Goal: Task Accomplishment & Management: Manage account settings

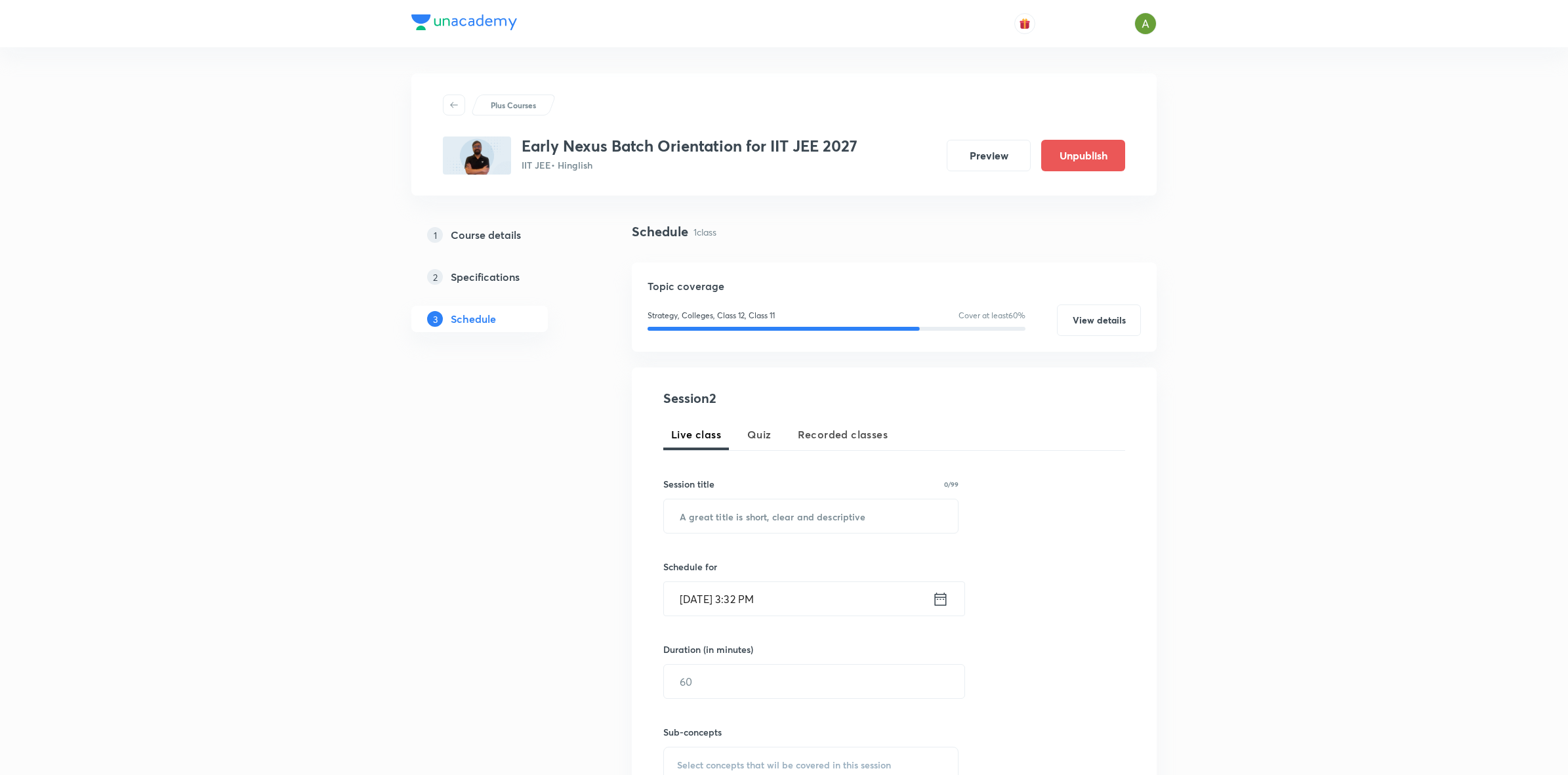
click at [476, 235] on h5 "Course details" at bounding box center [486, 235] width 70 height 16
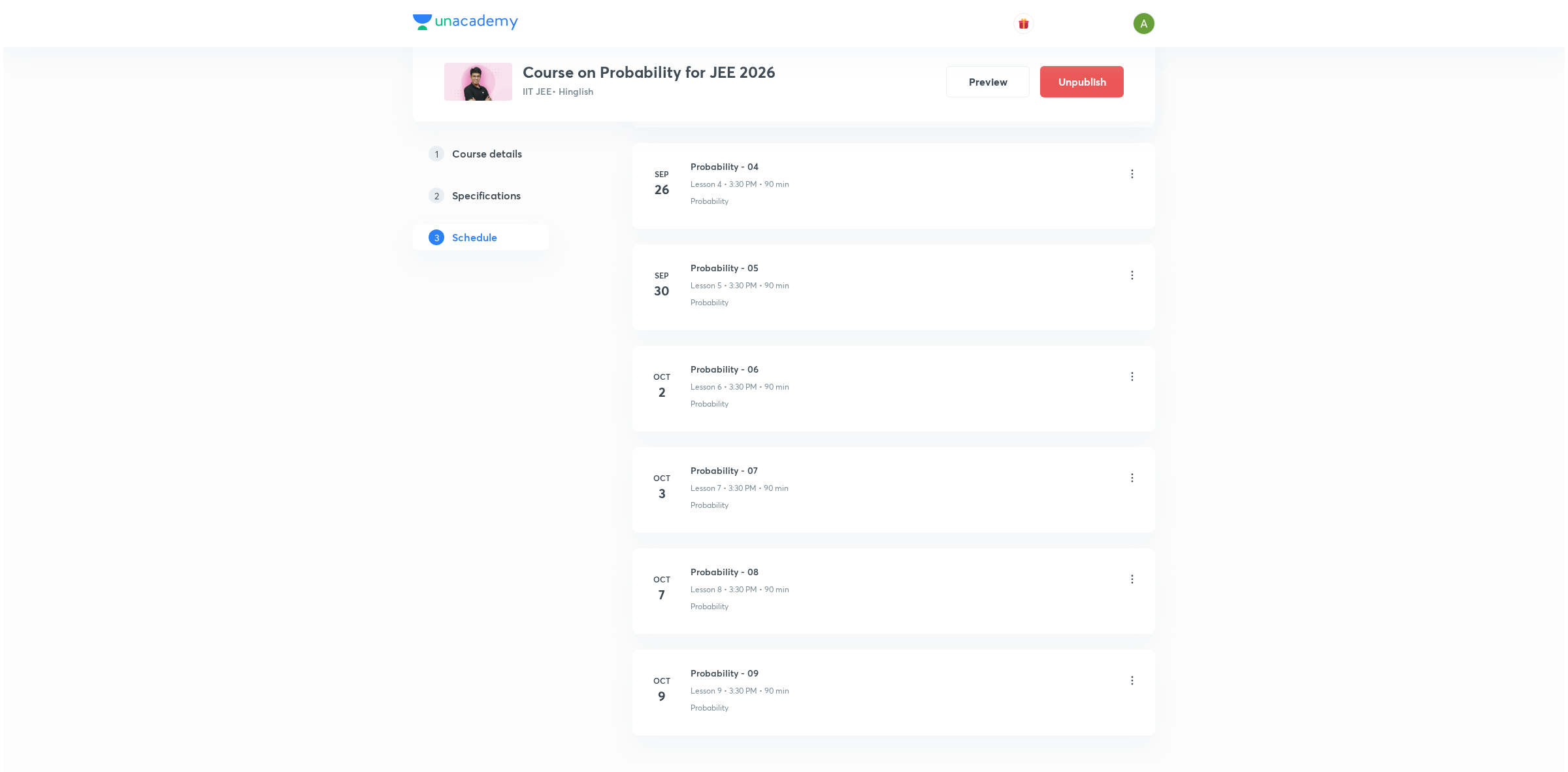
scroll to position [1153, 0]
click at [1132, 594] on icon at bounding box center [1129, 594] width 13 height 13
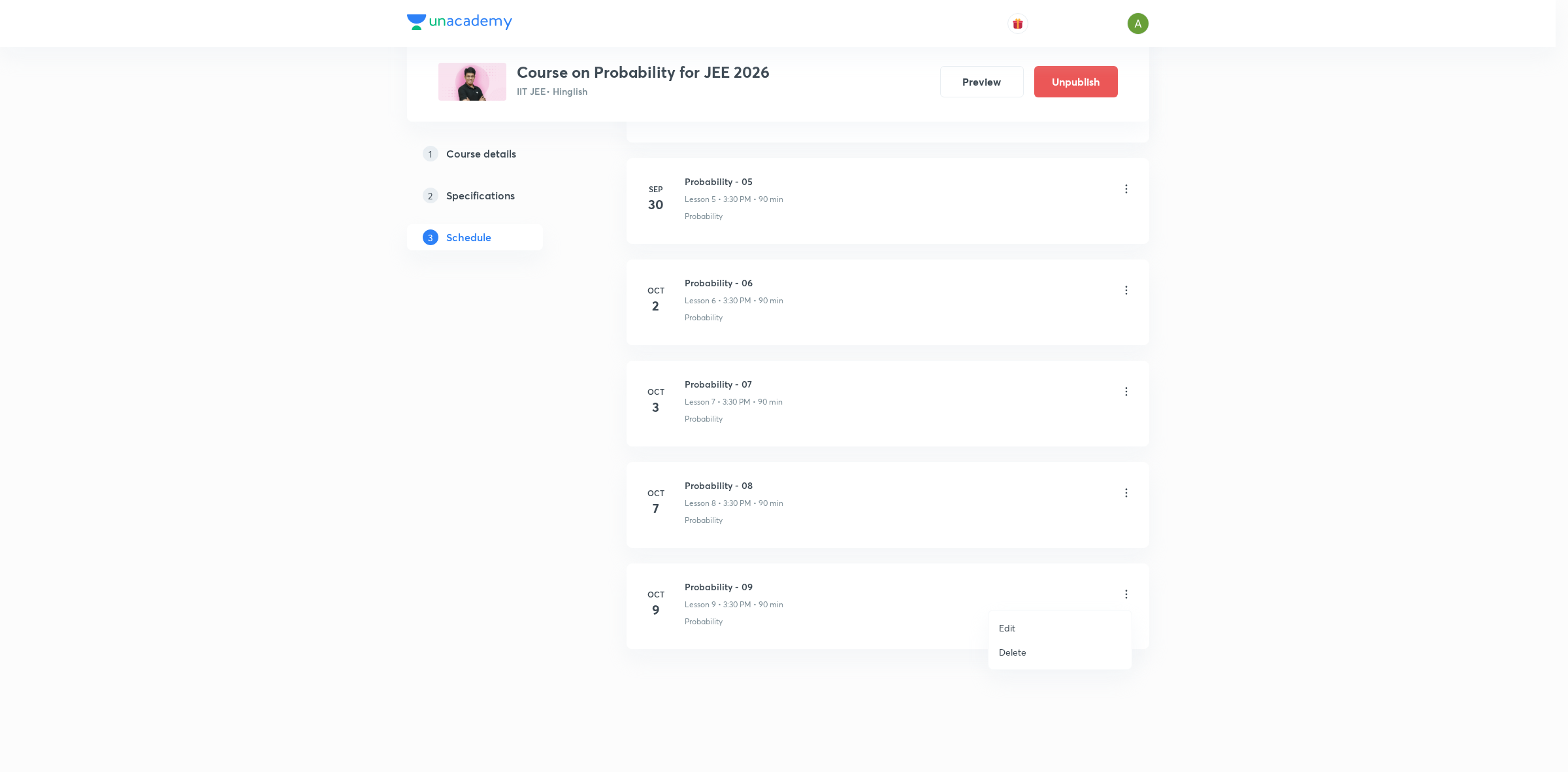
click at [1012, 630] on p "Edit" at bounding box center [1007, 627] width 17 height 13
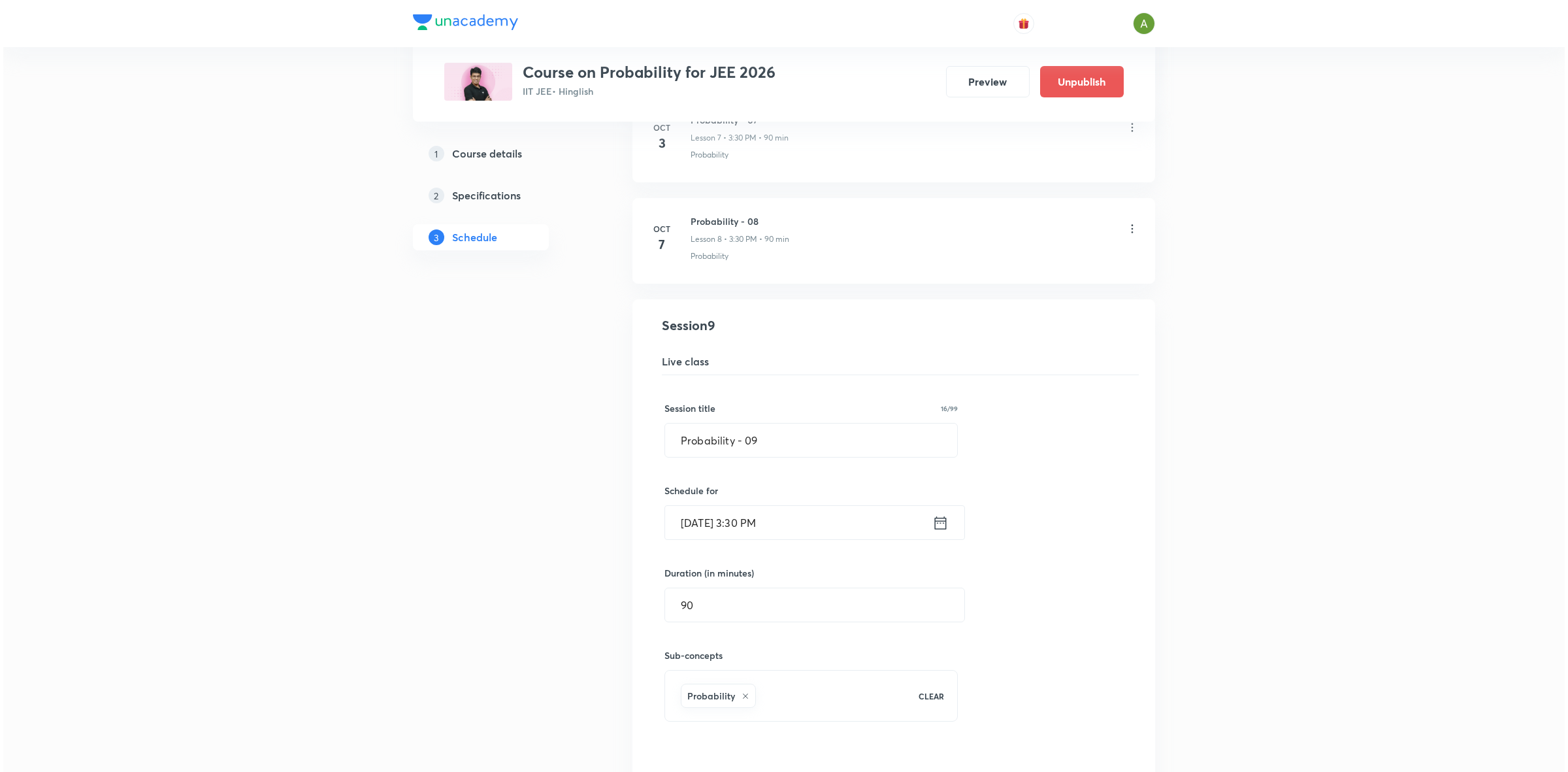
scroll to position [851, 0]
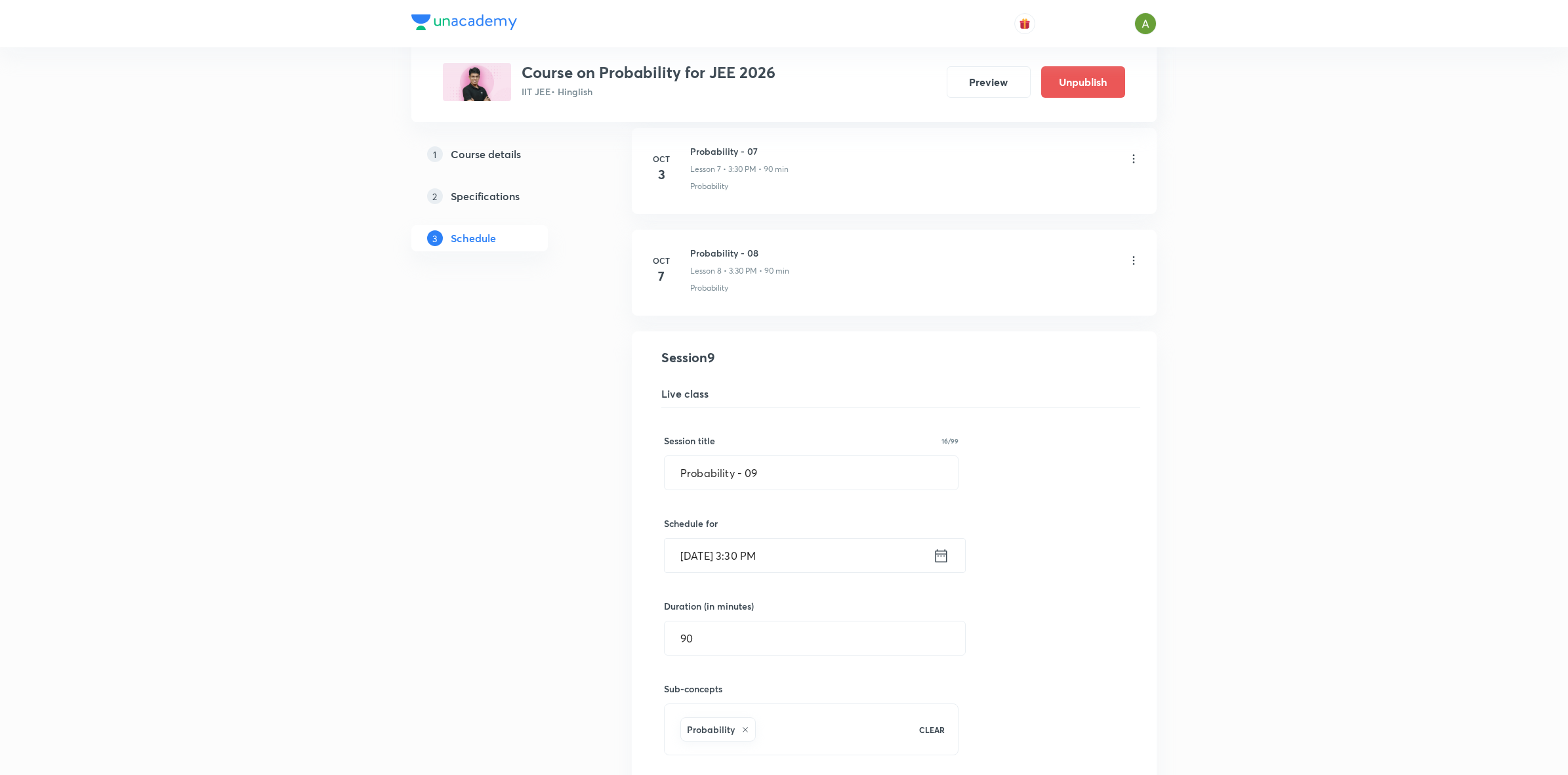
click at [883, 563] on input "Oct 9, 2025, 3:30 PM" at bounding box center [799, 555] width 268 height 33
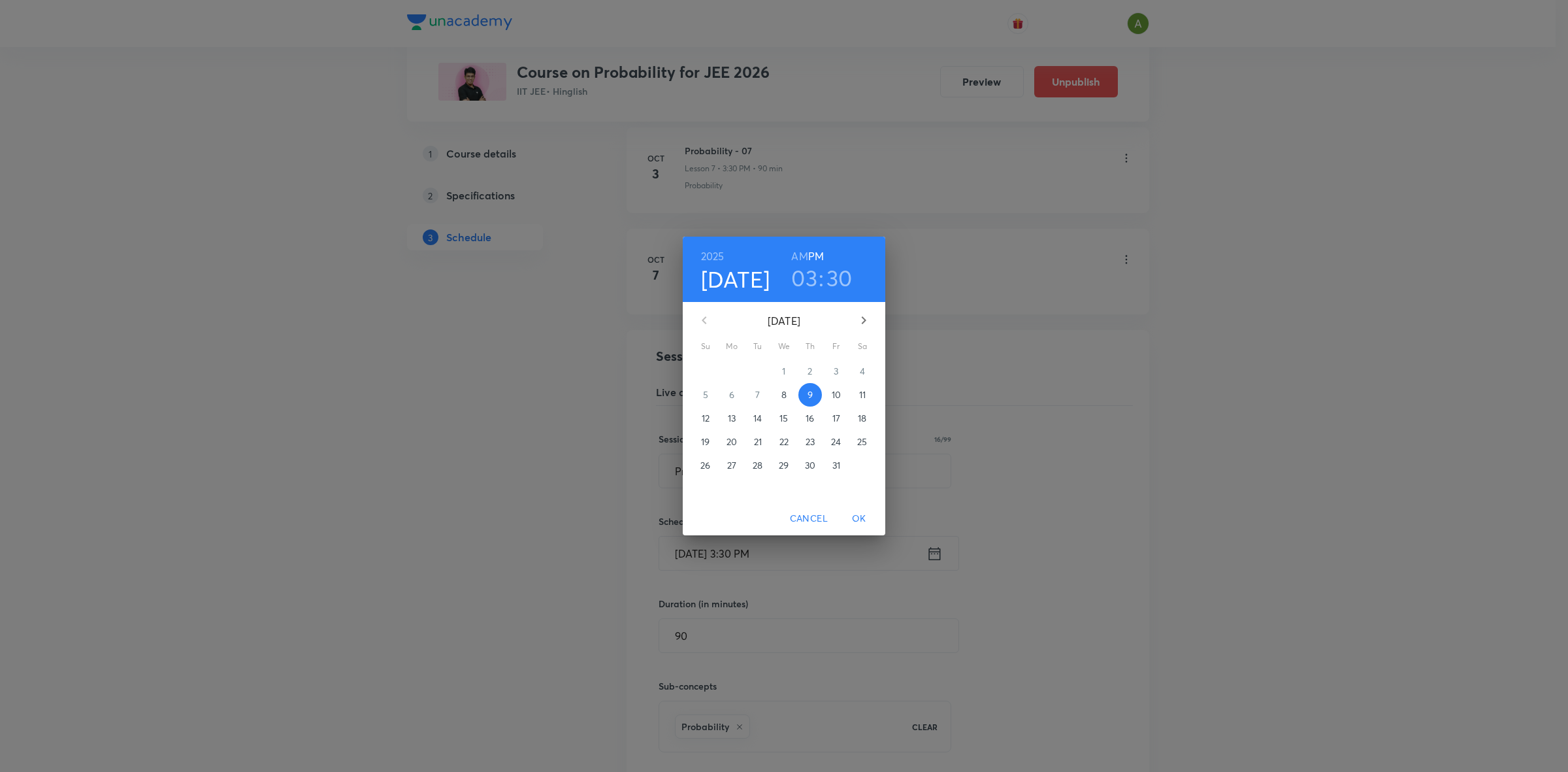
click at [834, 393] on p "10" at bounding box center [836, 395] width 9 height 13
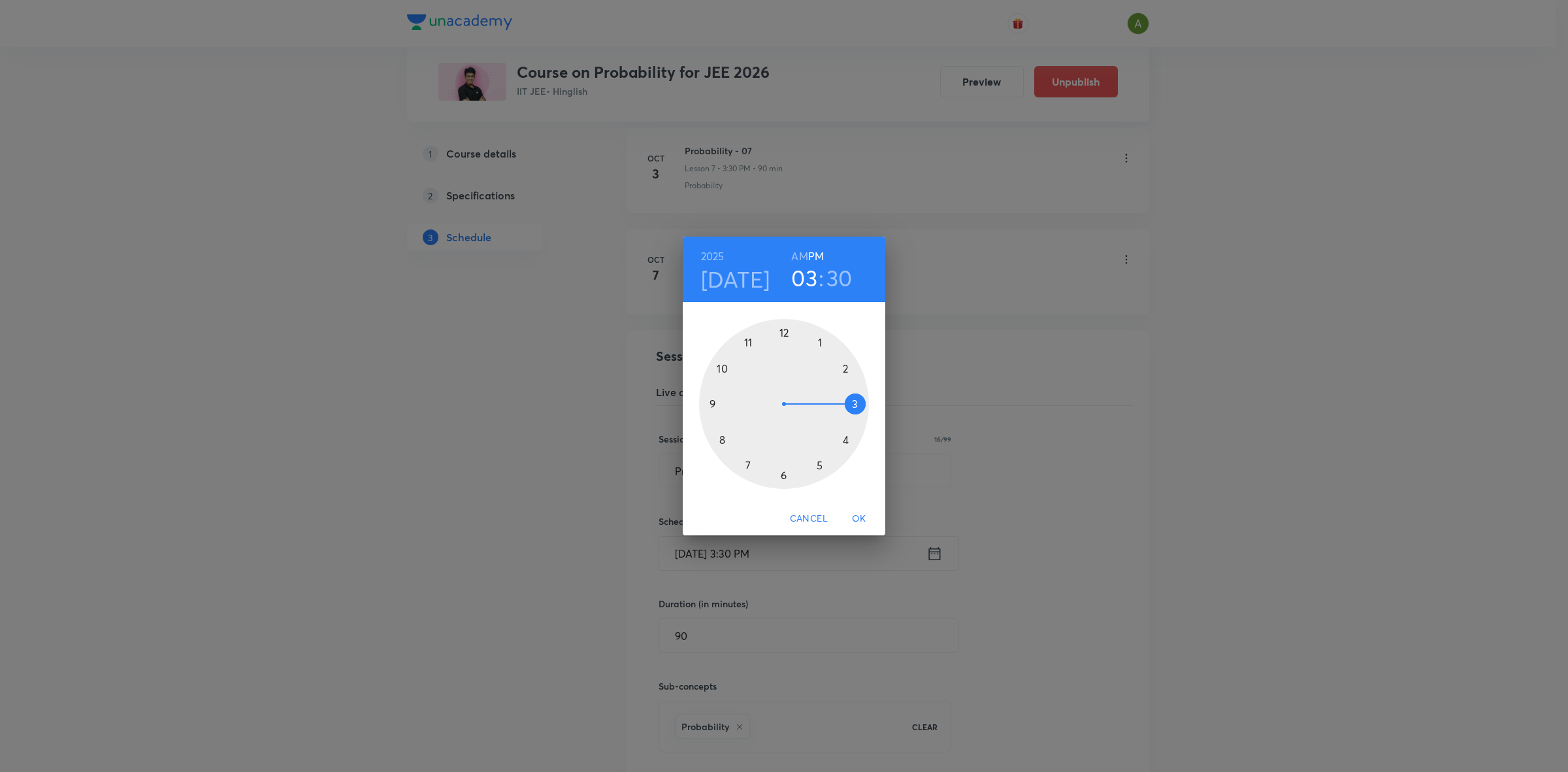
click at [857, 515] on span "OK" at bounding box center [859, 518] width 31 height 17
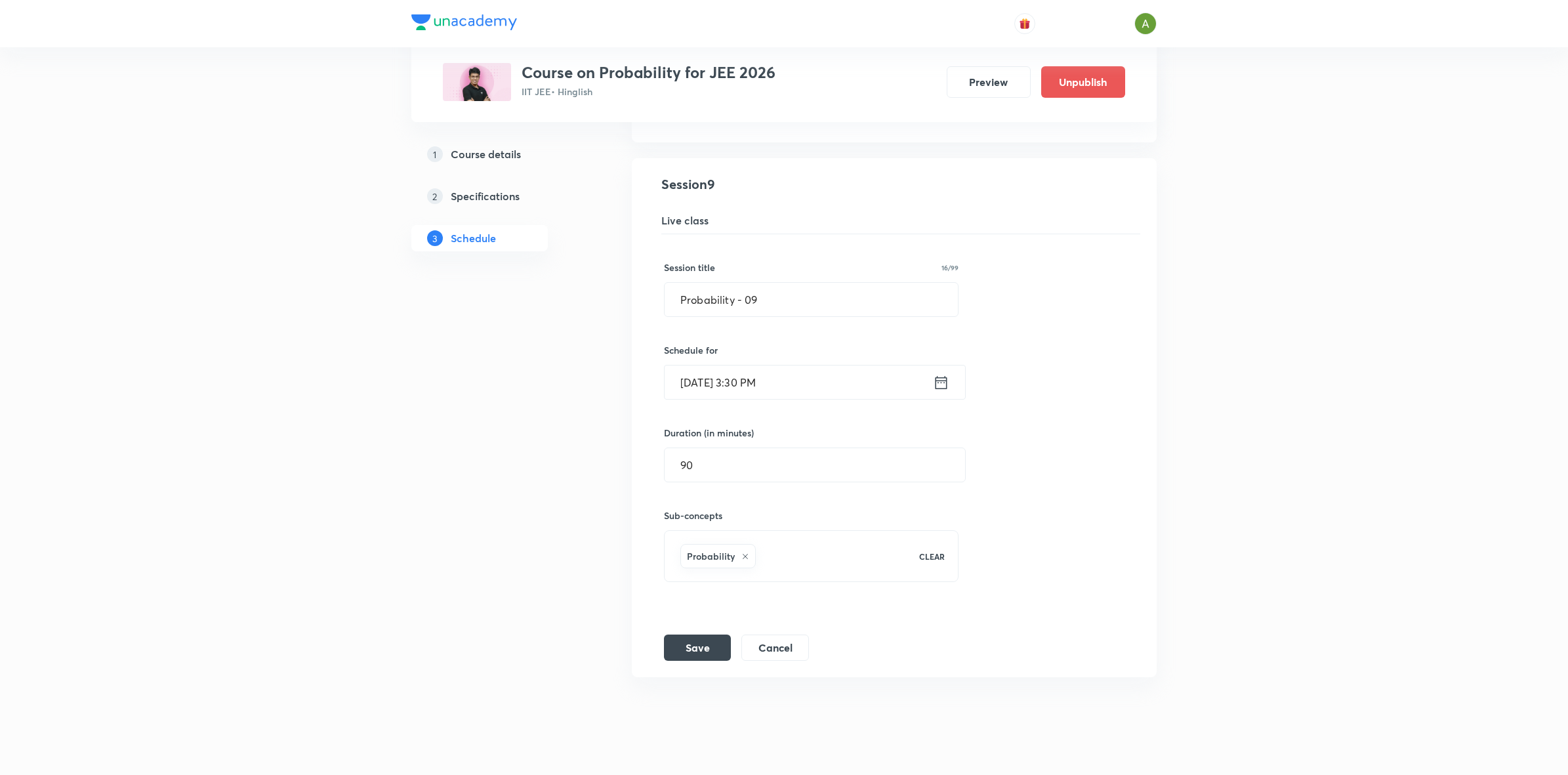
scroll to position [1043, 0]
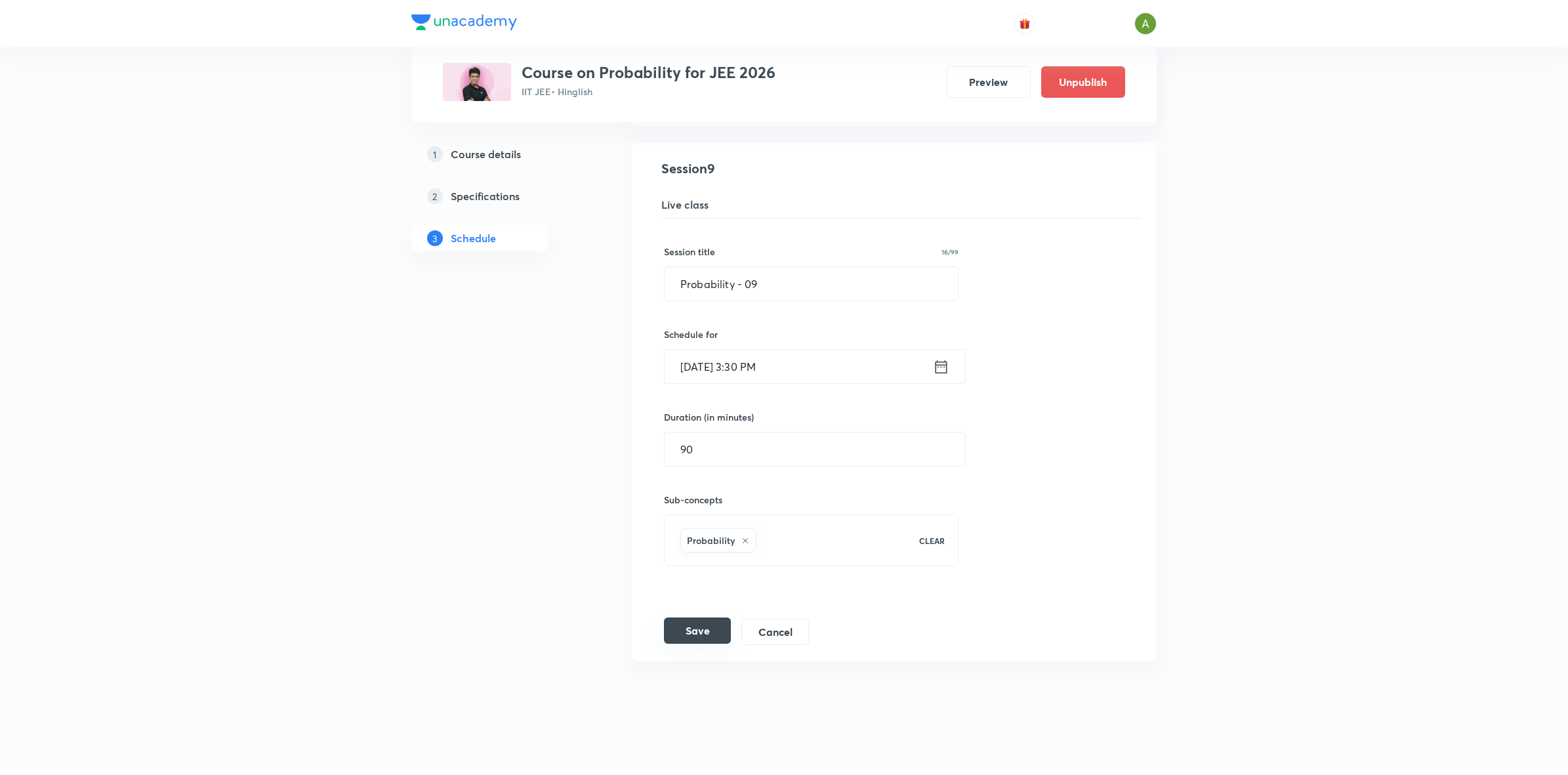
click at [691, 634] on button "Save" at bounding box center [697, 630] width 67 height 26
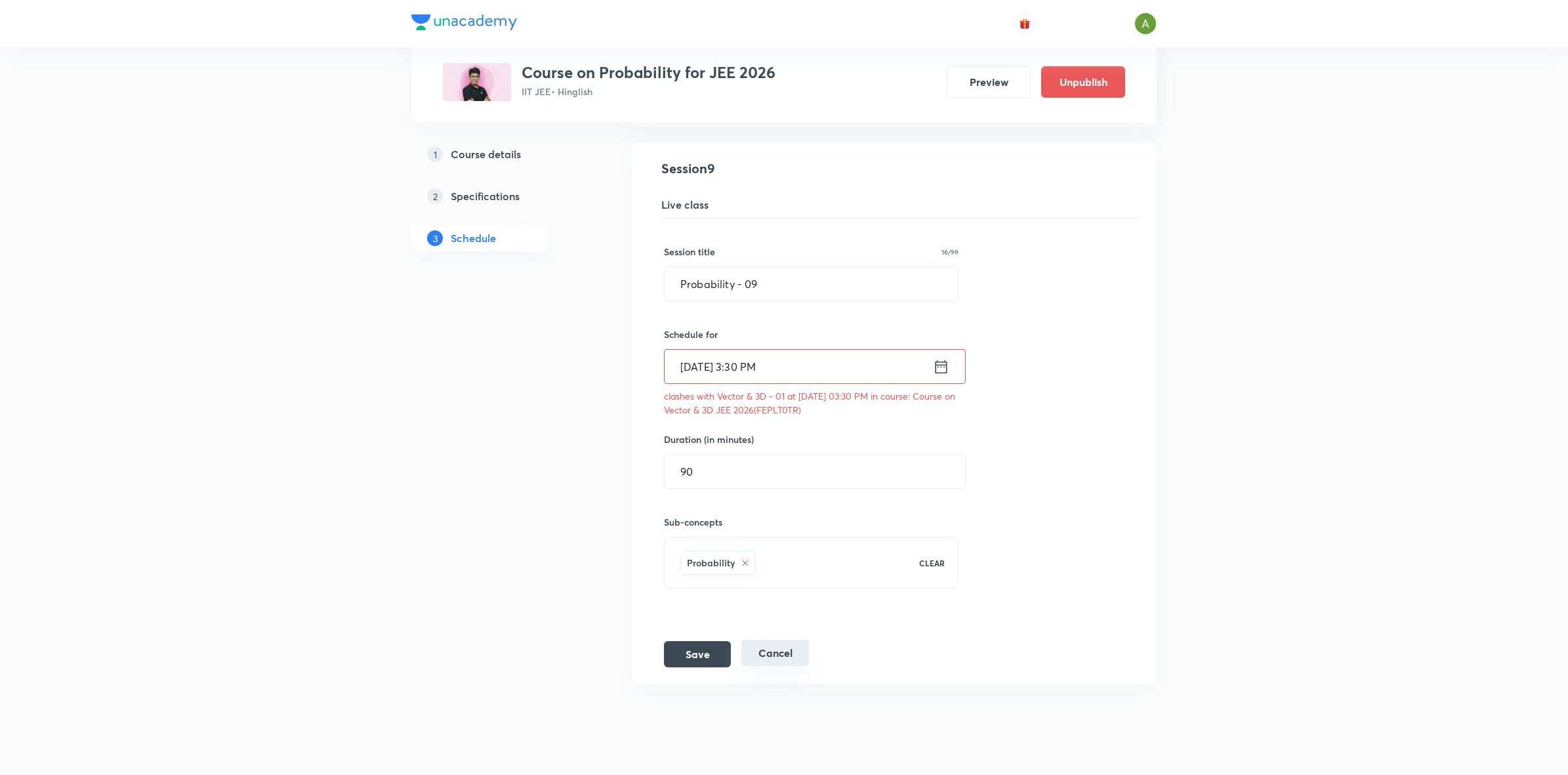
click at [789, 661] on button "Cancel" at bounding box center [775, 652] width 68 height 26
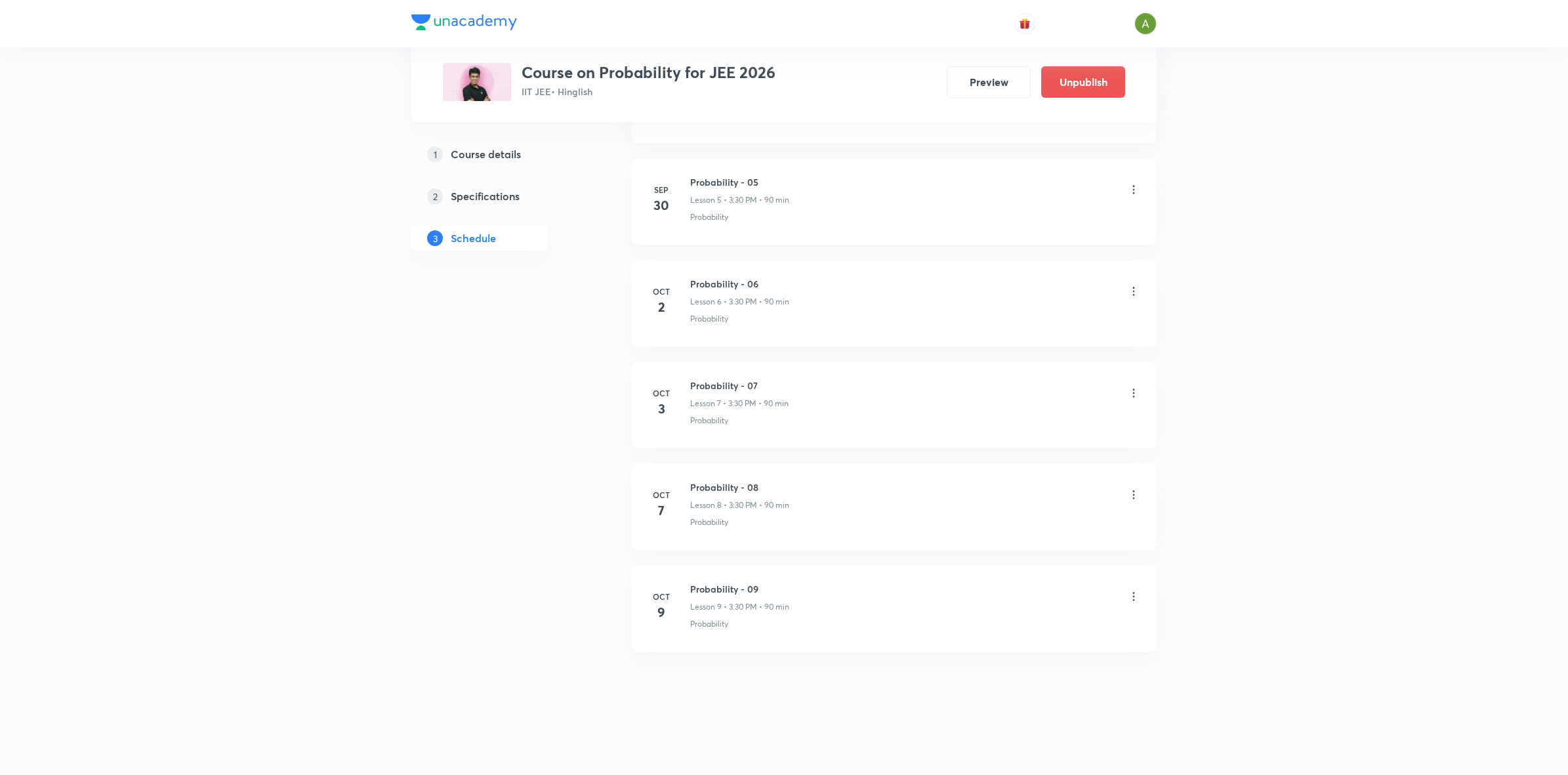
scroll to position [696, 0]
click at [1138, 599] on icon at bounding box center [1134, 596] width 13 height 13
click at [1050, 624] on li "Edit" at bounding box center [1065, 630] width 144 height 24
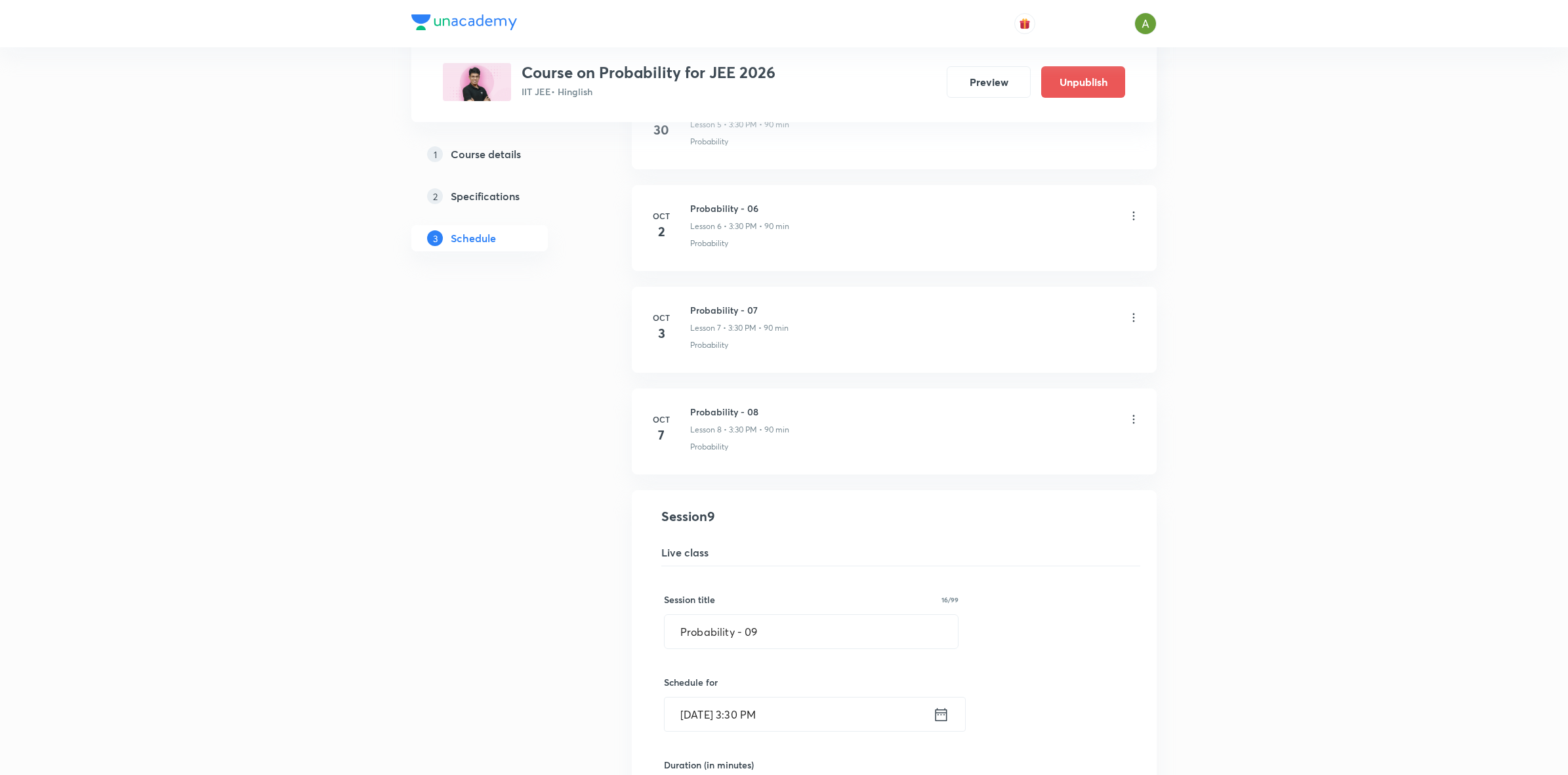
click at [850, 710] on input "Oct 9, 2025, 3:30 PM" at bounding box center [799, 714] width 268 height 33
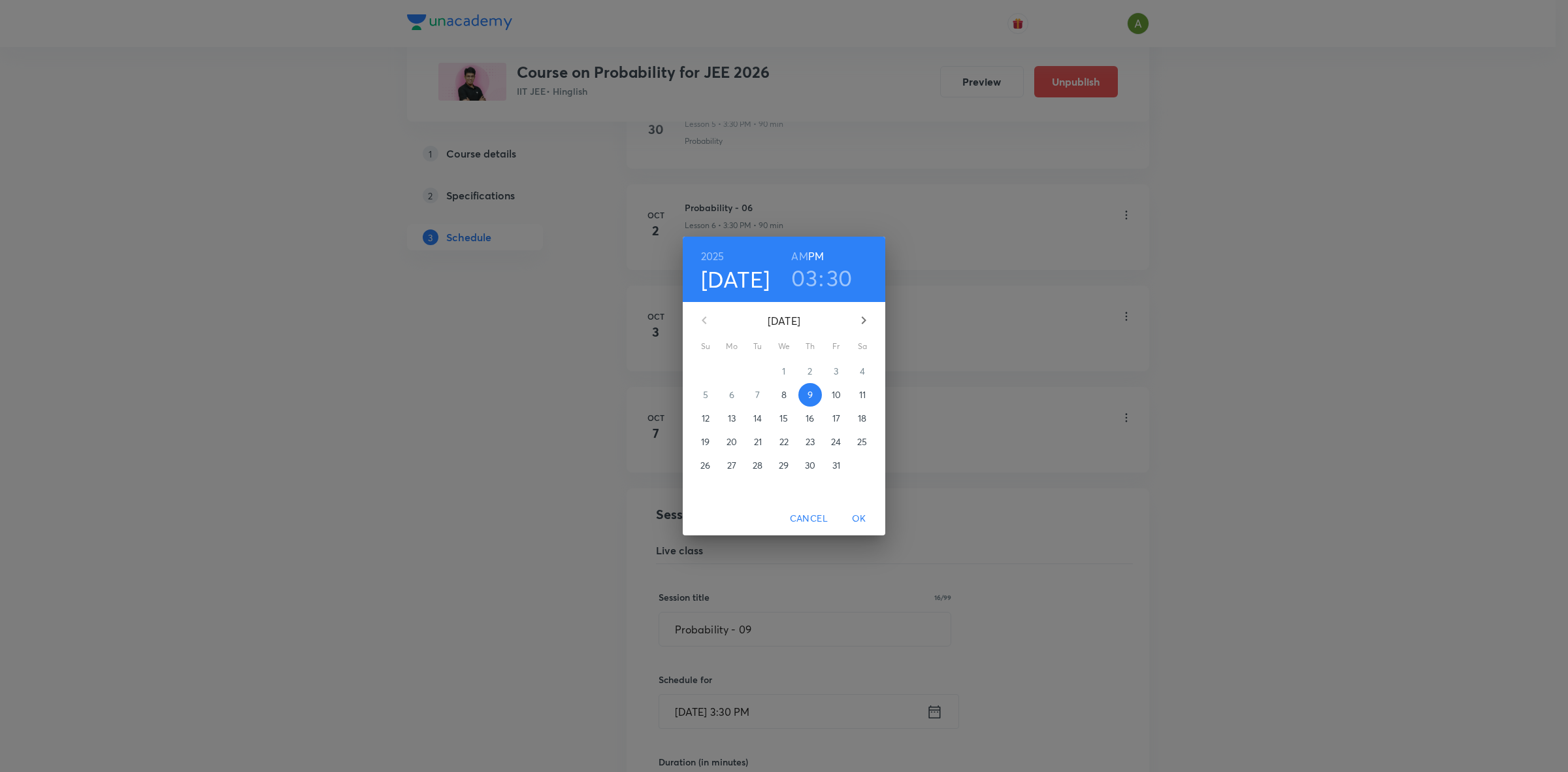
click at [840, 397] on p "10" at bounding box center [836, 395] width 9 height 13
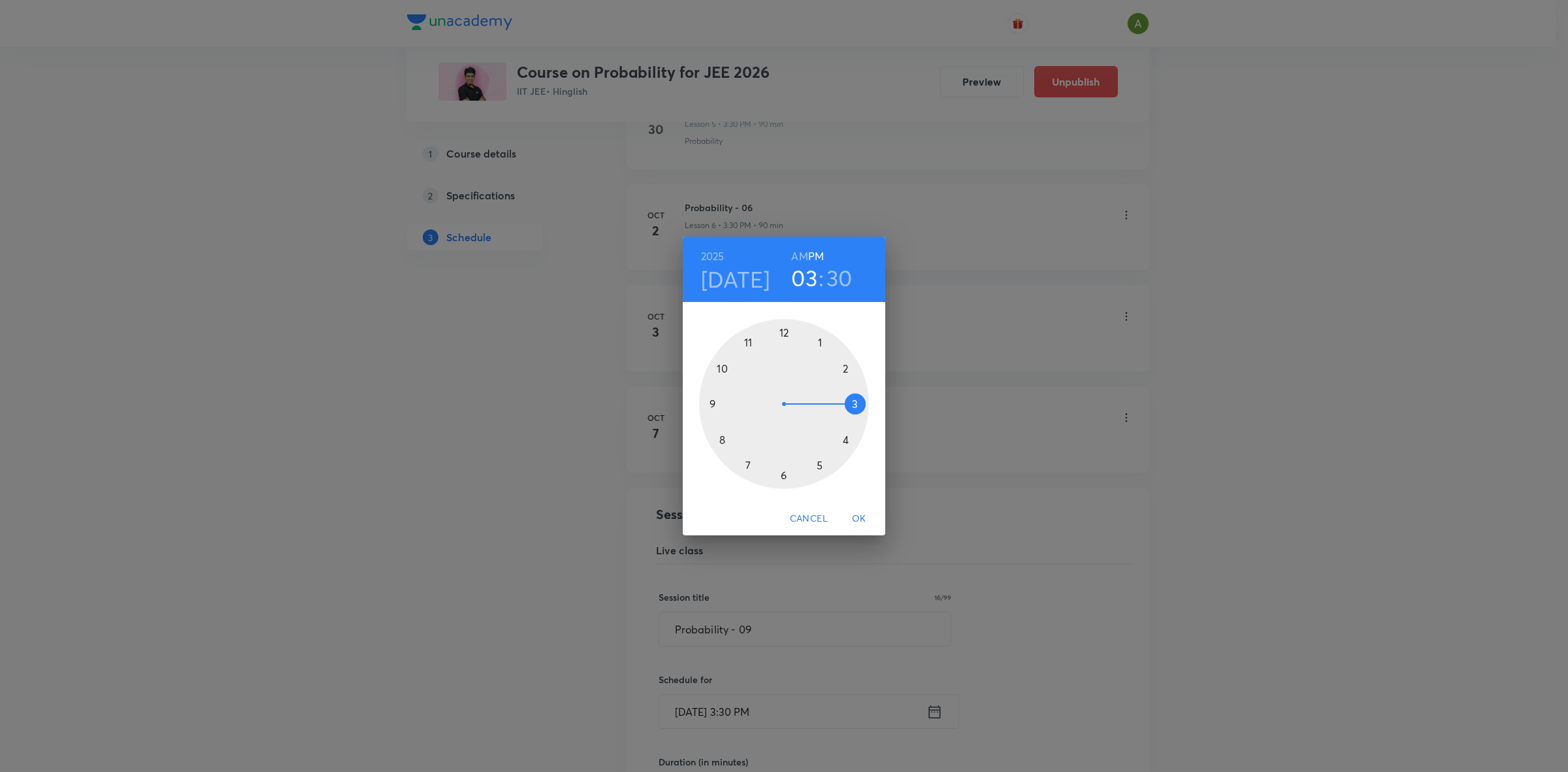
click at [859, 517] on span "OK" at bounding box center [859, 518] width 31 height 17
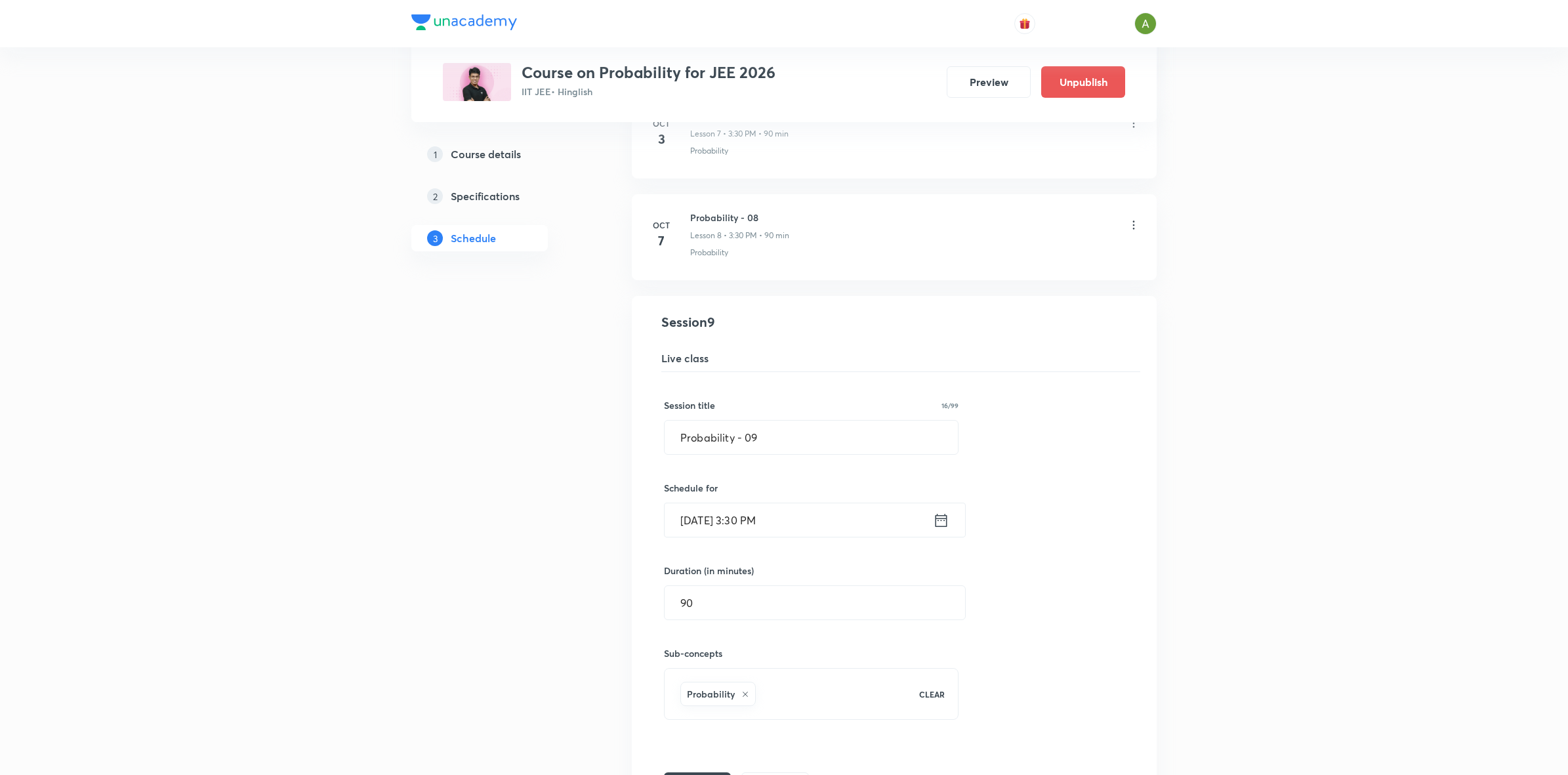
scroll to position [1058, 0]
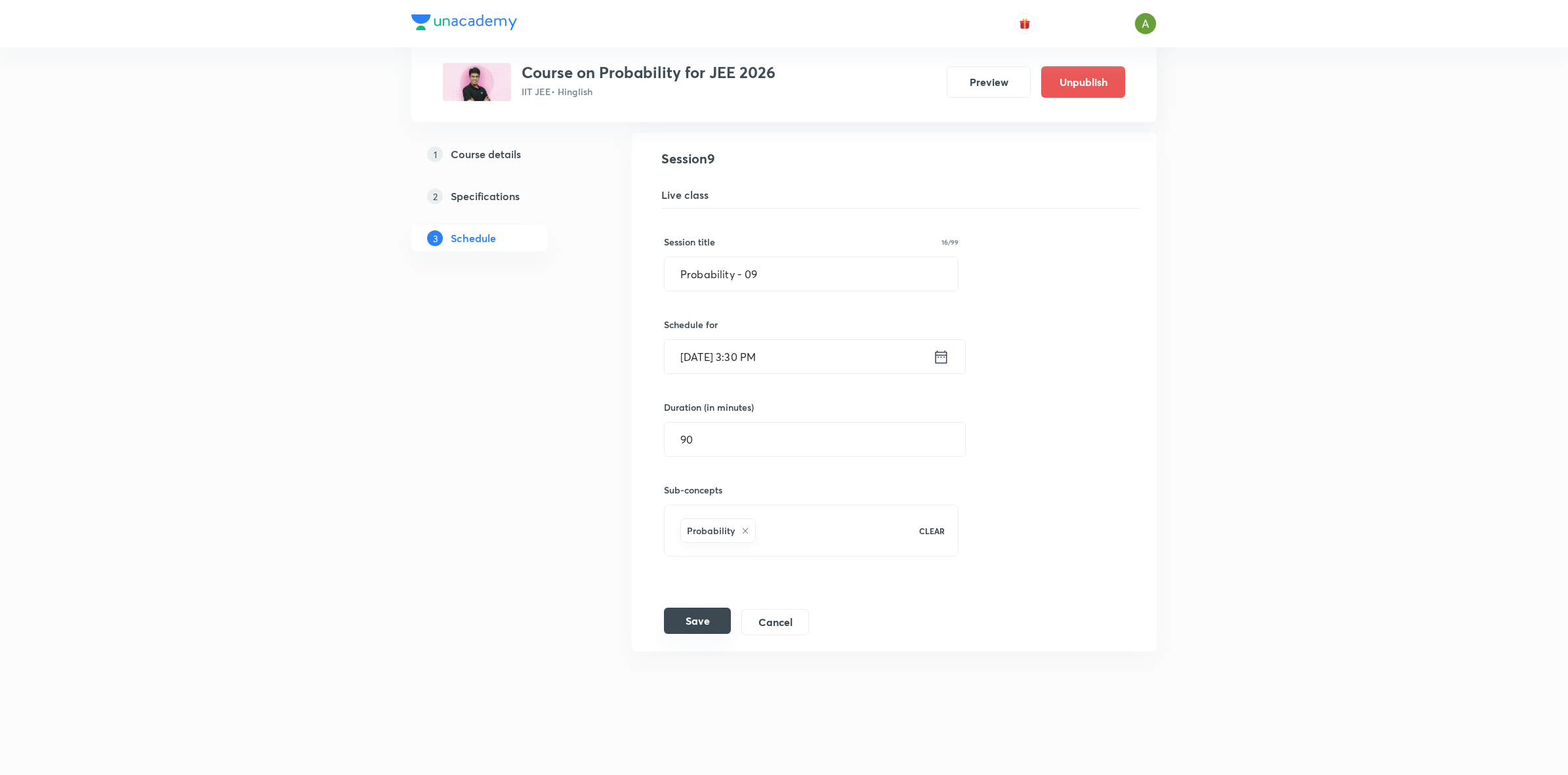
click at [710, 627] on button "Save" at bounding box center [697, 620] width 67 height 26
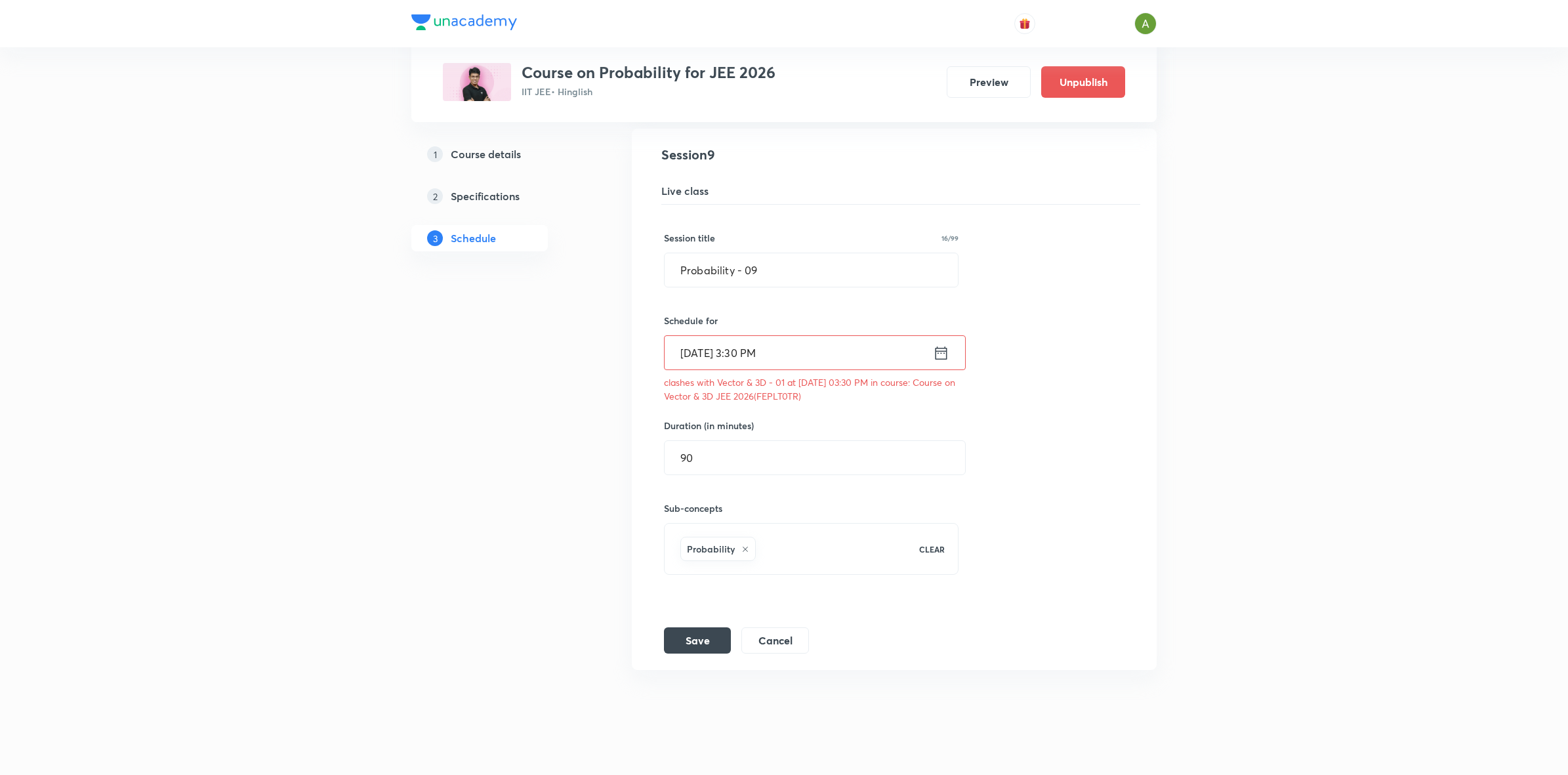
click at [829, 398] on p "clashes with Vector & 3D - 01 at 10 Oct 2025 03:30 PM in course: Course on Vect…" at bounding box center [811, 388] width 294 height 28
copy p "FEPLT0TR"
click at [687, 641] on button "Save" at bounding box center [697, 638] width 67 height 26
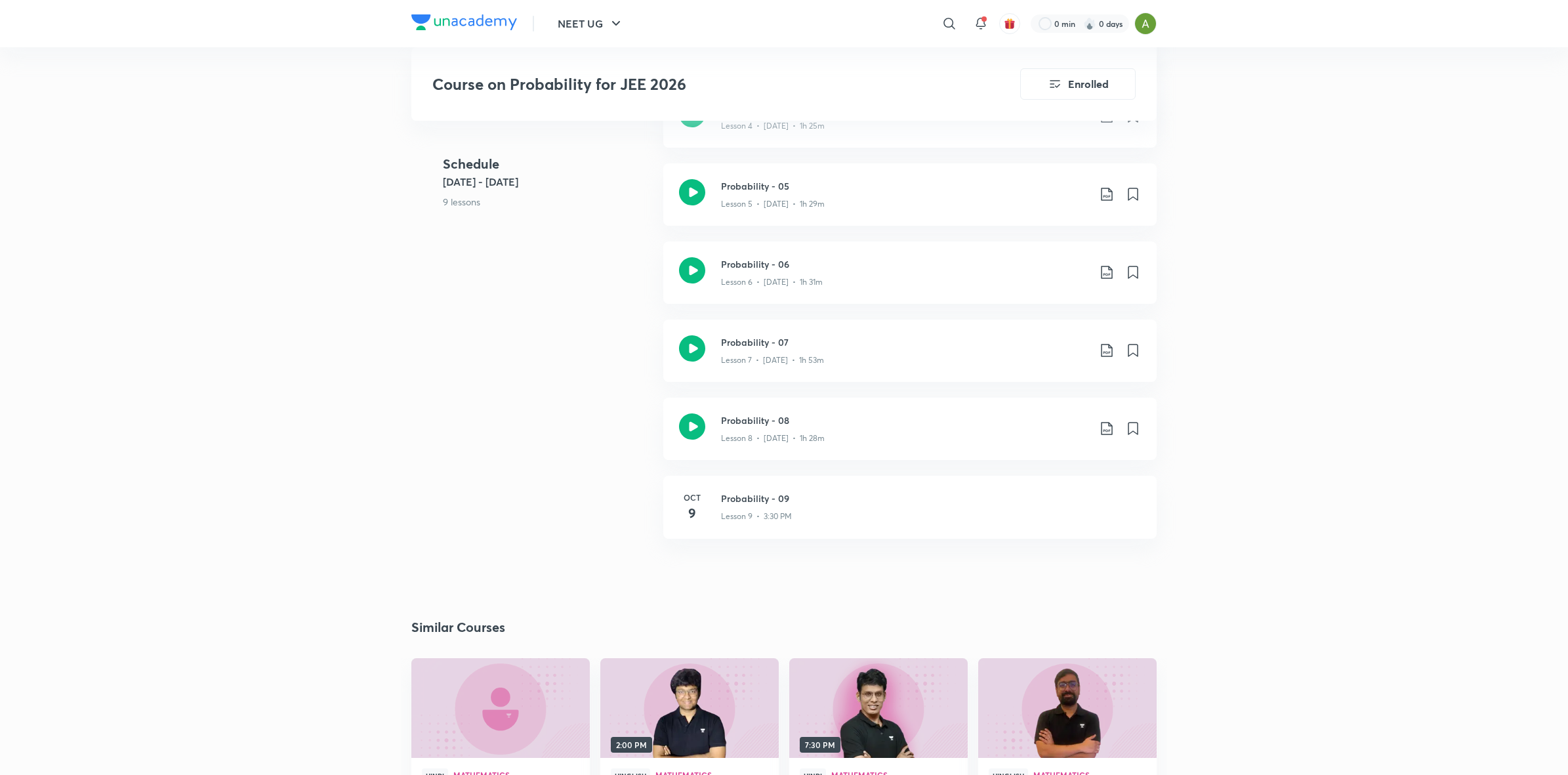
scroll to position [837, 0]
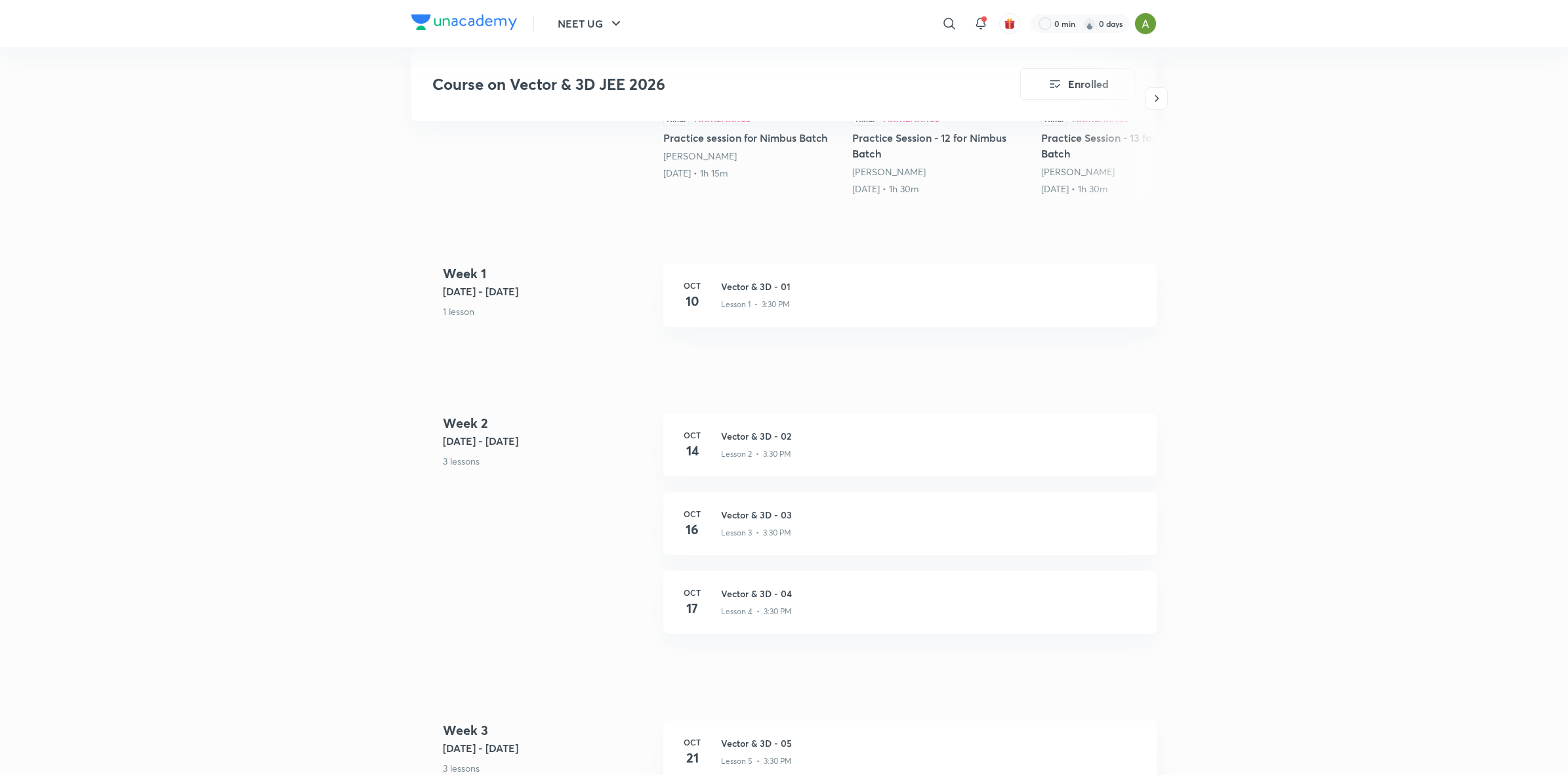
scroll to position [434, 0]
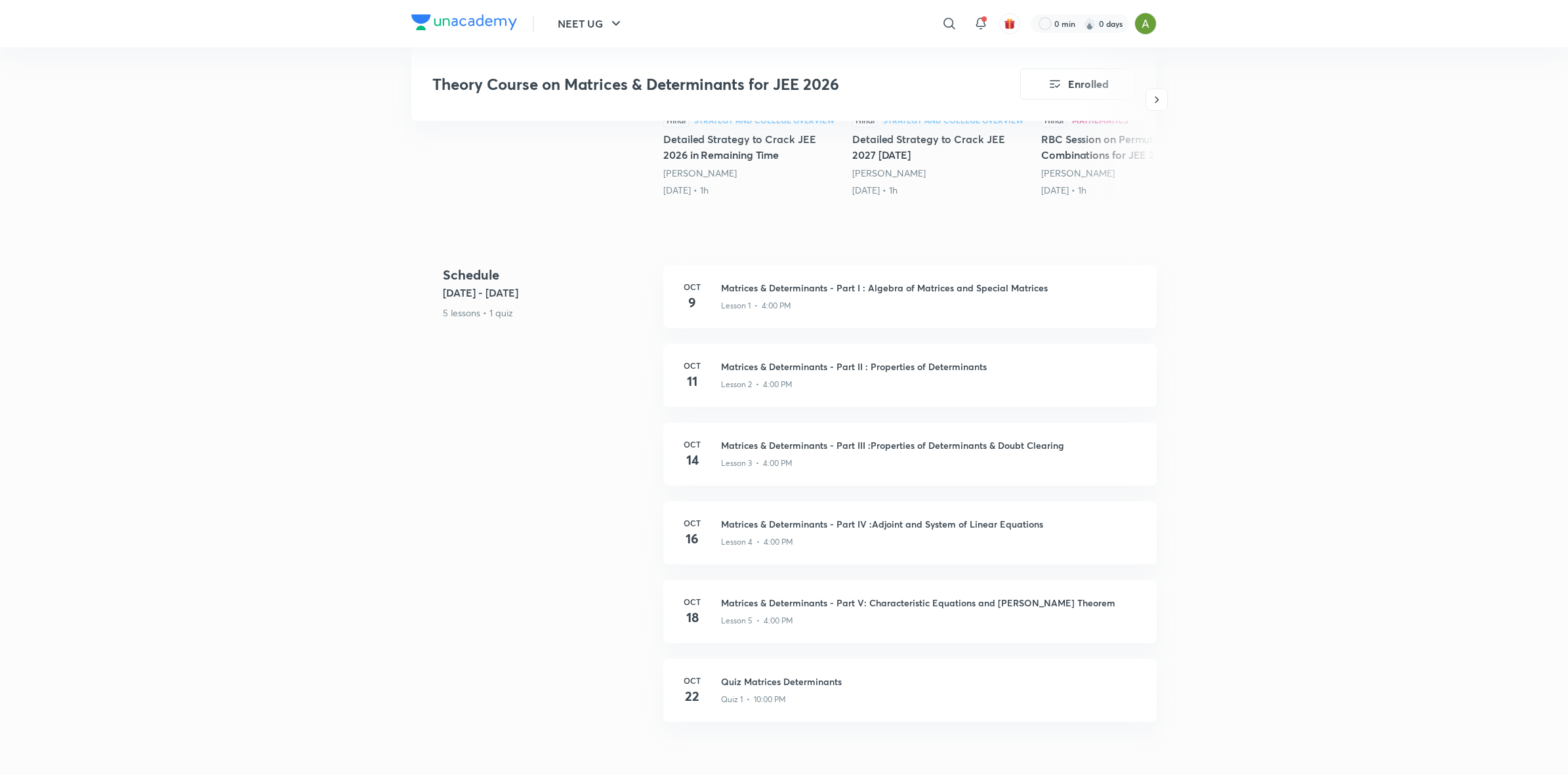
scroll to position [402, 0]
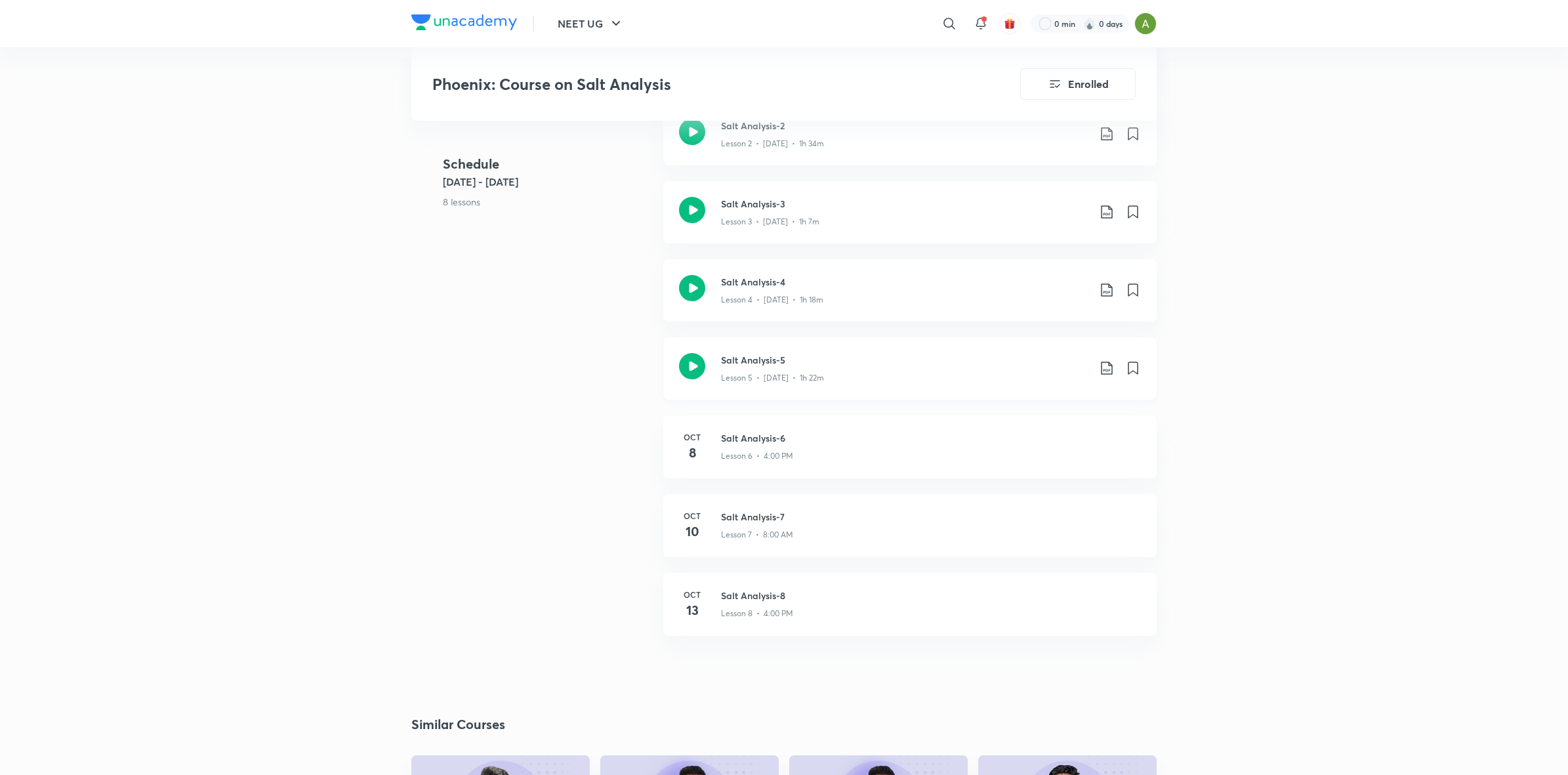
scroll to position [666, 0]
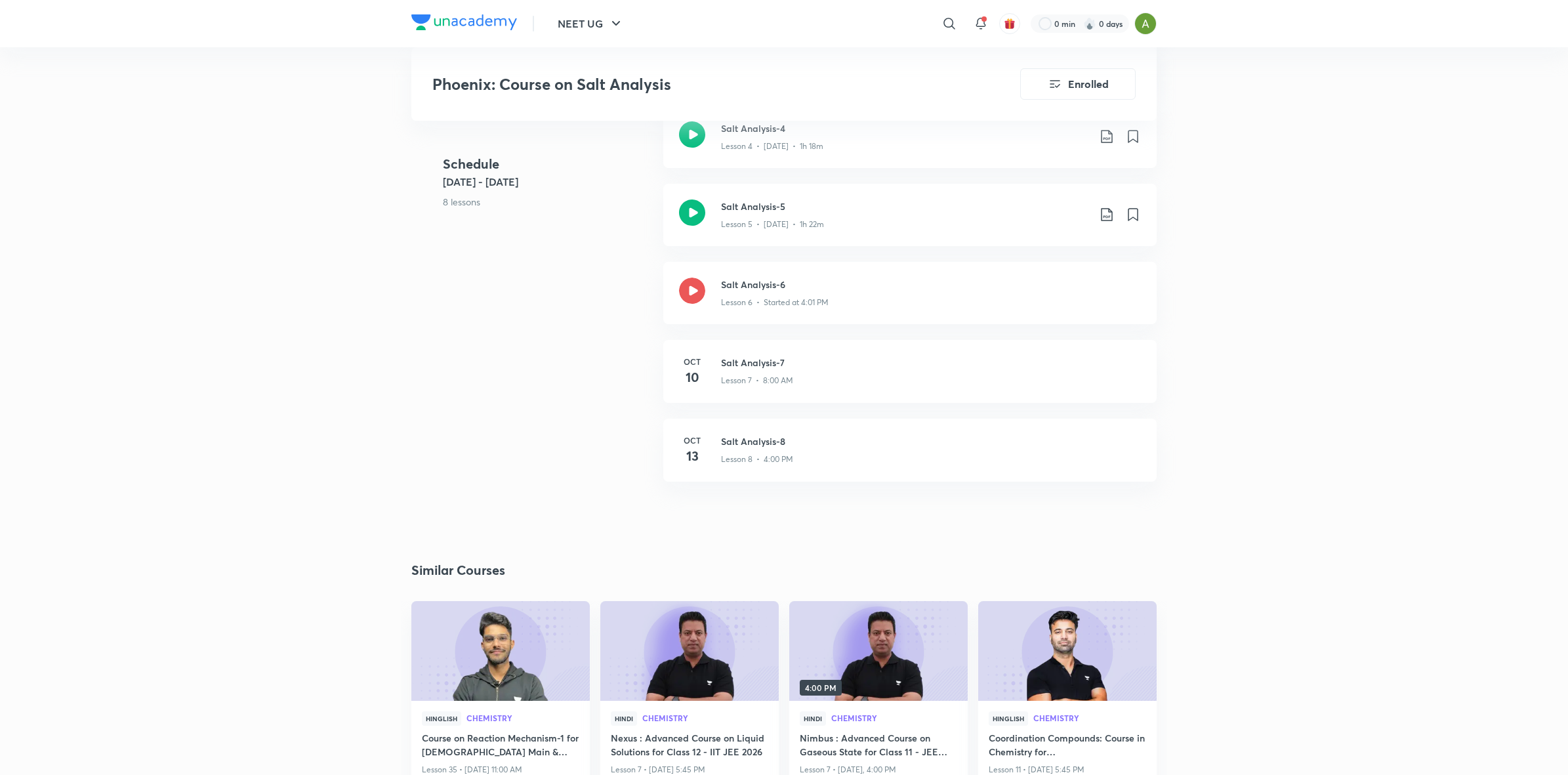
scroll to position [942, 0]
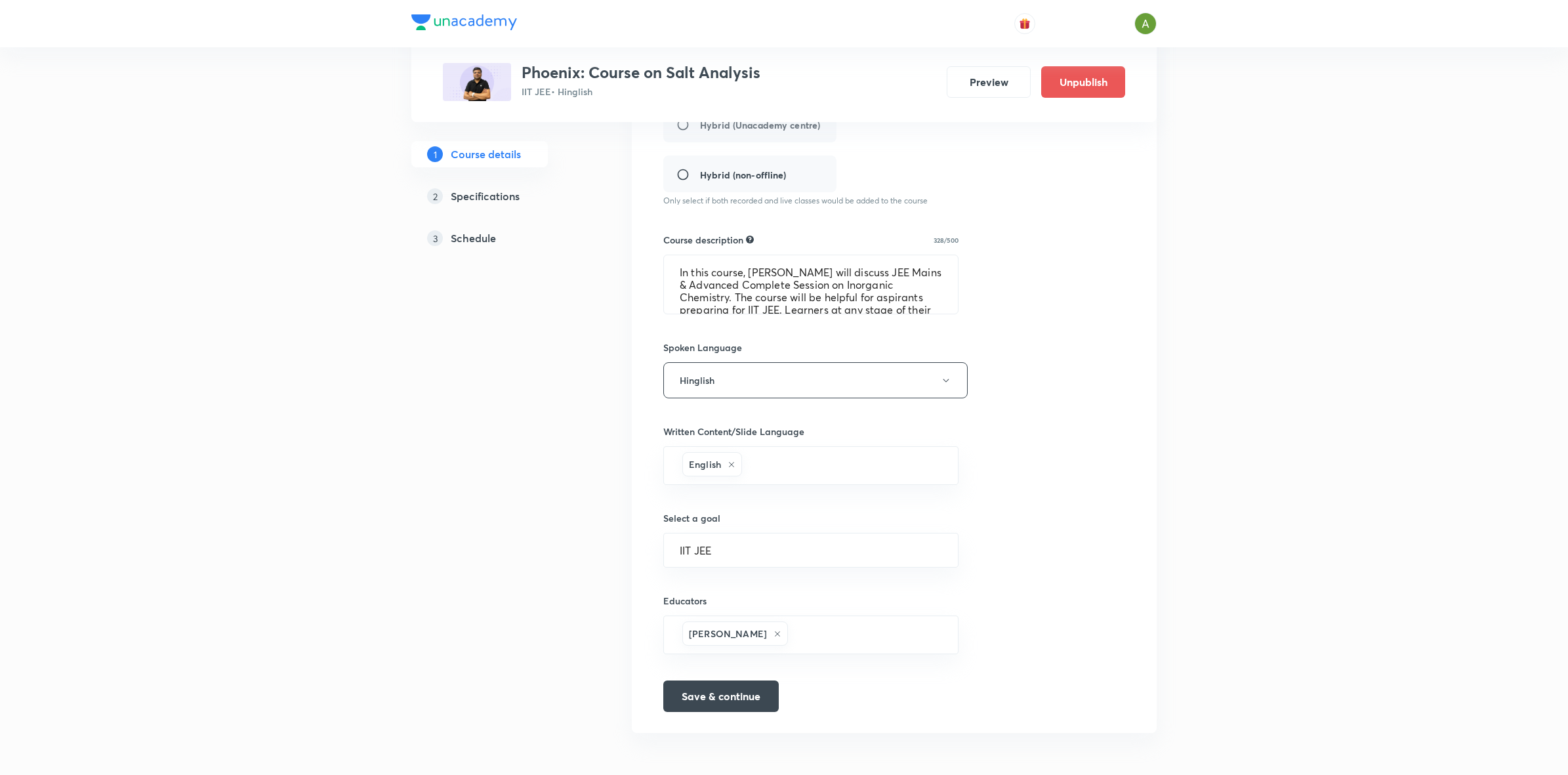
click at [490, 239] on h5 "Schedule" at bounding box center [473, 238] width 45 height 16
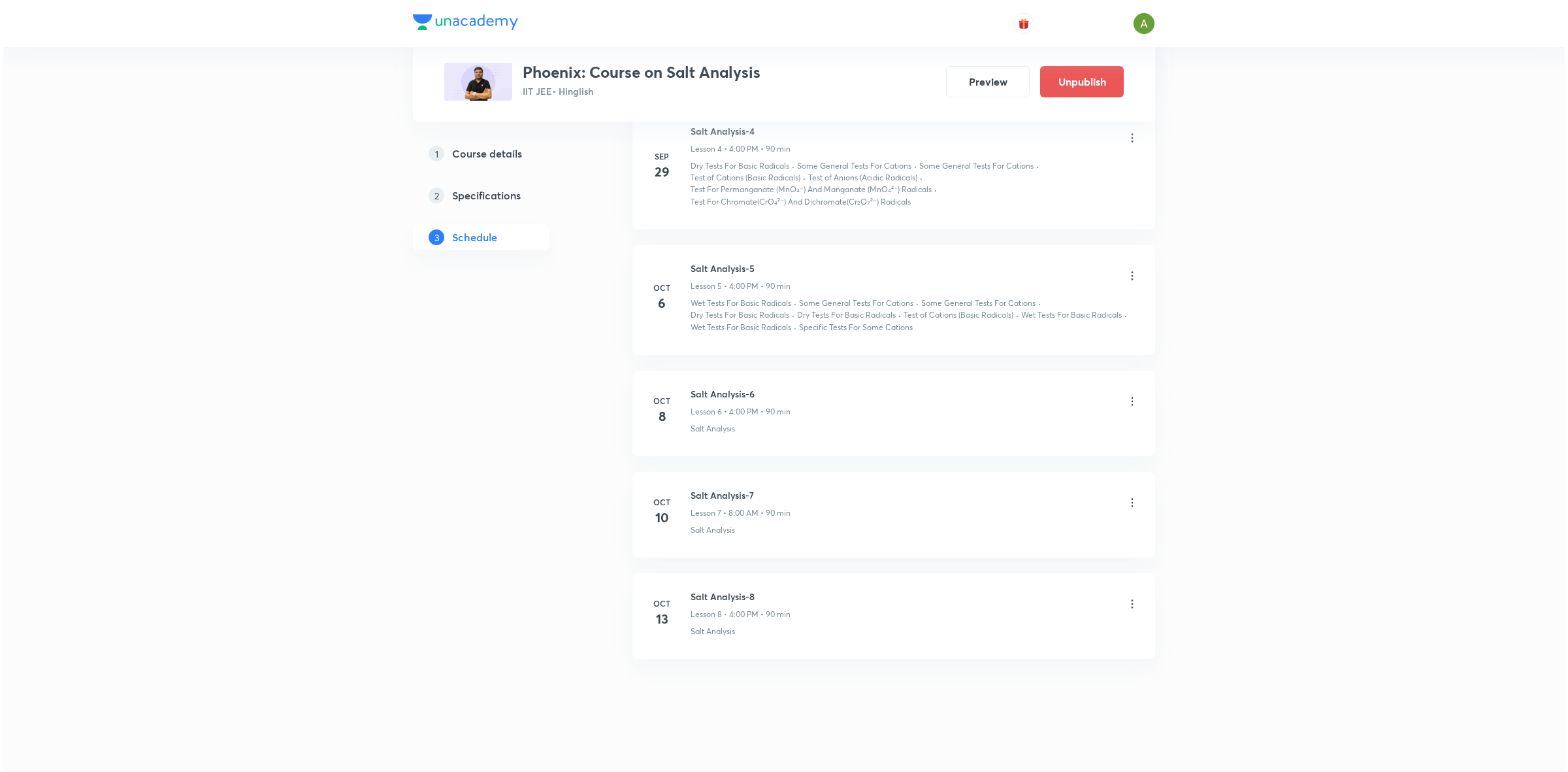
scroll to position [1124, 0]
click at [1128, 598] on icon at bounding box center [1129, 602] width 2 height 9
click at [1012, 633] on p "Edit" at bounding box center [1007, 627] width 17 height 13
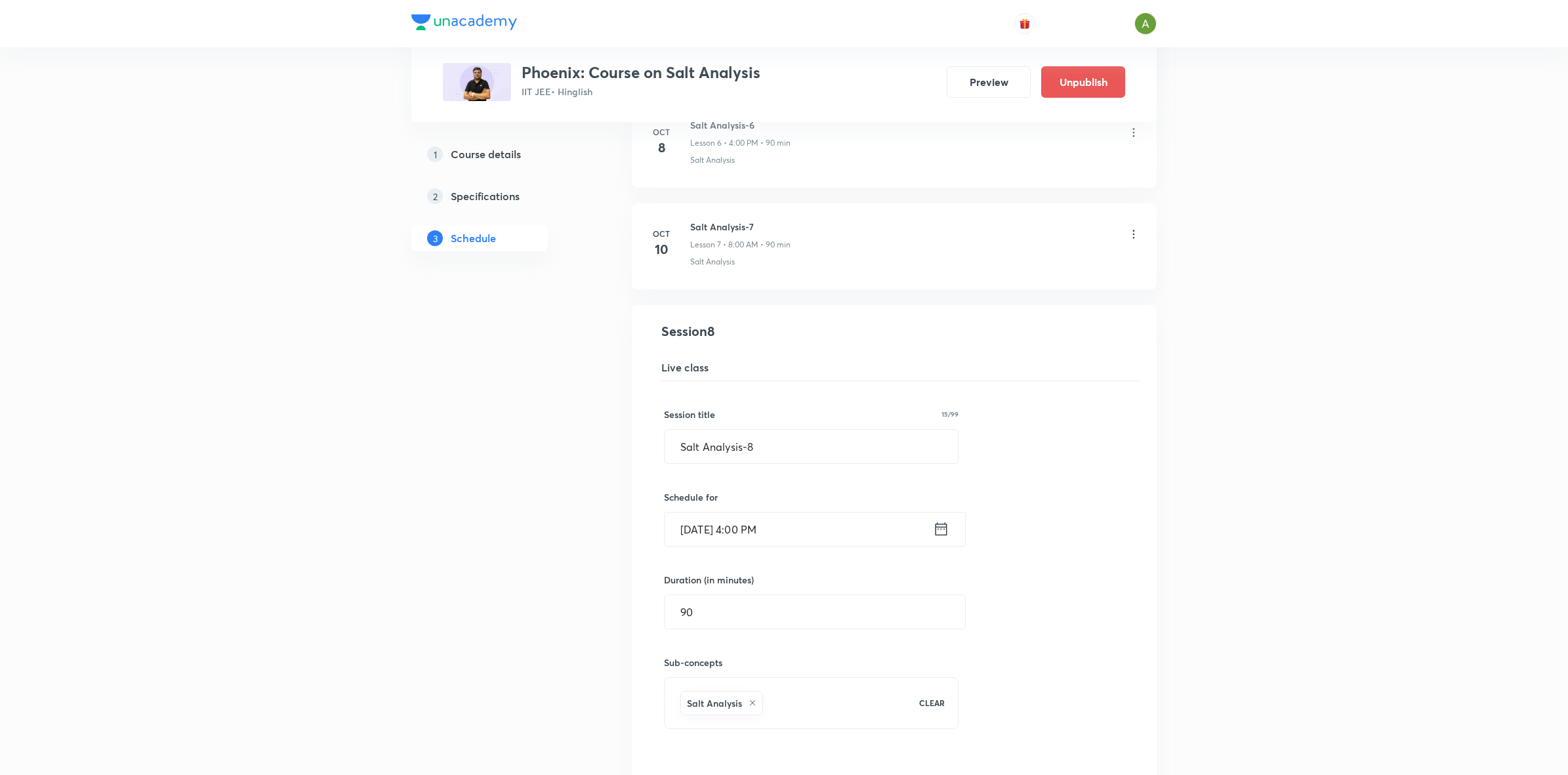
scroll to position [829, 0]
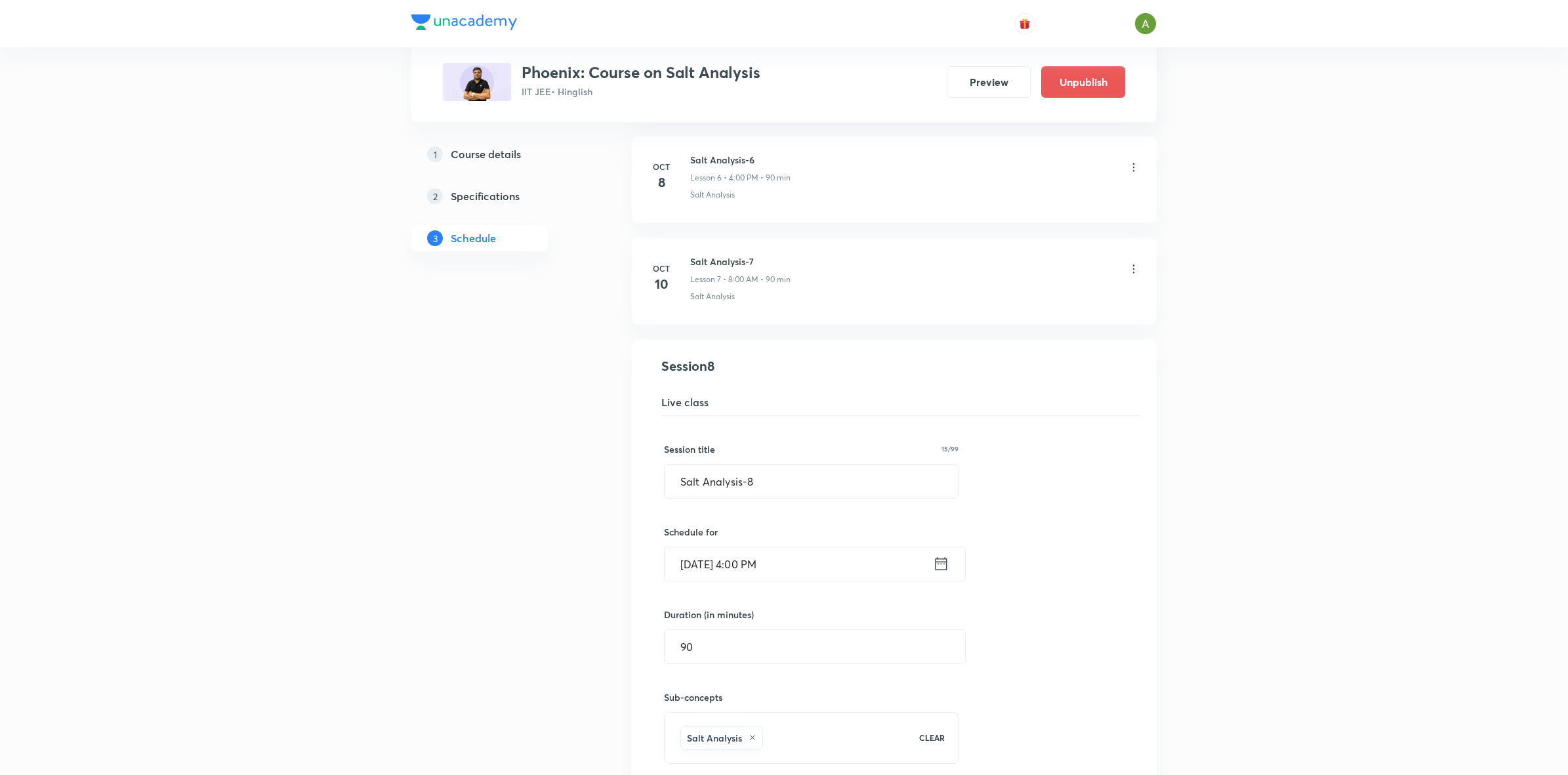
click at [875, 559] on input "Oct 13, 2025, 4:00 PM" at bounding box center [799, 563] width 268 height 33
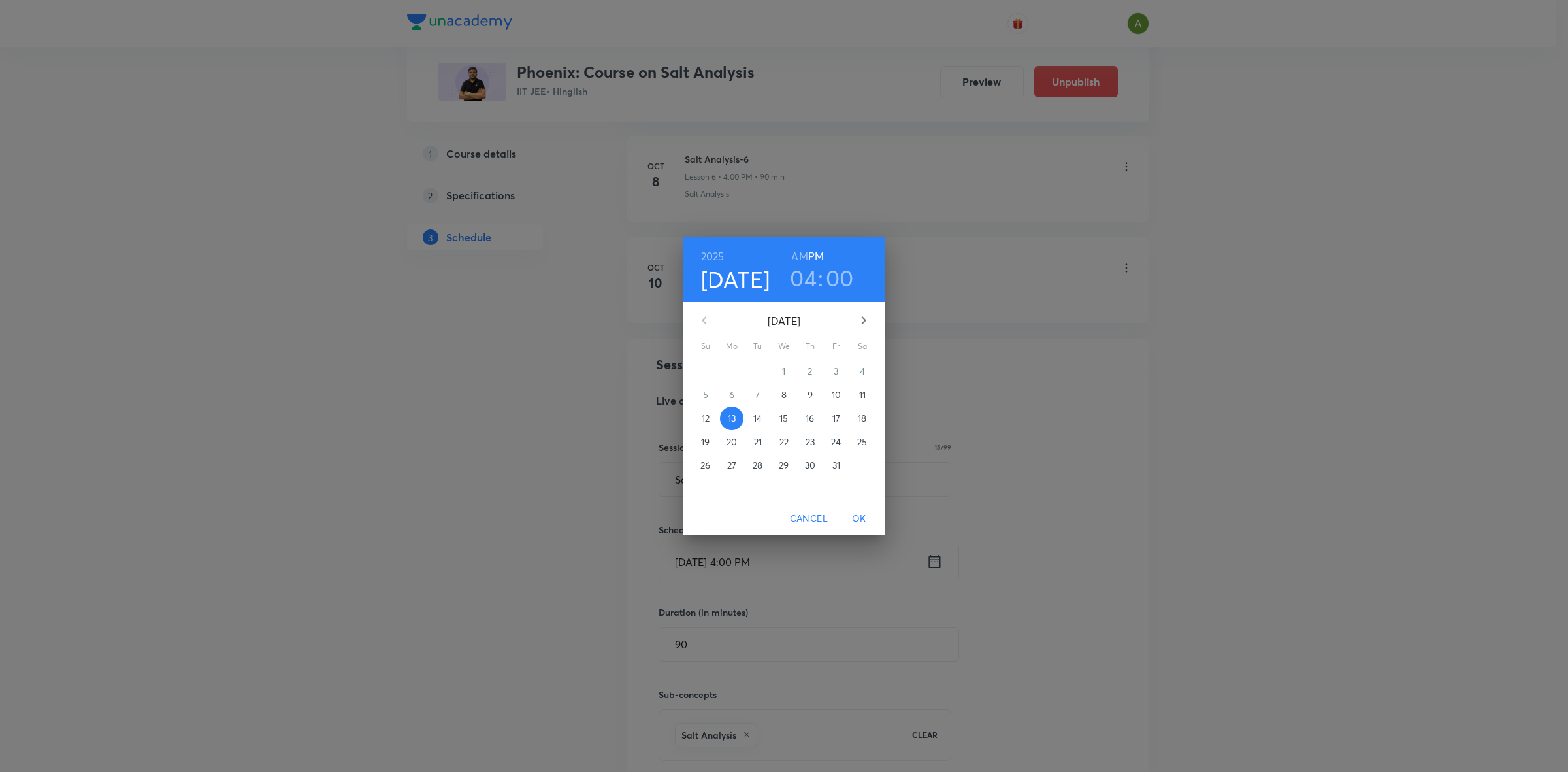
click at [800, 250] on h6 "AM" at bounding box center [799, 255] width 17 height 18
click at [806, 289] on h3 "04" at bounding box center [803, 278] width 27 height 28
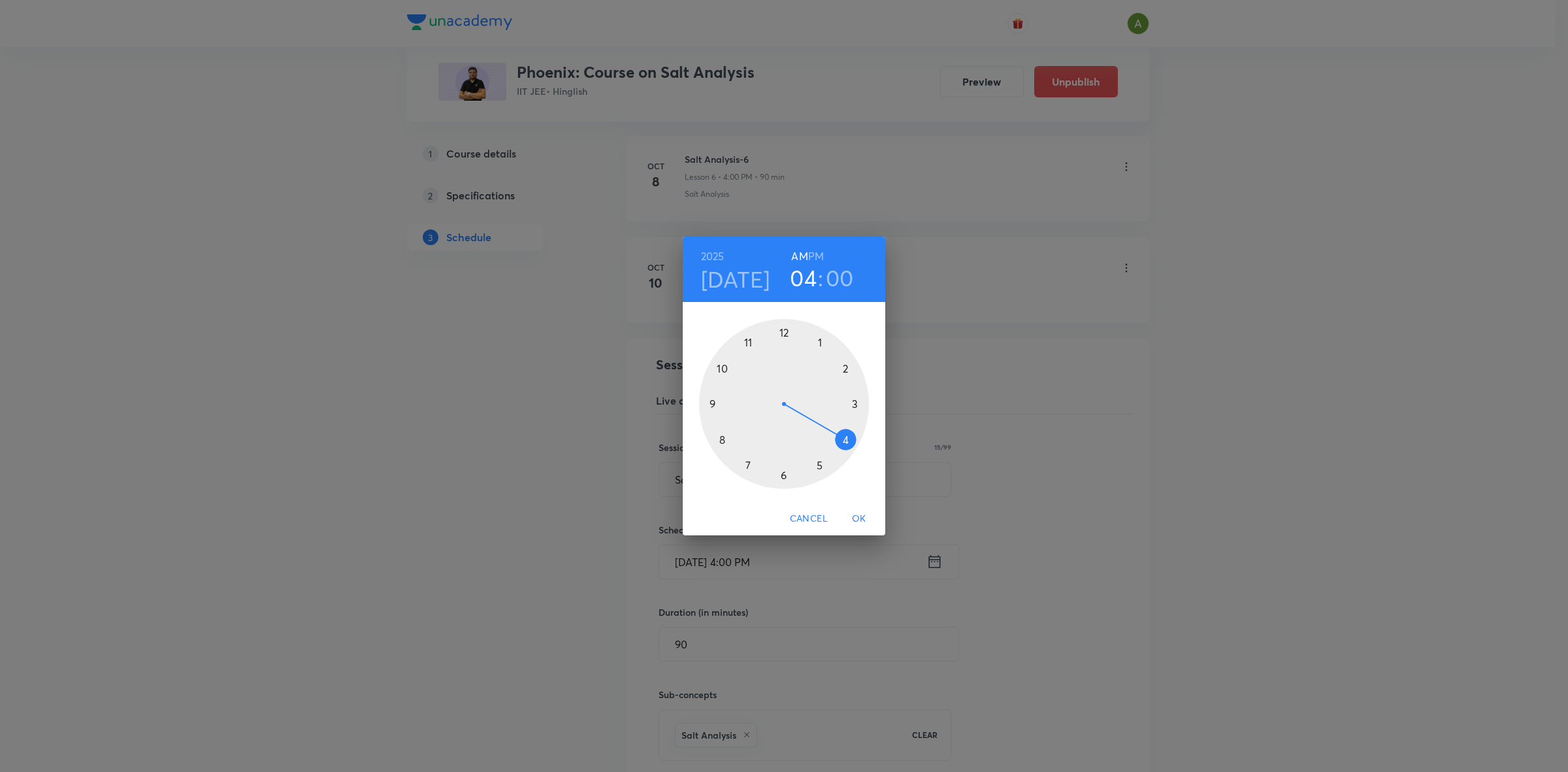
click at [722, 439] on div at bounding box center [784, 404] width 170 height 170
click at [857, 515] on span "OK" at bounding box center [859, 518] width 31 height 17
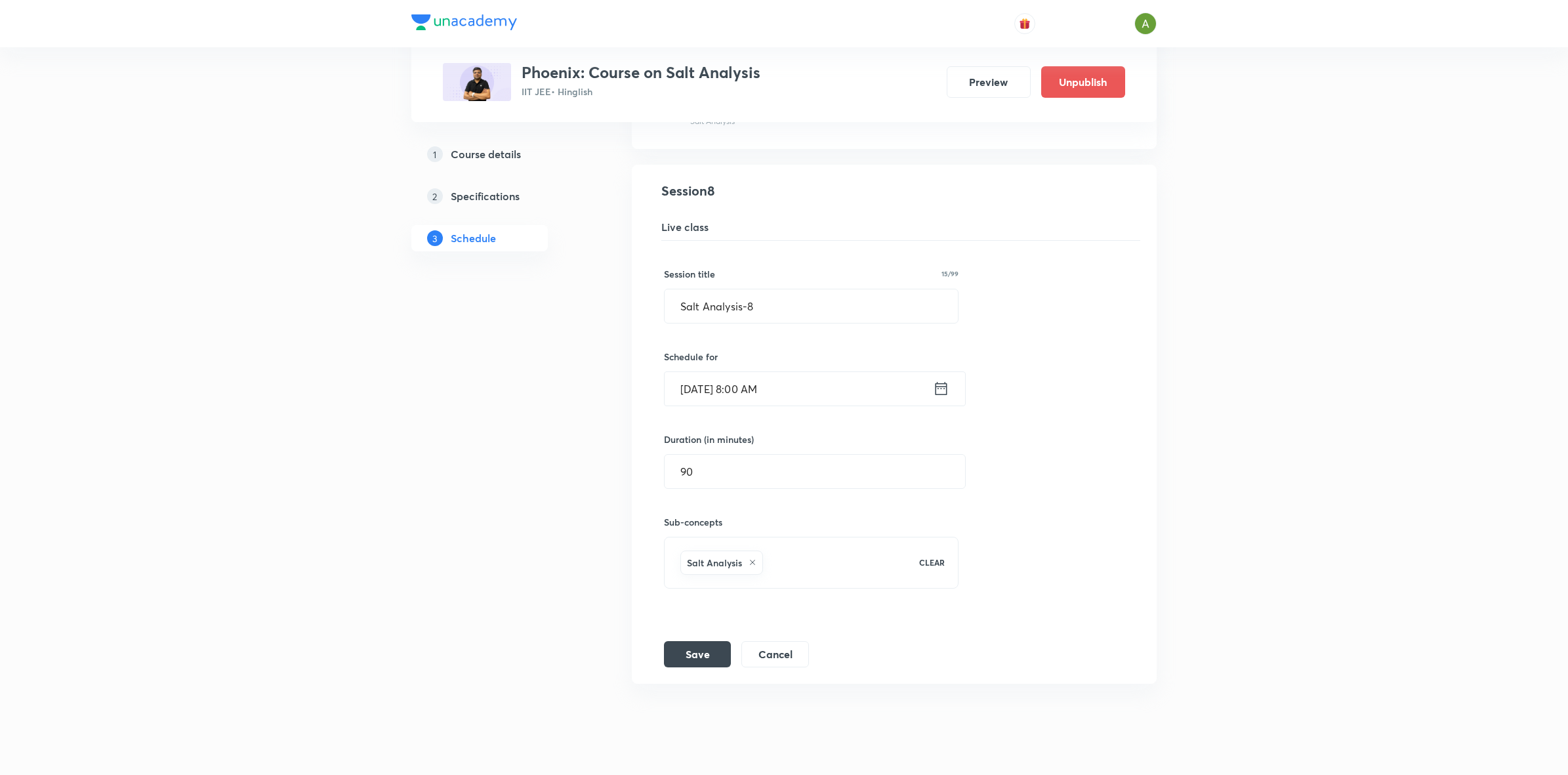
scroll to position [1028, 0]
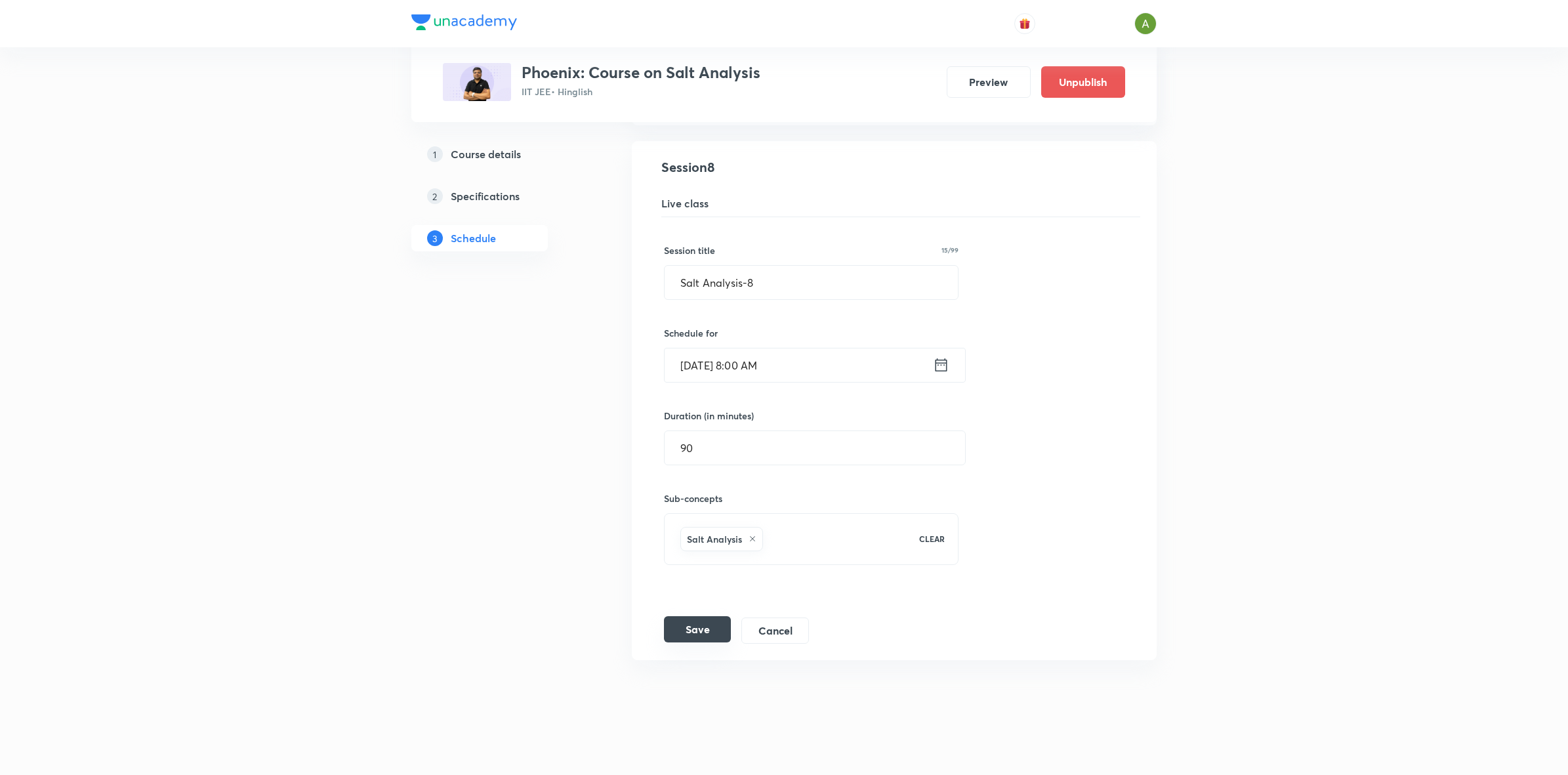
click at [719, 616] on button "Save" at bounding box center [697, 628] width 67 height 26
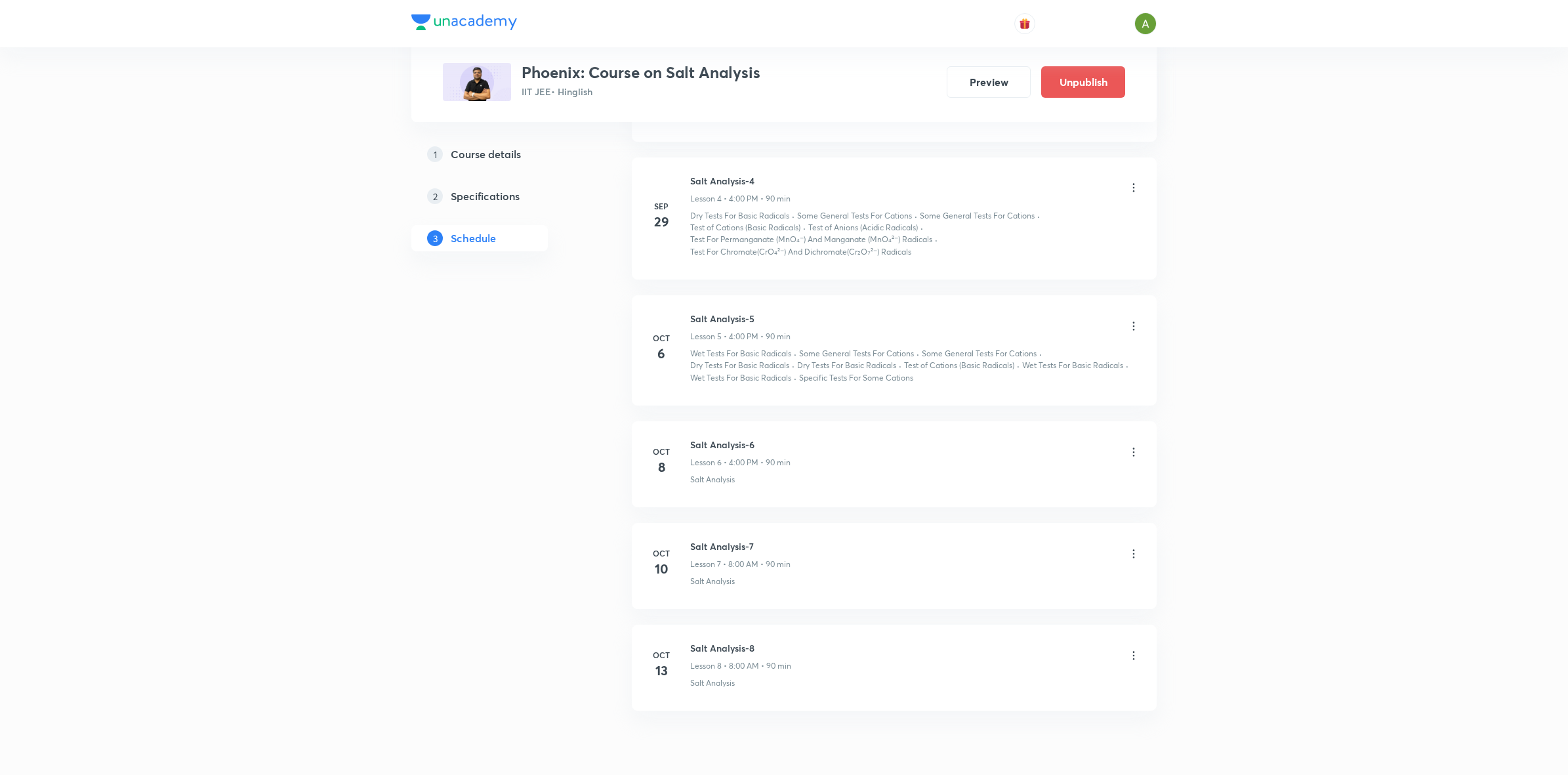
scroll to position [1129, 0]
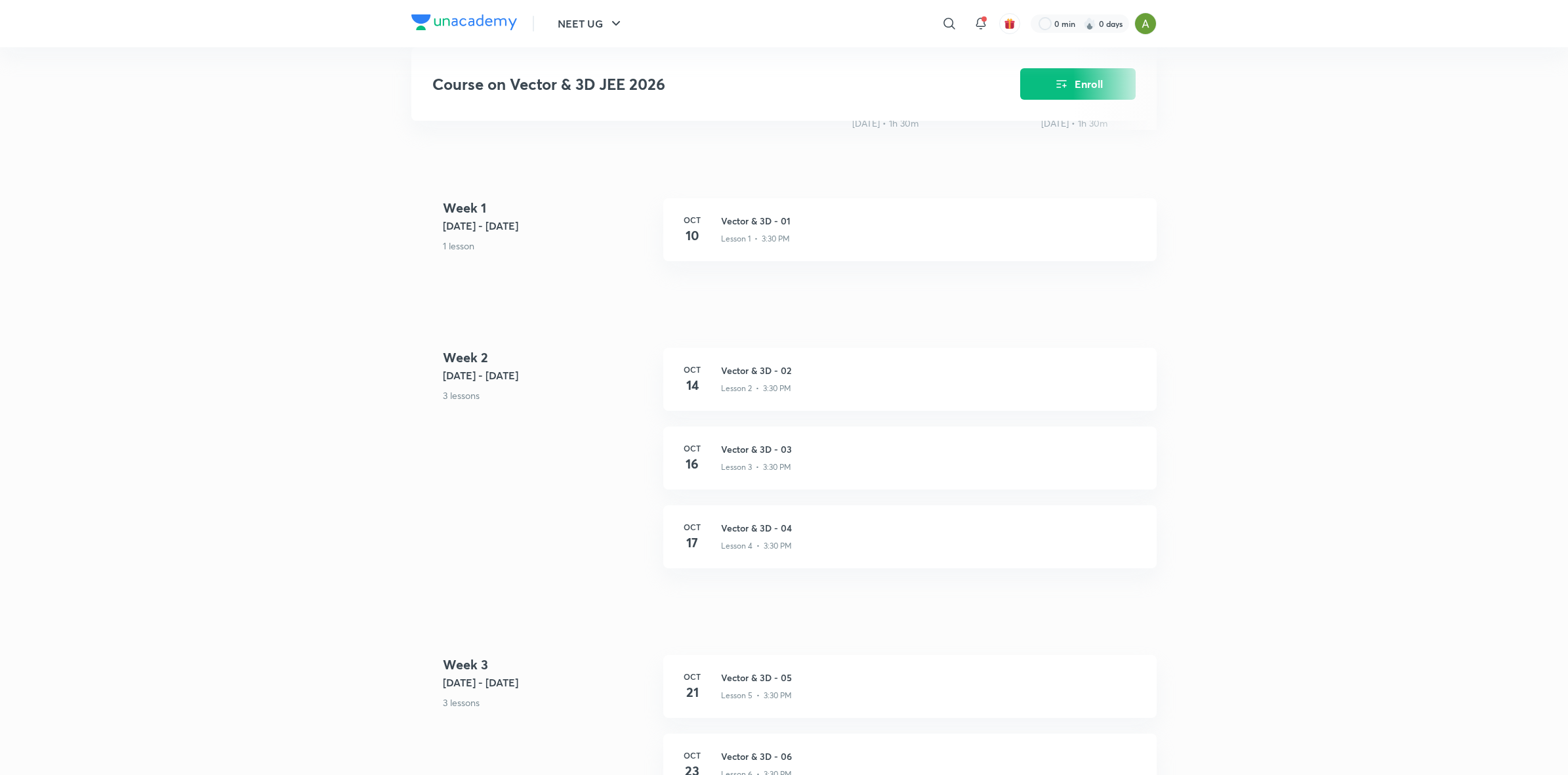
scroll to position [489, 0]
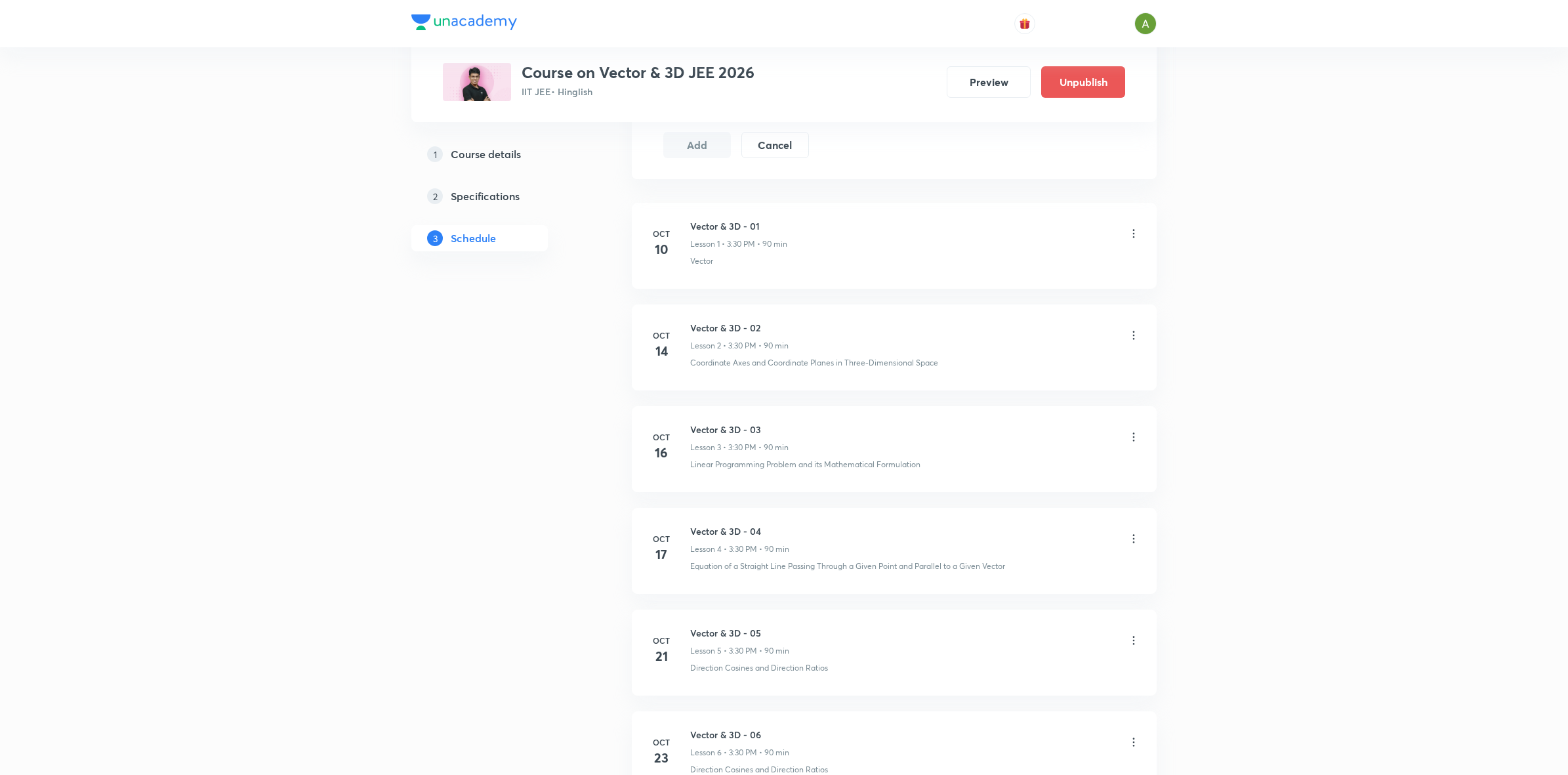
scroll to position [732, 0]
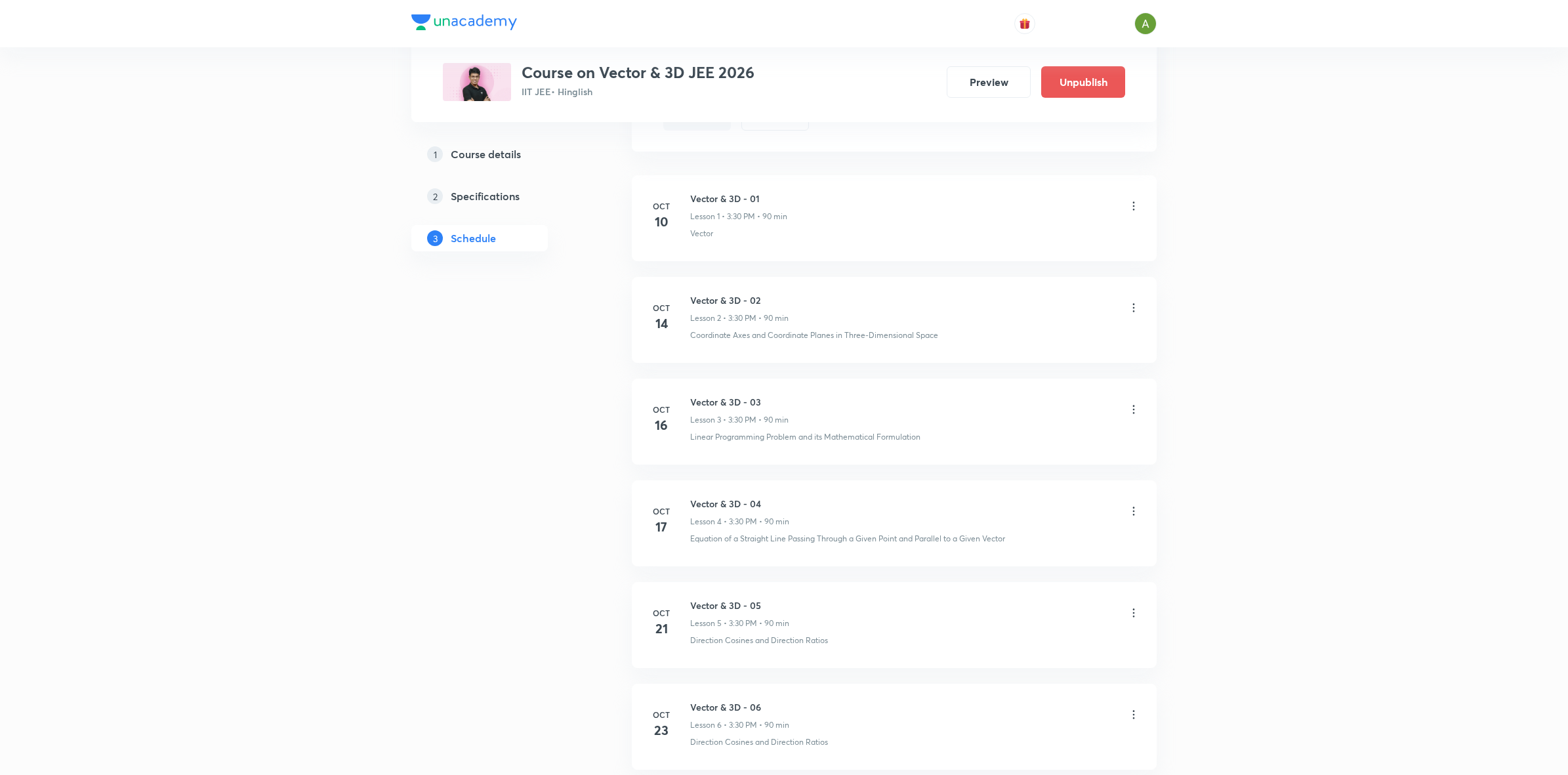
click at [1134, 508] on icon at bounding box center [1134, 511] width 13 height 13
click at [1047, 551] on li "Edit" at bounding box center [1065, 546] width 144 height 24
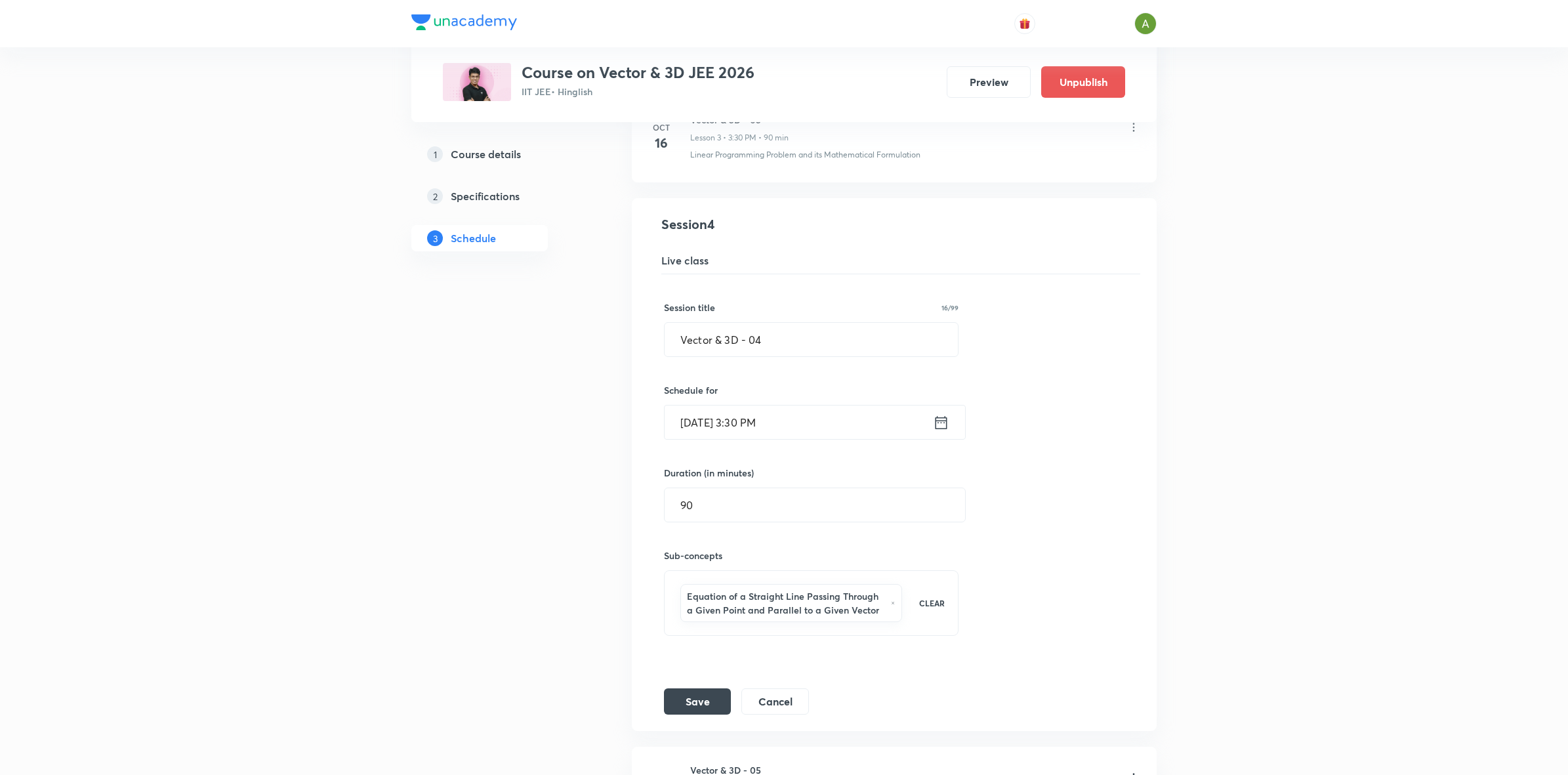
scroll to position [469, 0]
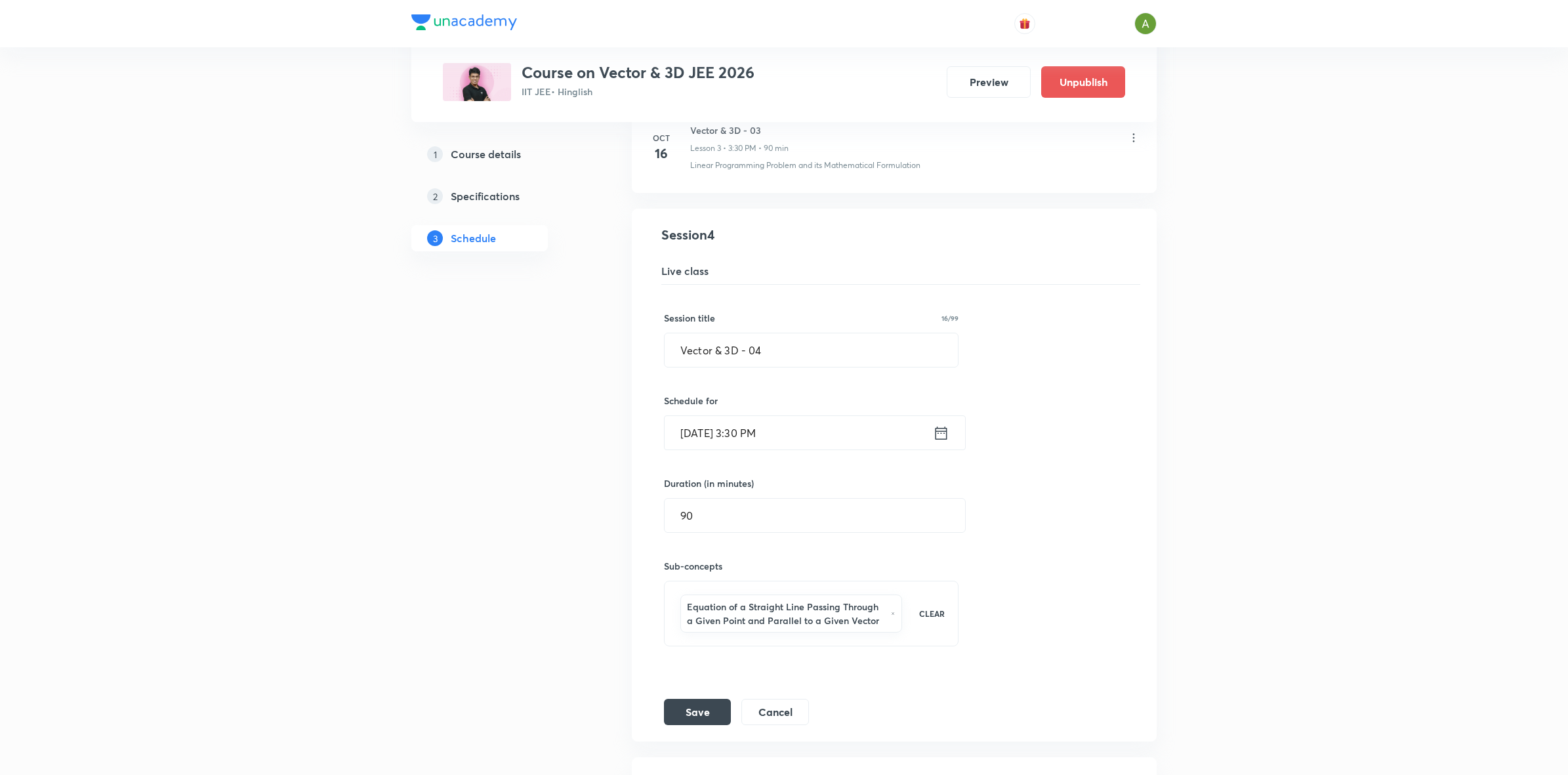
click at [845, 440] on input "Oct 17, 2025, 3:30 PM" at bounding box center [799, 432] width 268 height 33
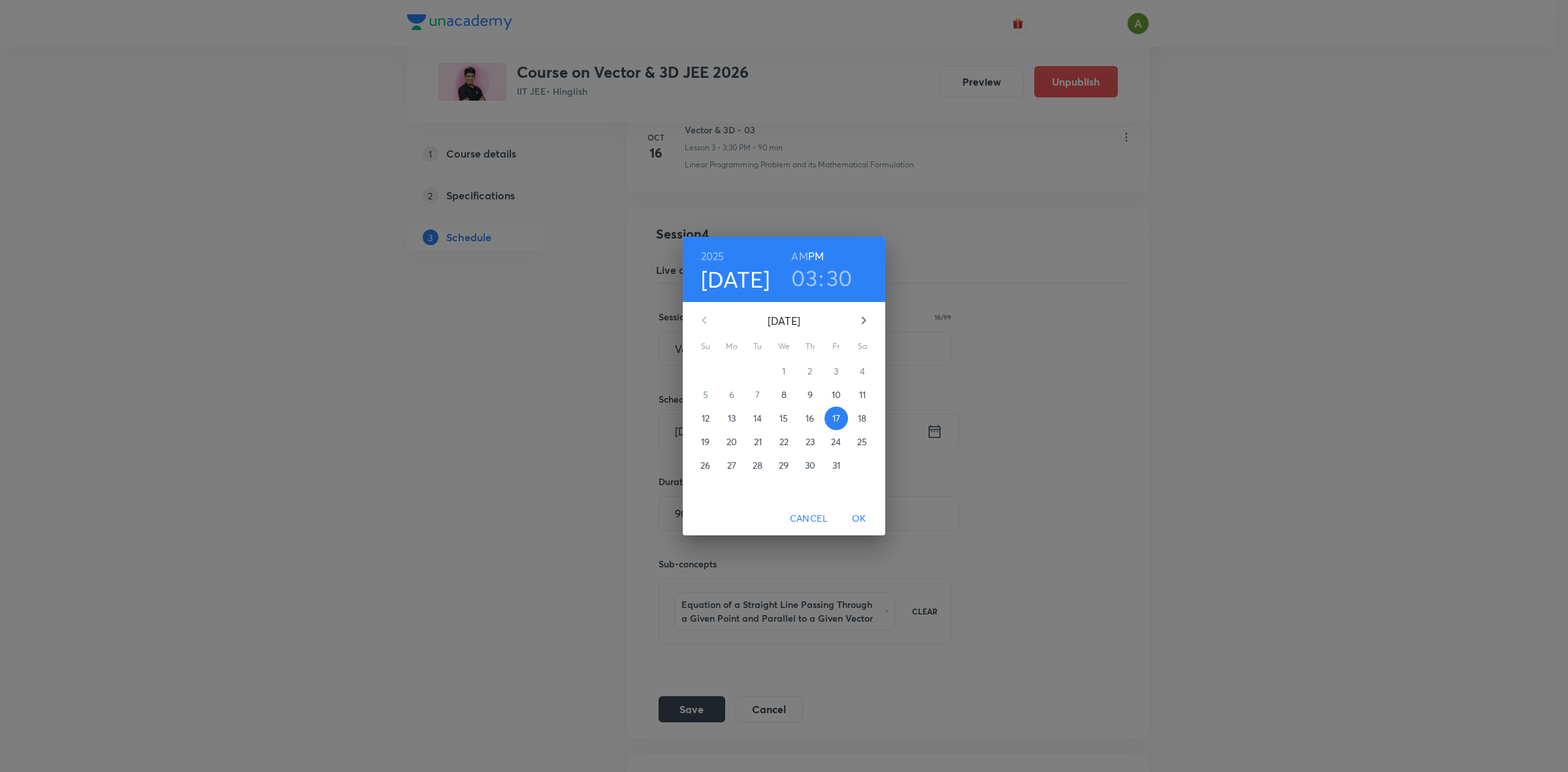
click at [861, 420] on p "18" at bounding box center [861, 418] width 9 height 13
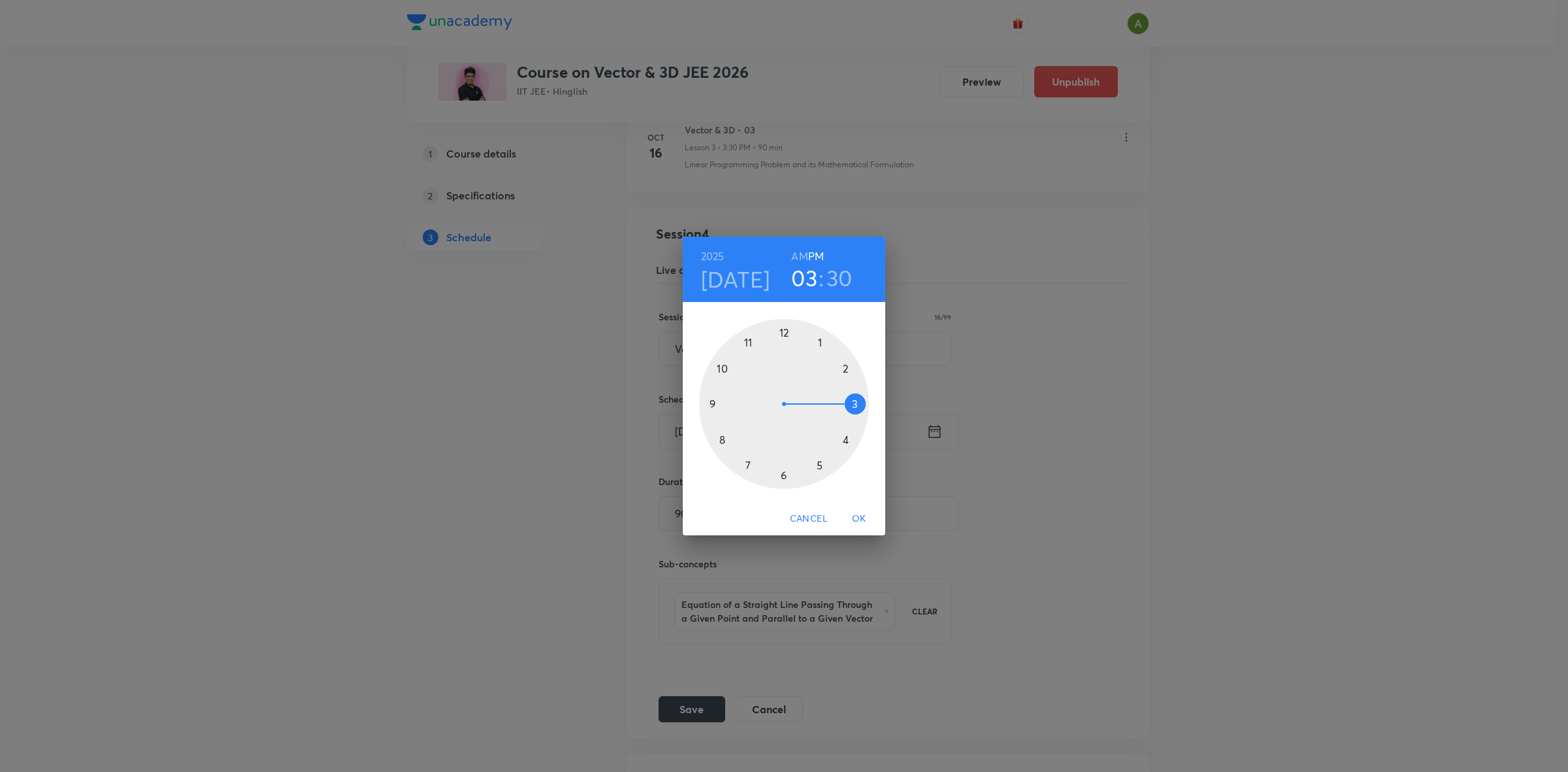
click at [857, 520] on span "OK" at bounding box center [859, 518] width 31 height 17
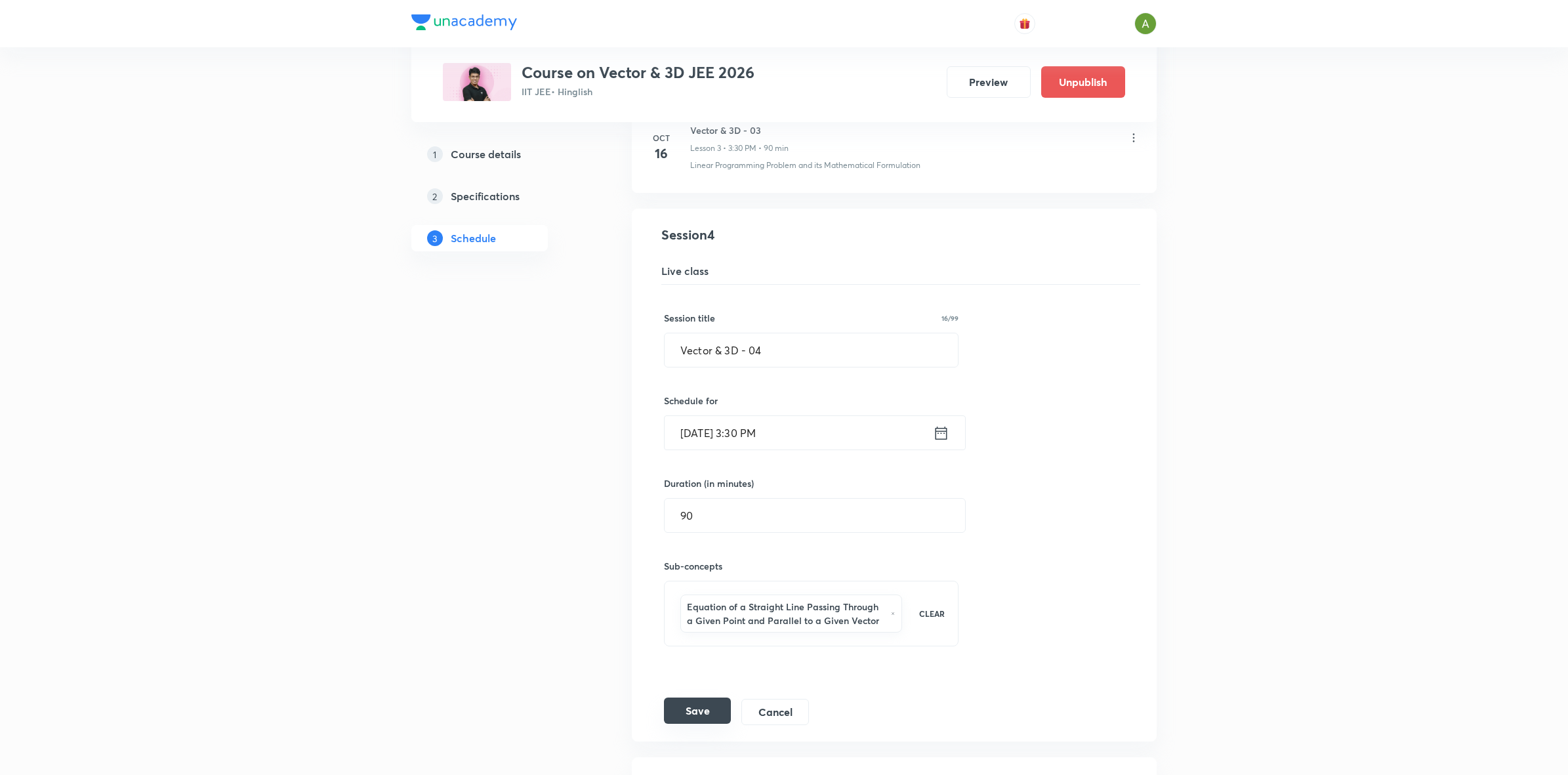
click at [702, 715] on button "Save" at bounding box center [697, 710] width 67 height 26
click at [769, 717] on button "Cancel" at bounding box center [775, 710] width 68 height 26
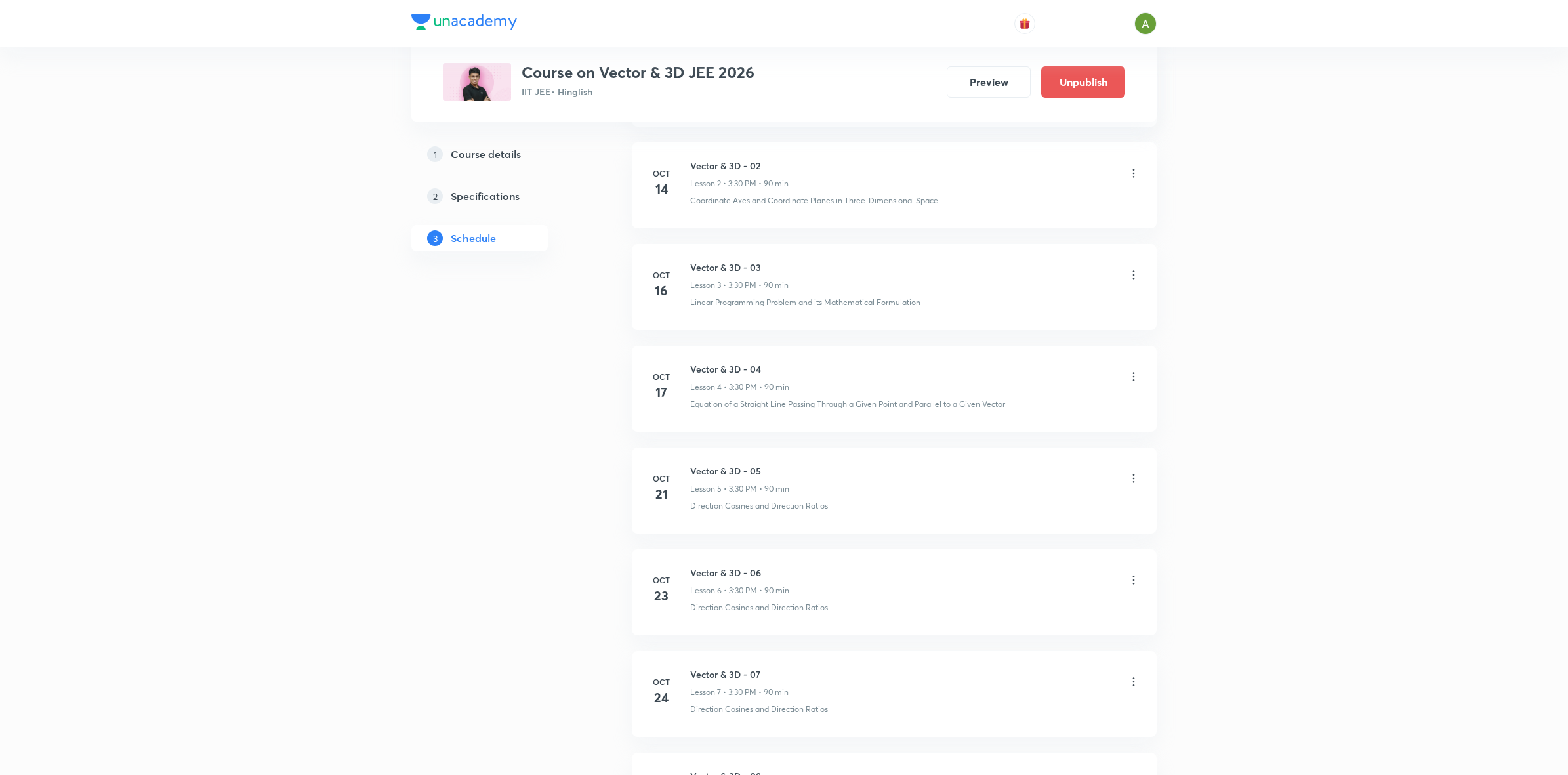
scroll to position [401, 0]
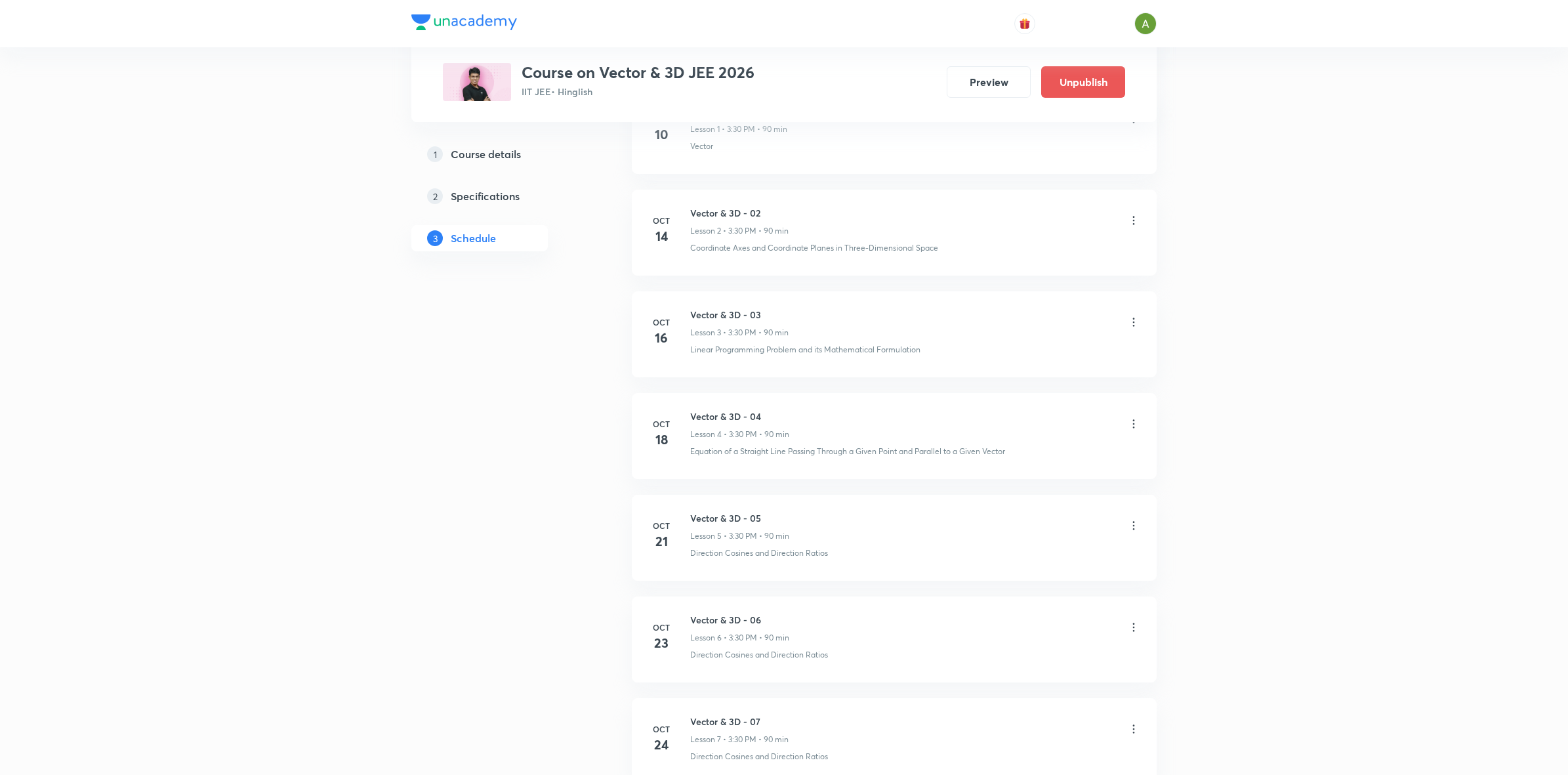
scroll to position [755, 0]
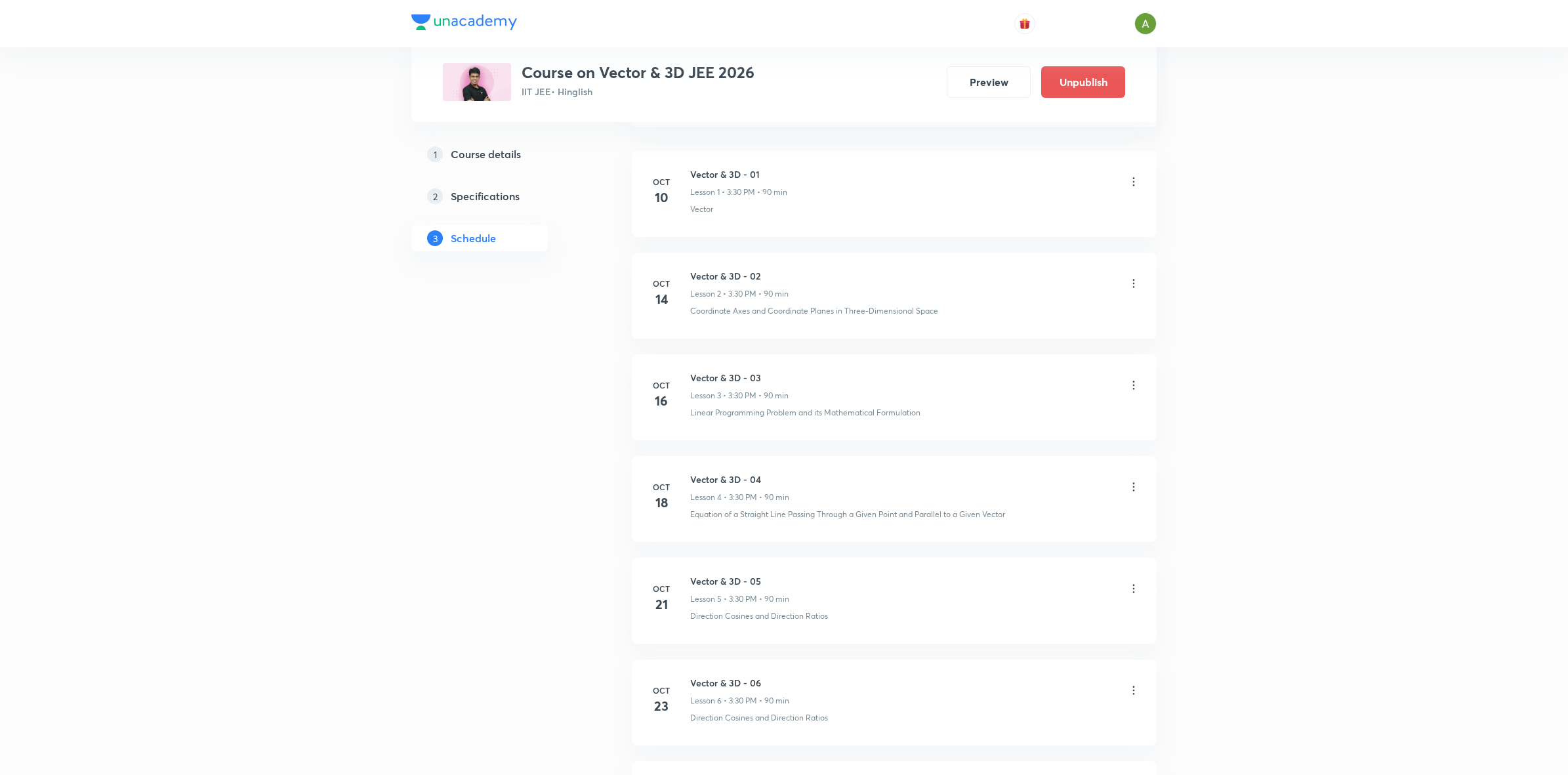
click at [1137, 387] on icon at bounding box center [1134, 385] width 13 height 13
click at [1071, 415] on li "Edit" at bounding box center [1065, 420] width 144 height 24
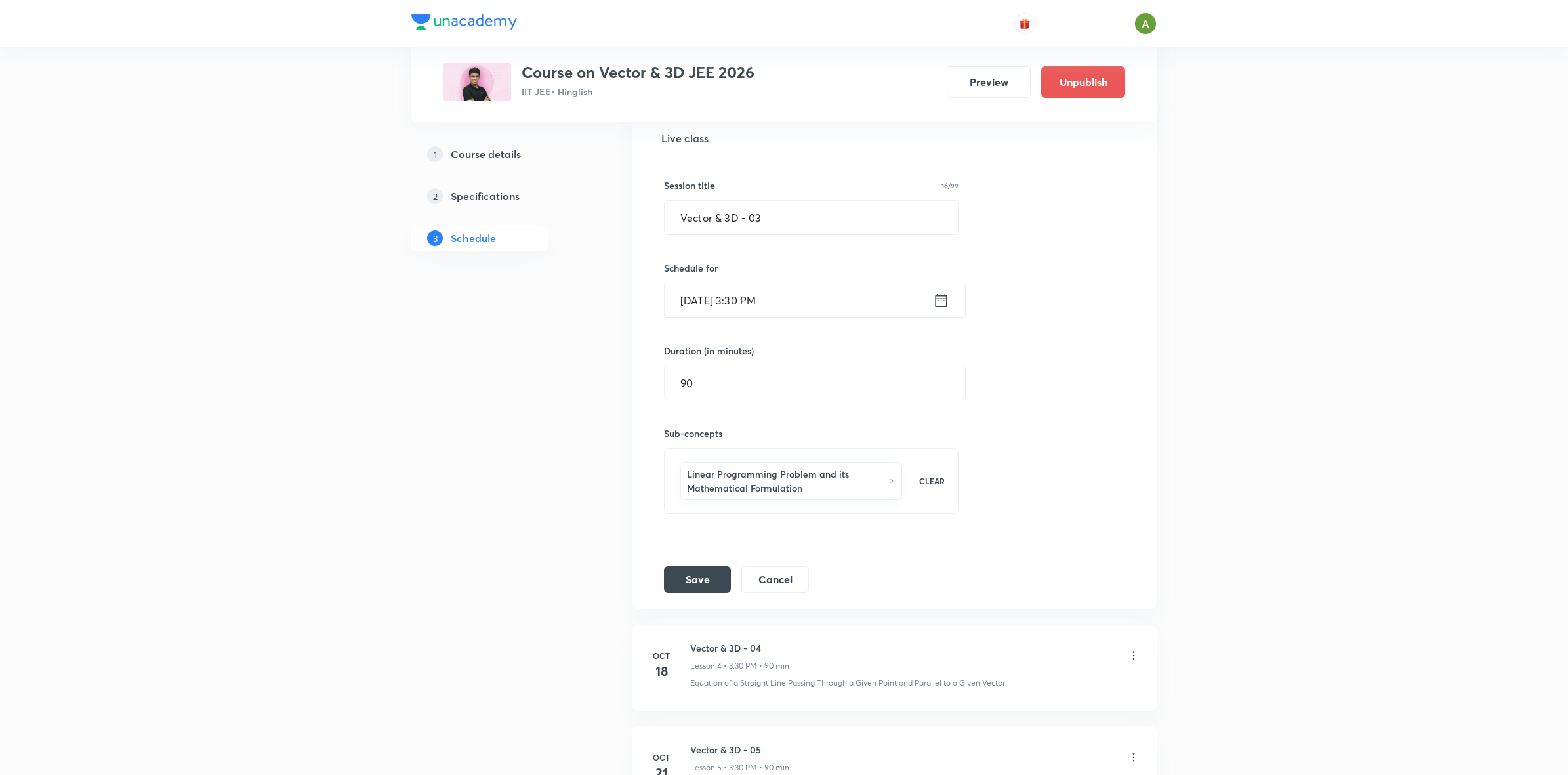
scroll to position [371, 0]
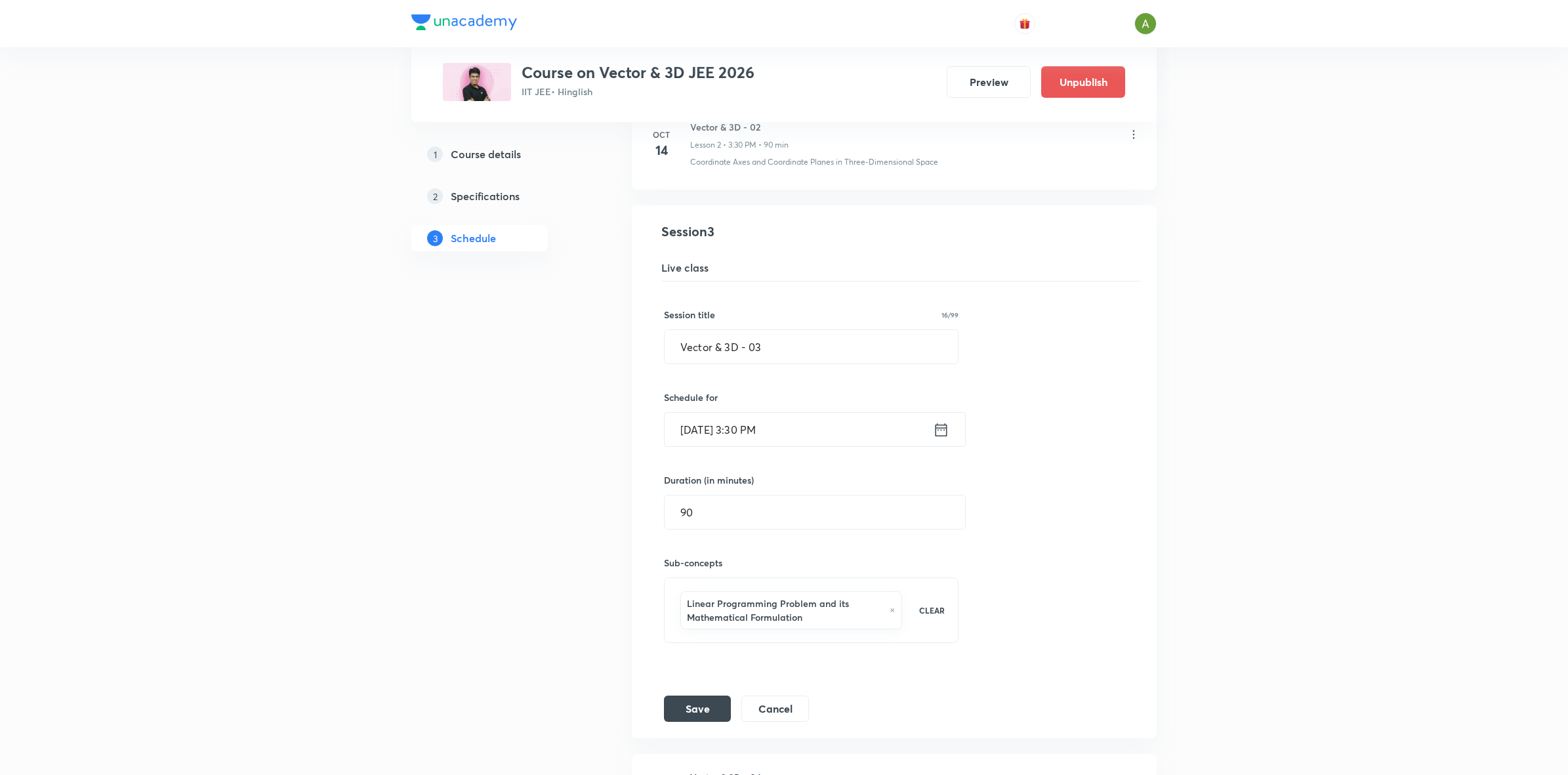
click at [838, 435] on input "Oct 16, 2025, 3:30 PM" at bounding box center [799, 429] width 268 height 33
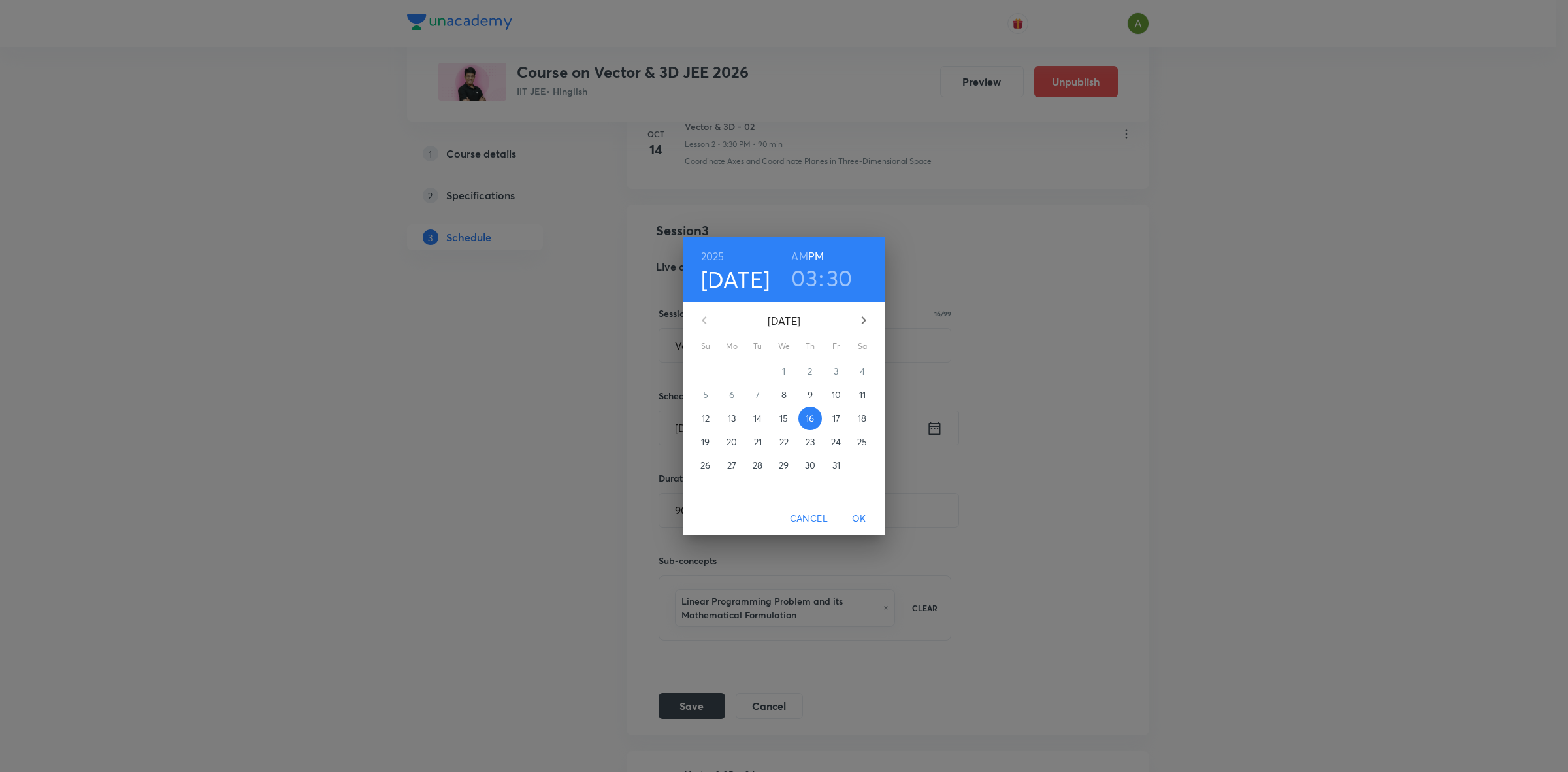
click at [828, 416] on span "17" at bounding box center [836, 418] width 24 height 13
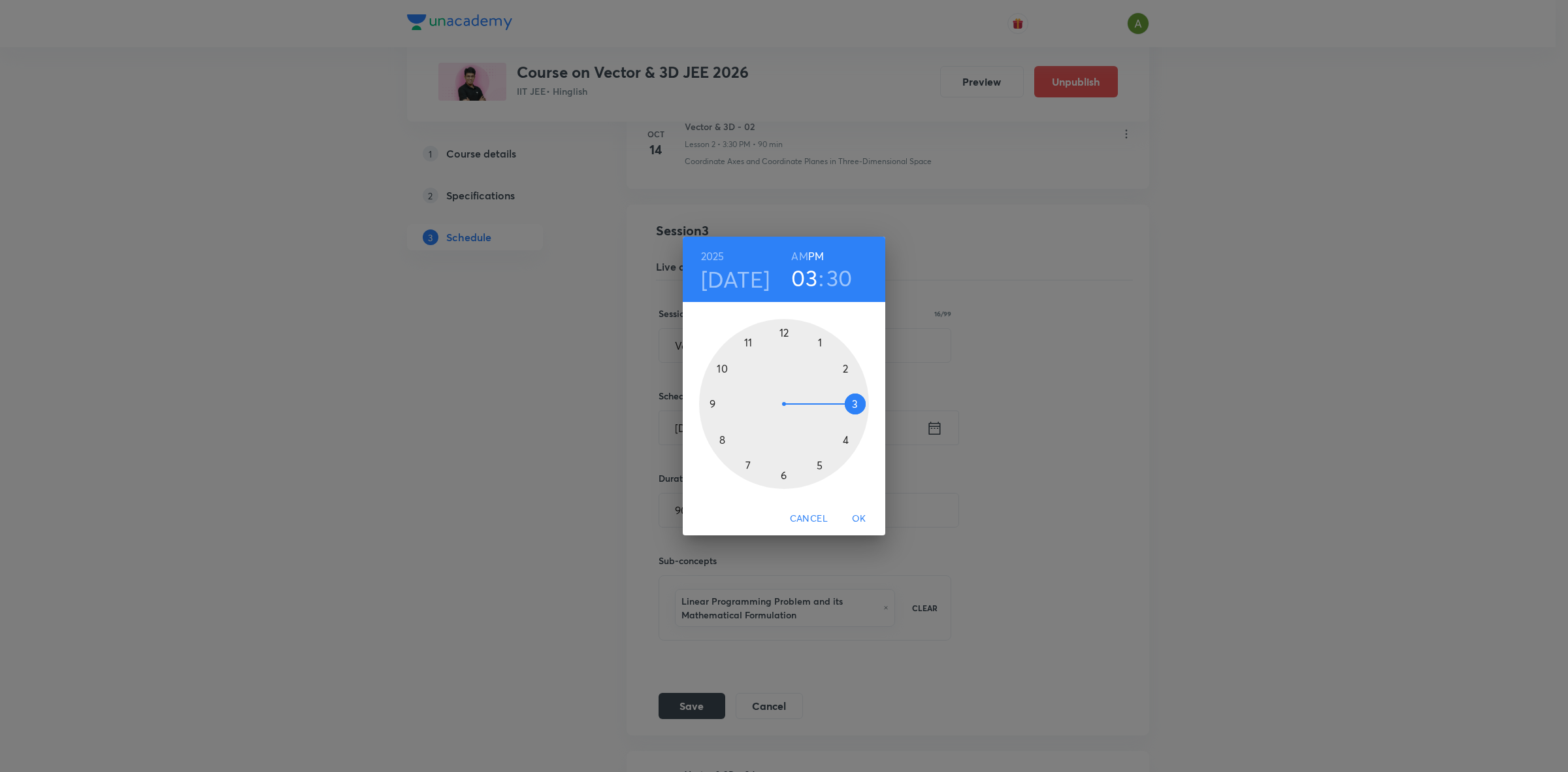
click at [857, 510] on span "OK" at bounding box center [859, 518] width 31 height 17
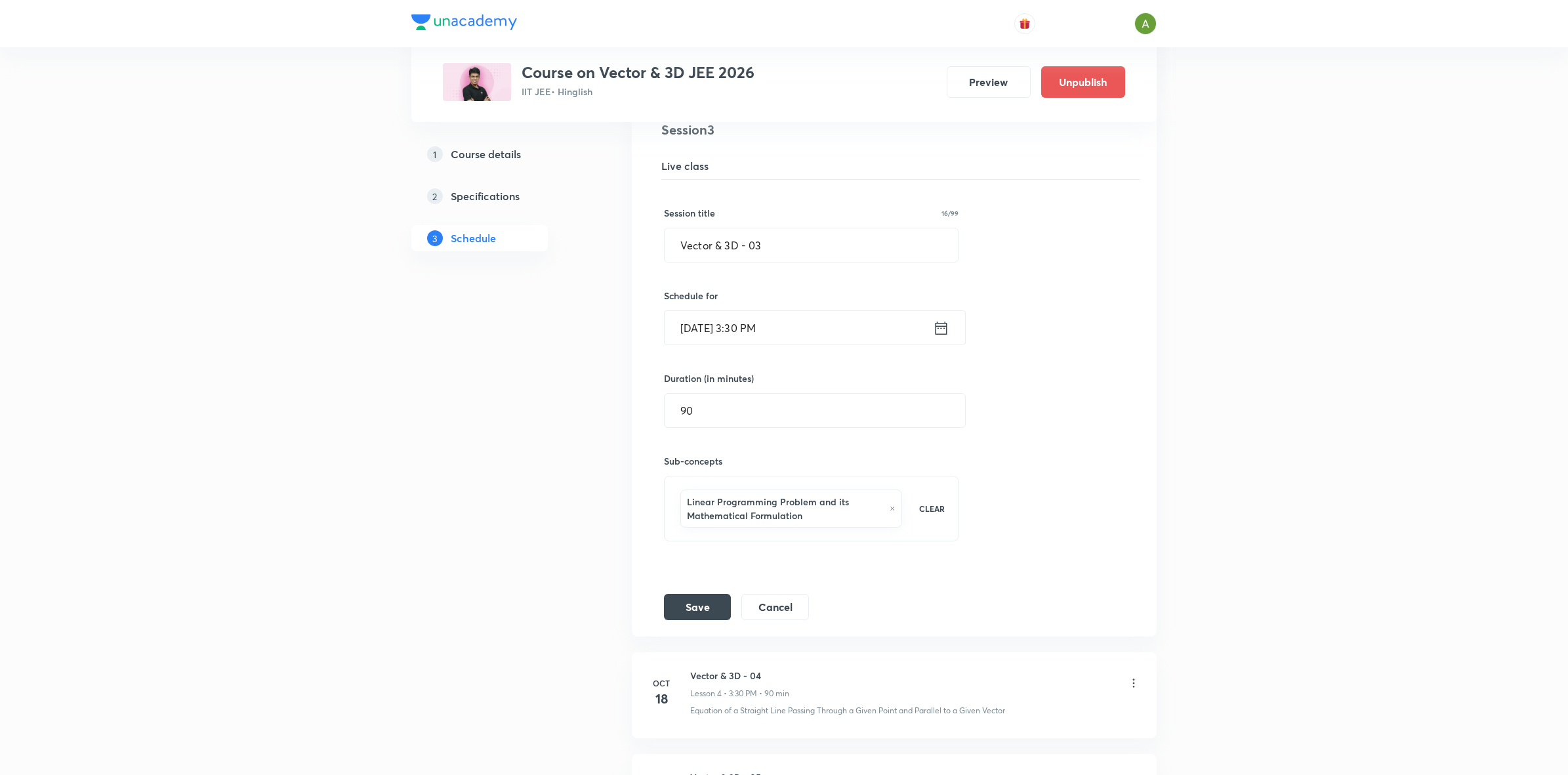
scroll to position [477, 0]
click at [693, 601] on button "Save" at bounding box center [697, 601] width 67 height 26
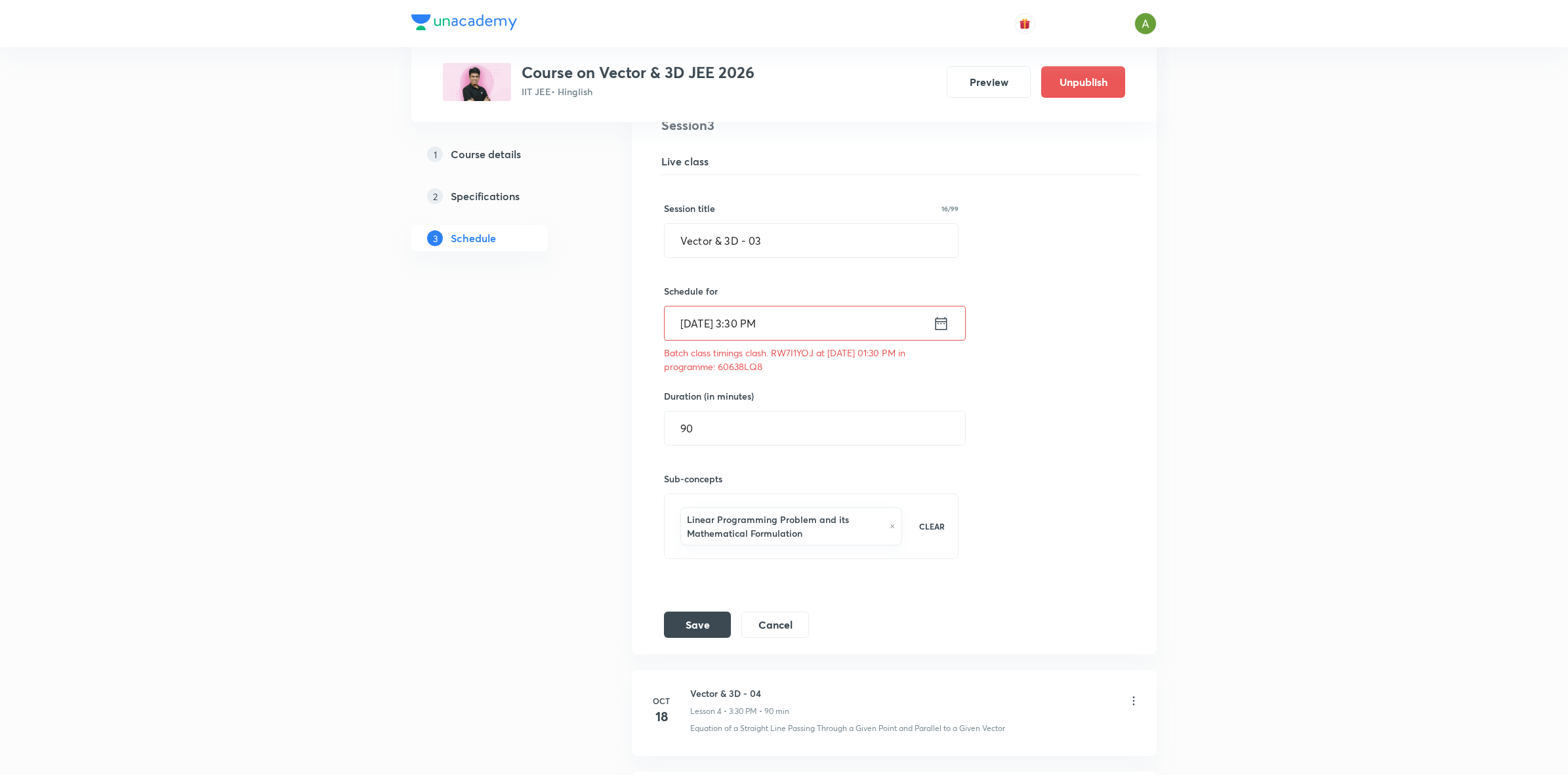
click at [848, 336] on input "Oct 17, 2025, 3:30 PM" at bounding box center [799, 323] width 268 height 33
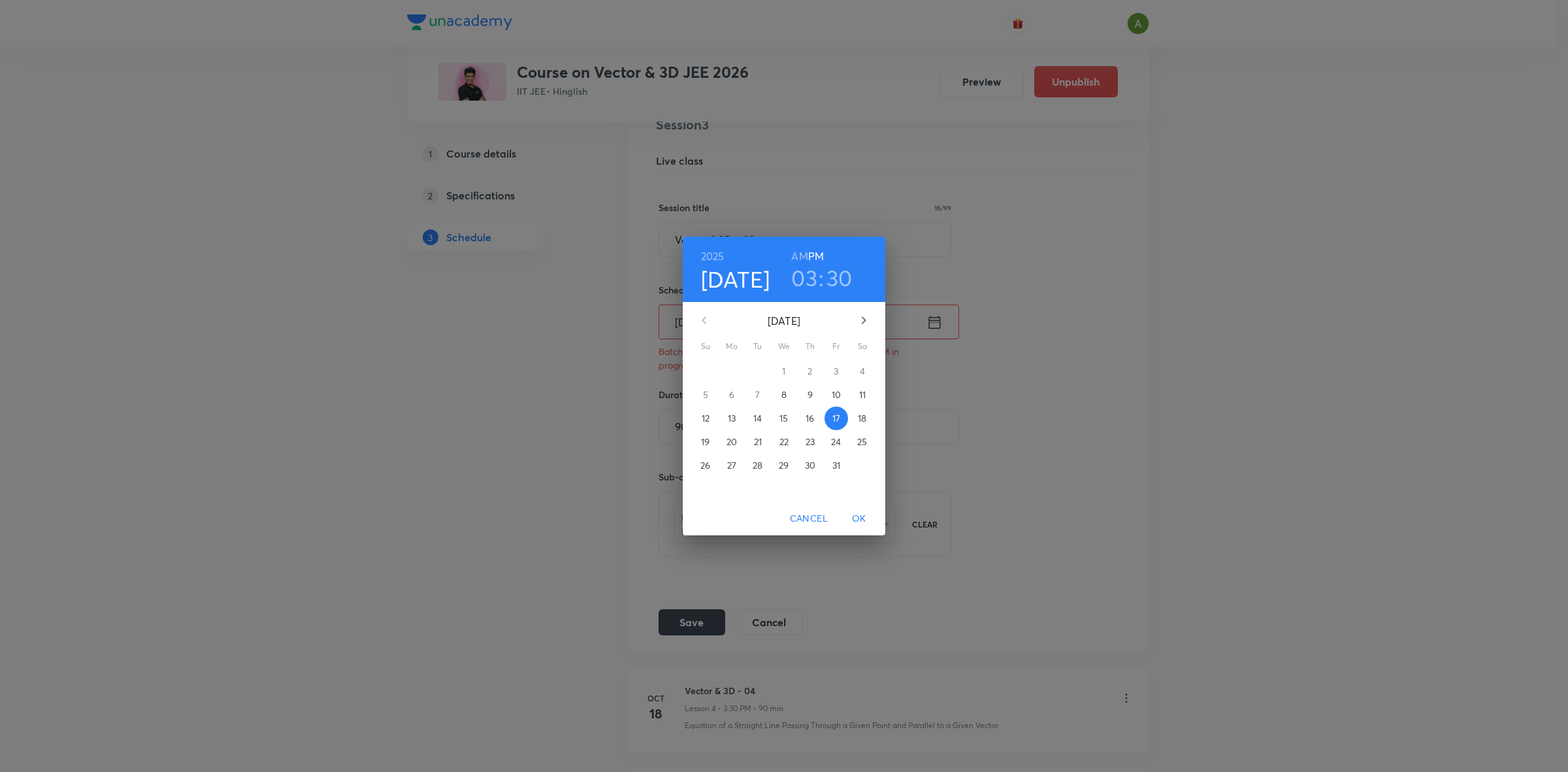
click at [841, 285] on h3 "30" at bounding box center [839, 278] width 26 height 28
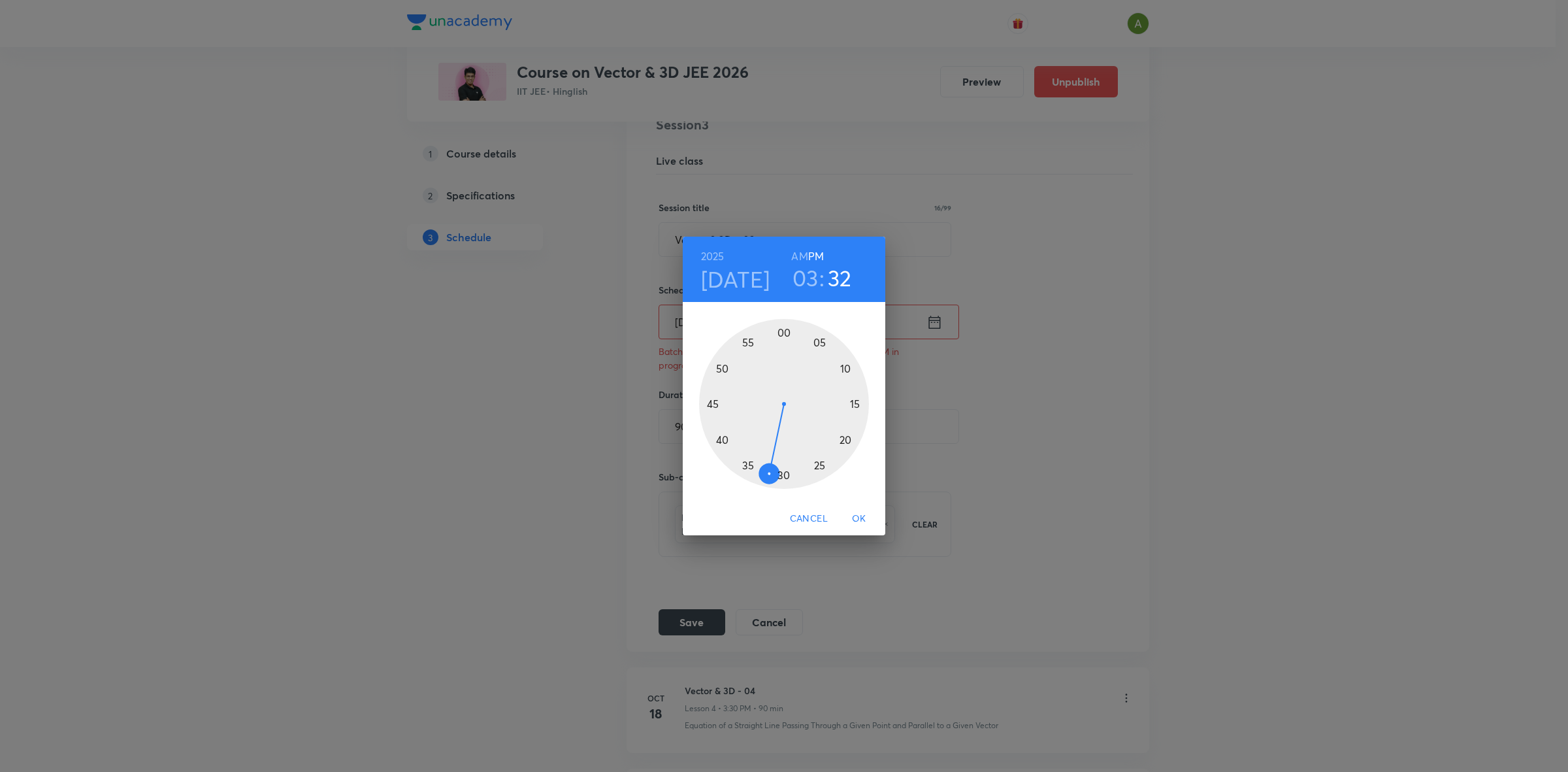
drag, startPoint x: 782, startPoint y: 480, endPoint x: 769, endPoint y: 483, distance: 13.3
click at [769, 483] on div at bounding box center [784, 404] width 170 height 170
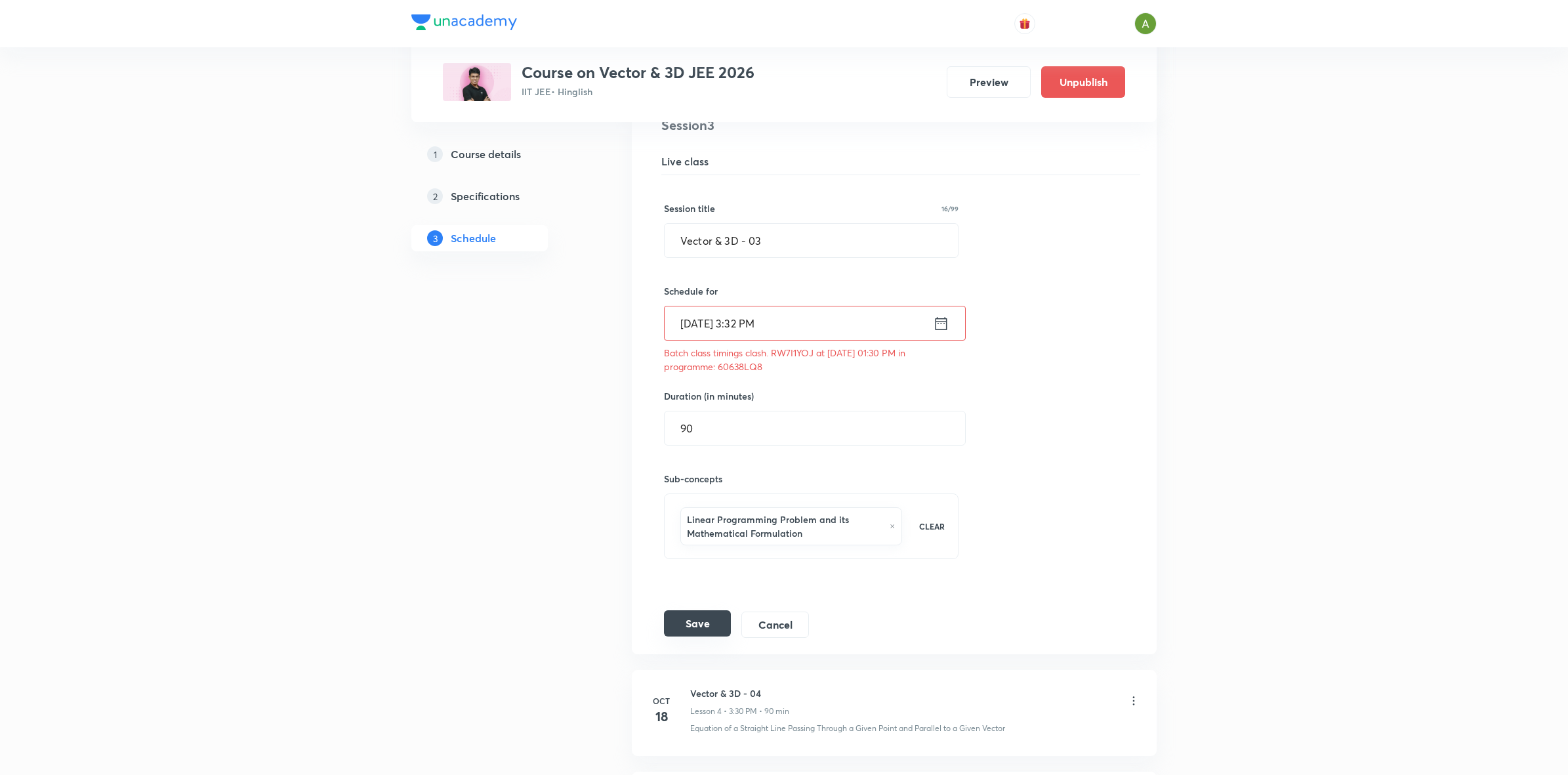
click at [679, 618] on button "Save" at bounding box center [697, 623] width 67 height 26
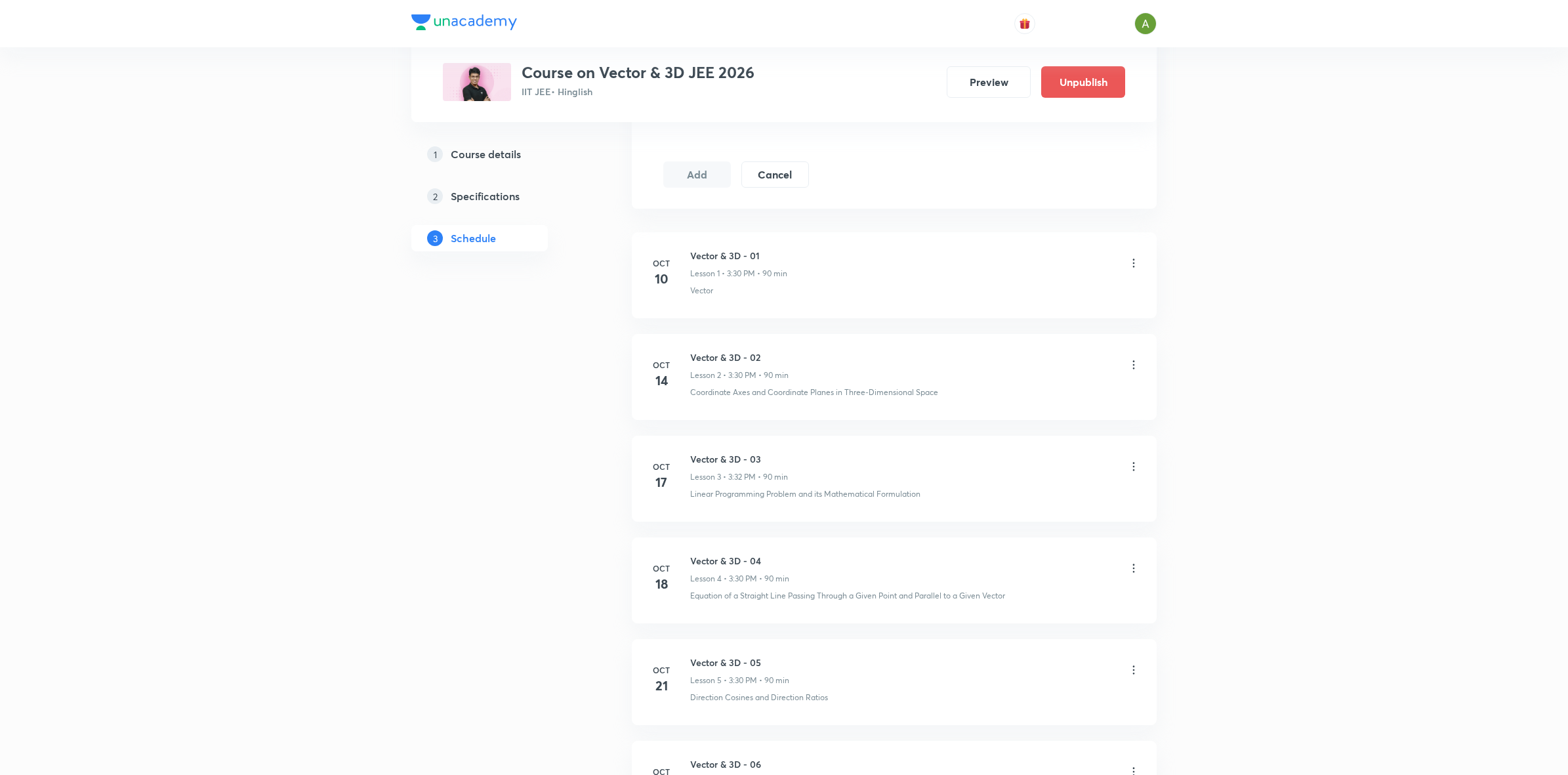
scroll to position [668, 0]
click at [1133, 373] on icon at bounding box center [1134, 371] width 13 height 13
click at [1067, 395] on li "Edit" at bounding box center [1065, 406] width 144 height 24
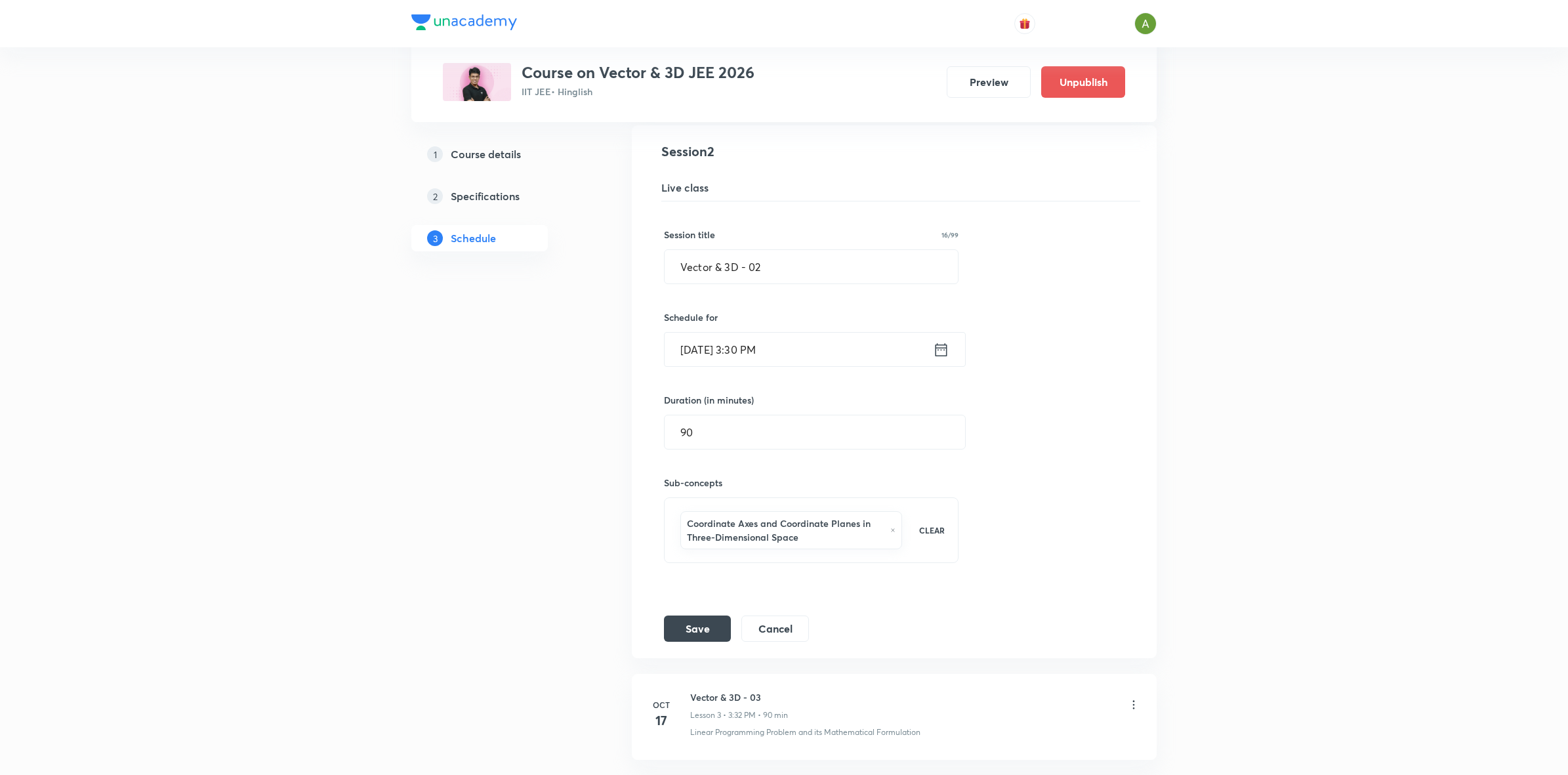
scroll to position [346, 0]
click at [818, 346] on input "Oct 14, 2025, 3:30 PM" at bounding box center [799, 352] width 268 height 33
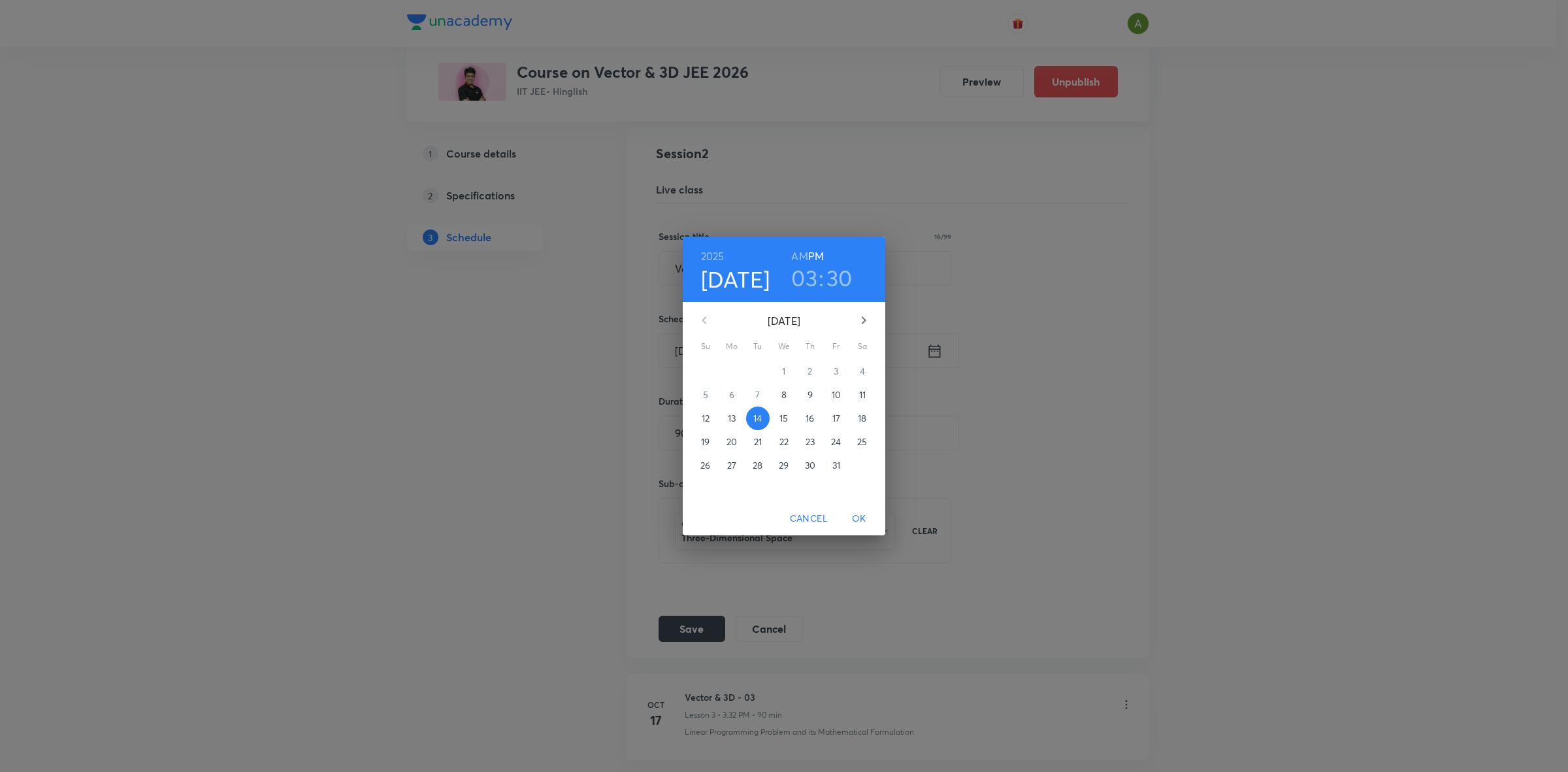
click at [788, 419] on span "15" at bounding box center [784, 418] width 24 height 13
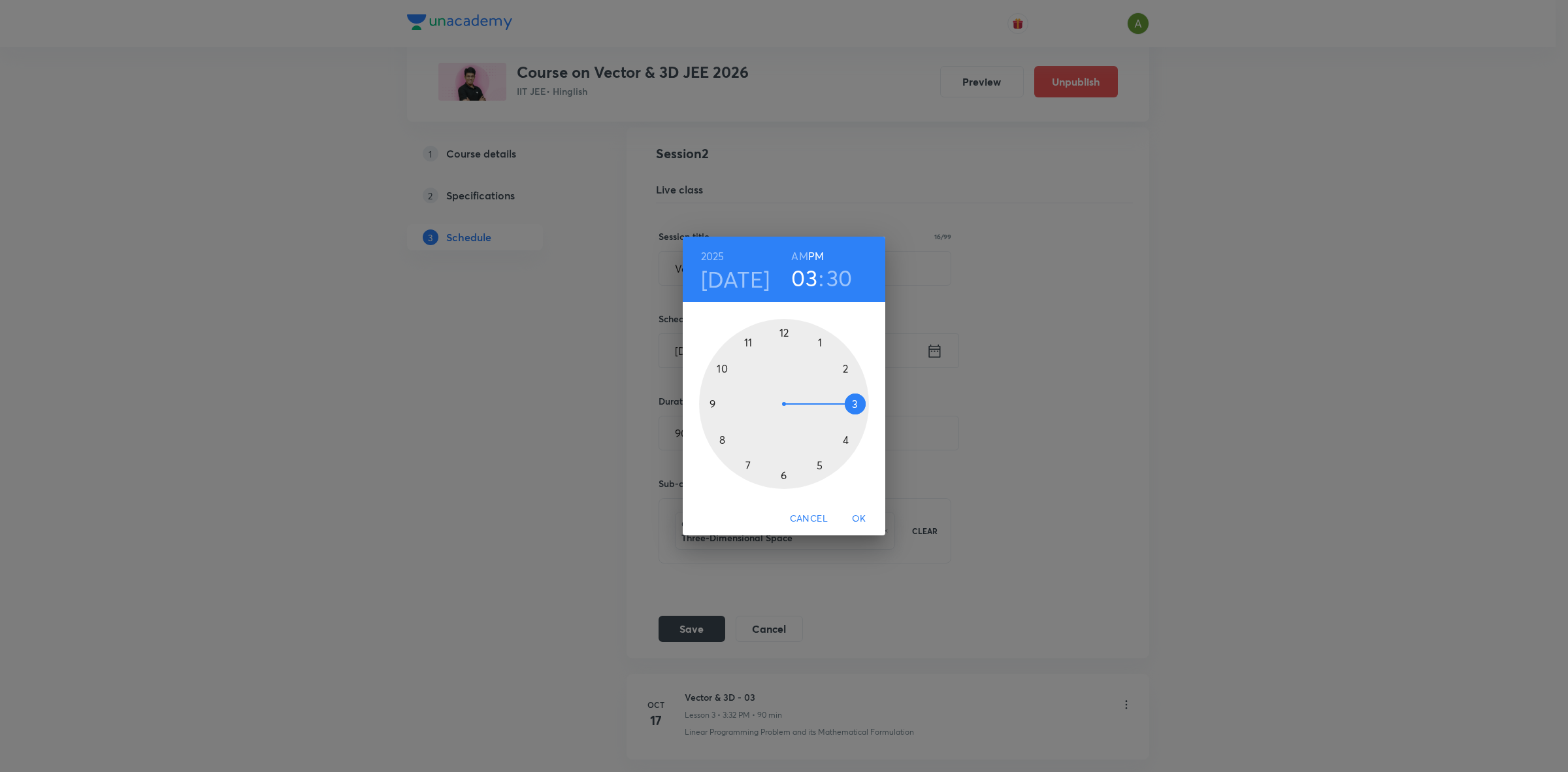
click at [861, 520] on span "OK" at bounding box center [859, 518] width 31 height 17
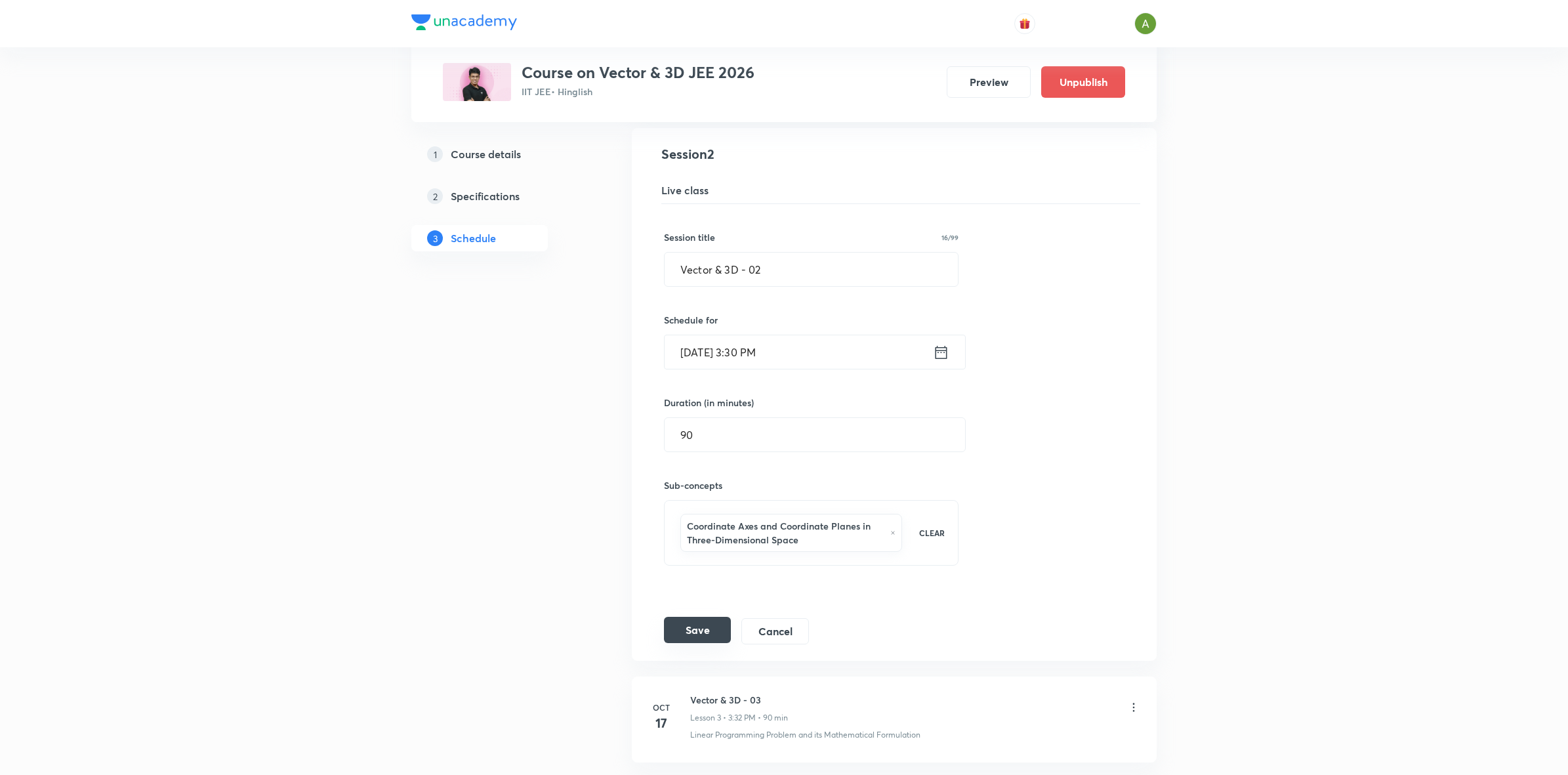
click at [696, 631] on button "Save" at bounding box center [697, 629] width 67 height 26
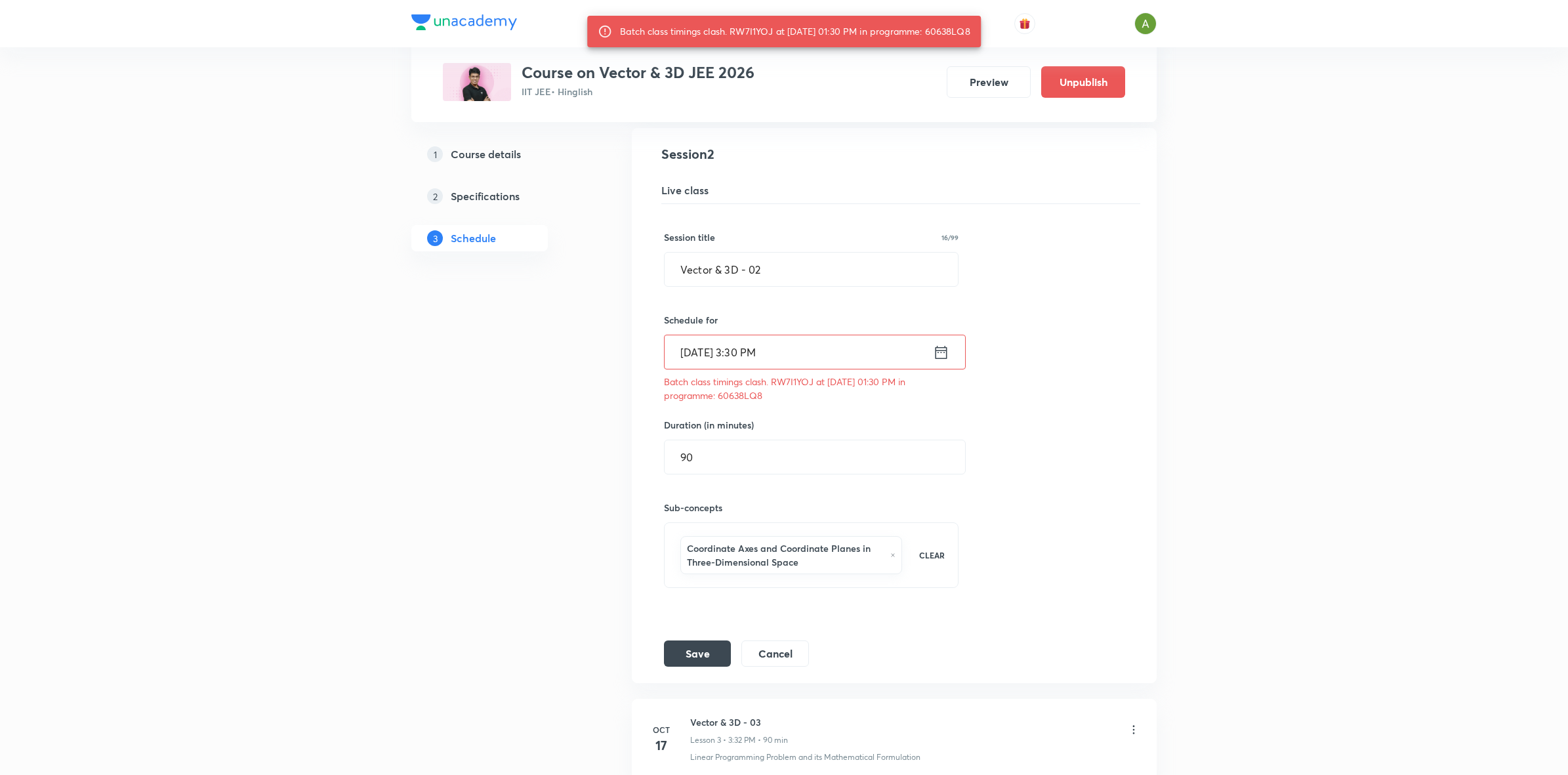
click at [853, 362] on input "Oct 15, 2025, 3:30 PM" at bounding box center [799, 352] width 268 height 33
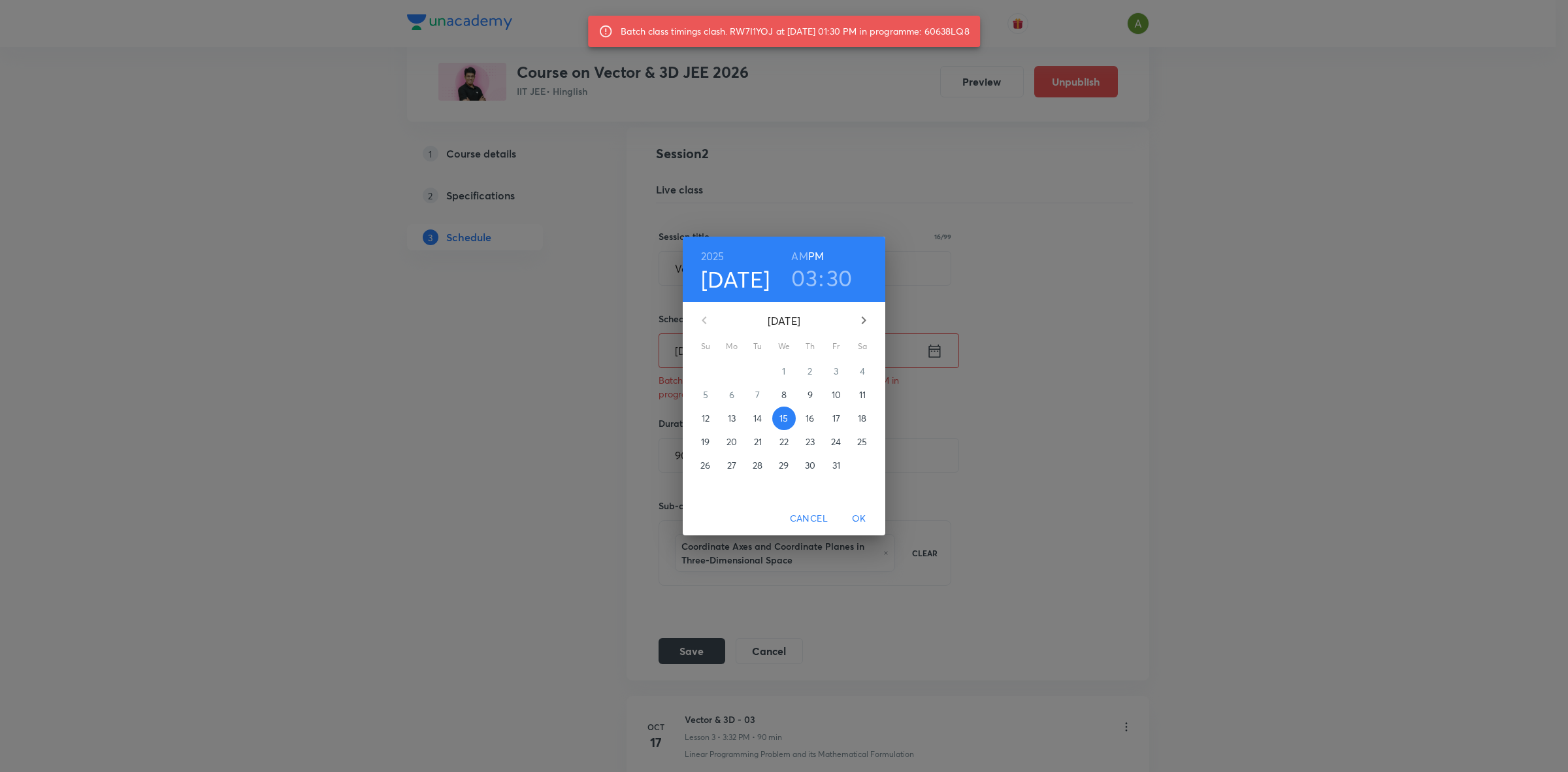
click at [838, 267] on h3 "30" at bounding box center [839, 278] width 26 height 28
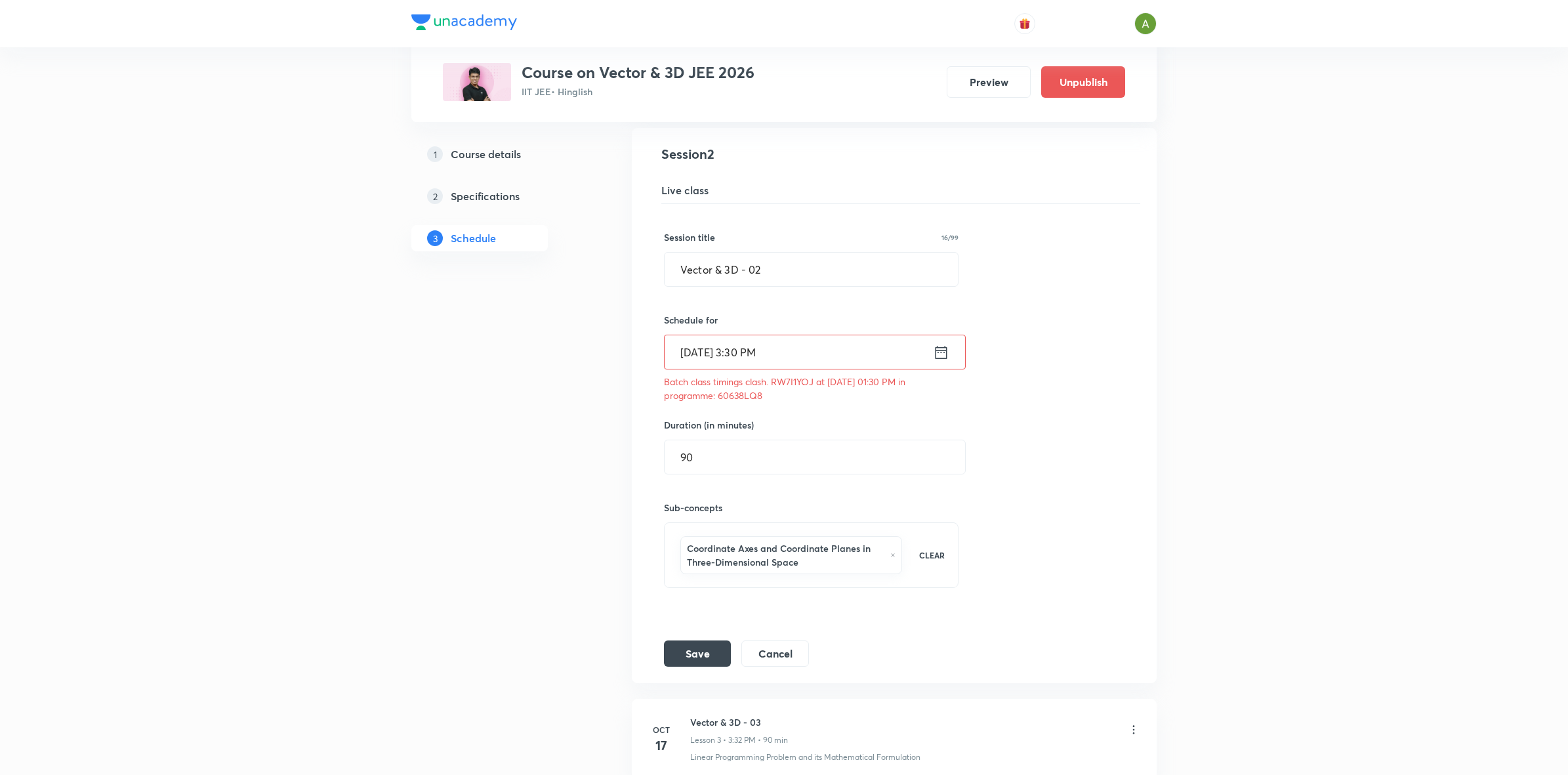
click at [834, 361] on input "Oct 15, 2025, 3:30 PM" at bounding box center [799, 352] width 268 height 33
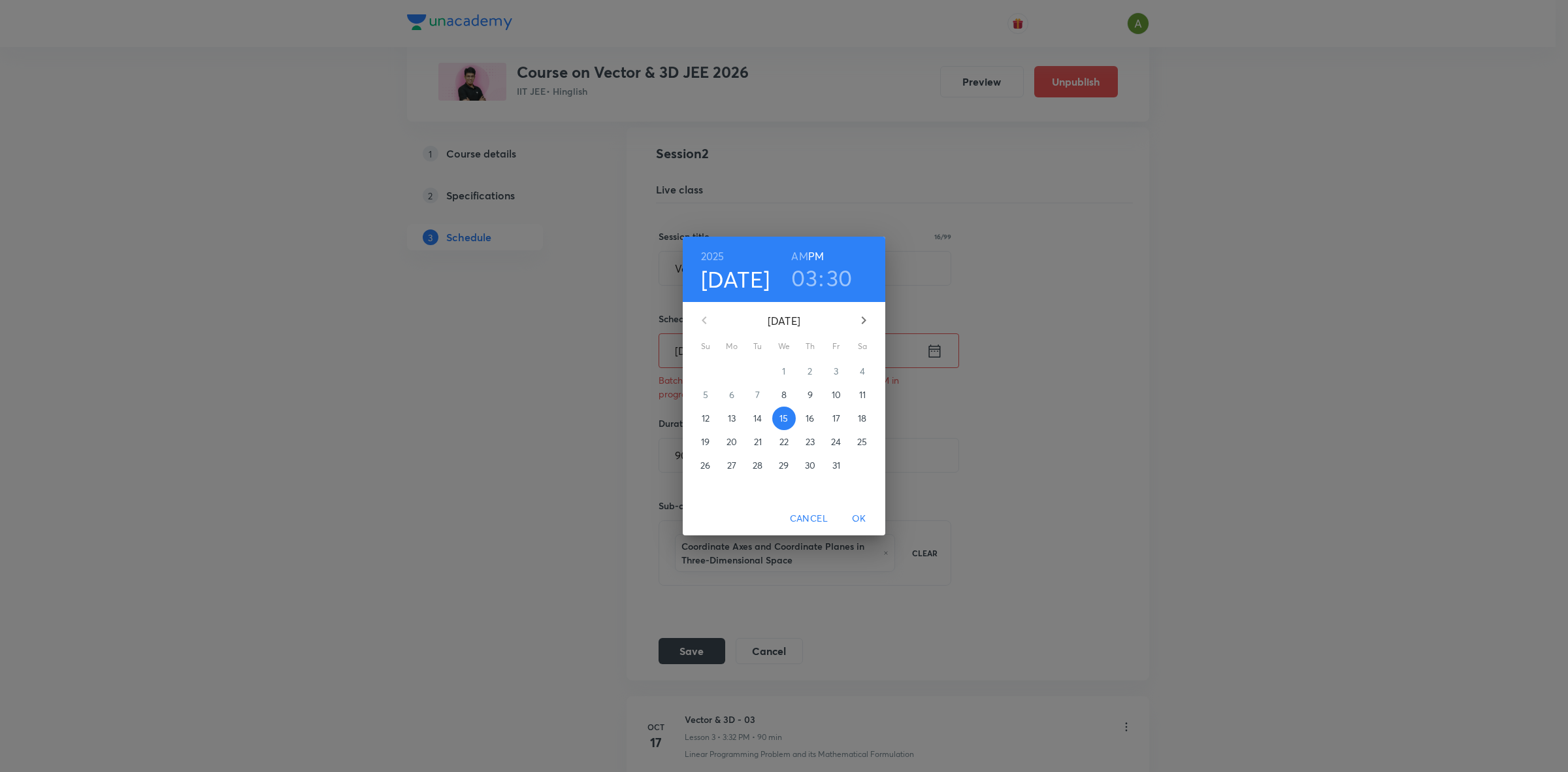
click at [846, 273] on h3 "30" at bounding box center [839, 278] width 26 height 28
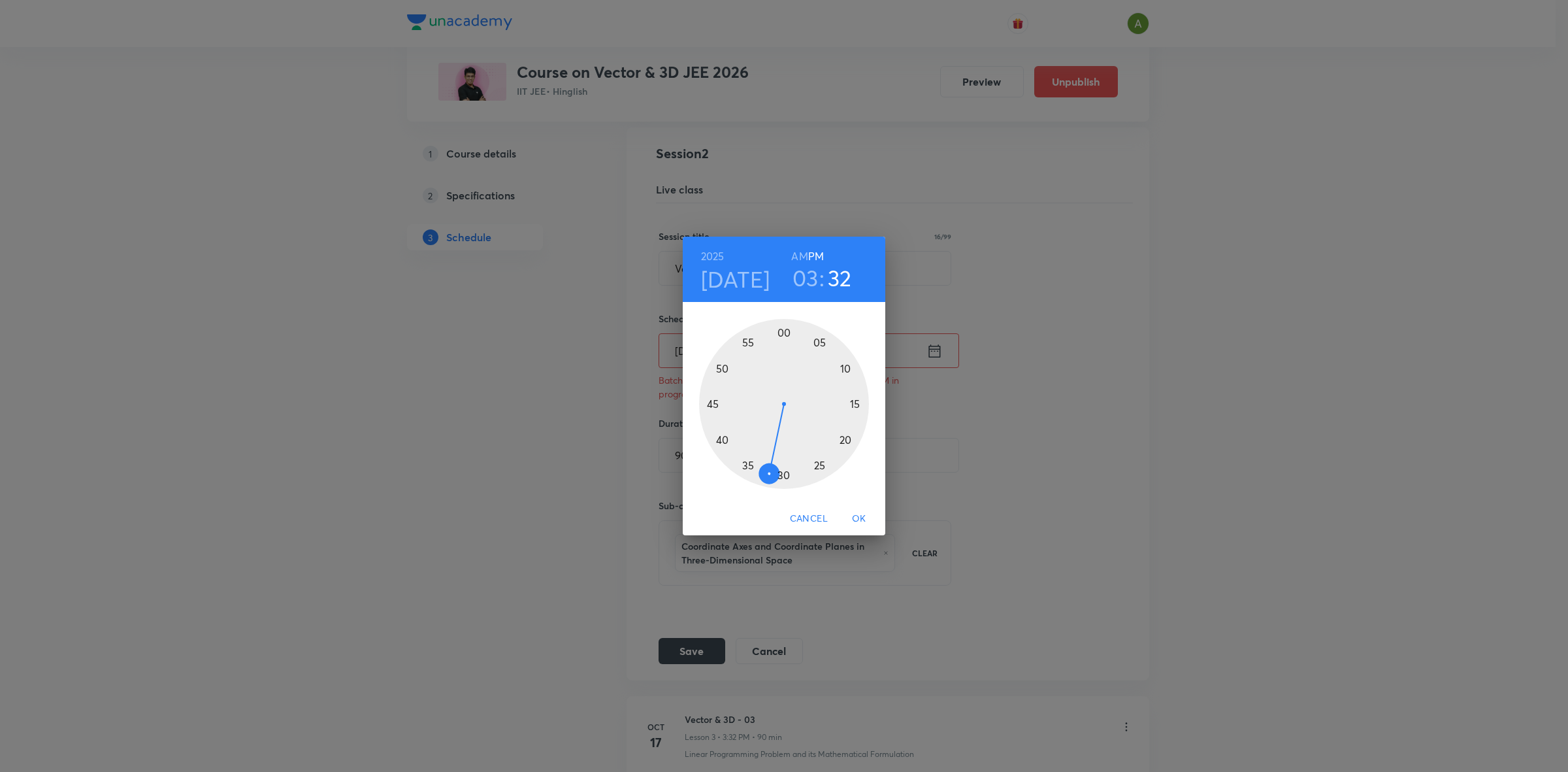
drag, startPoint x: 784, startPoint y: 474, endPoint x: 772, endPoint y: 478, distance: 12.6
click at [772, 478] on div at bounding box center [784, 404] width 170 height 170
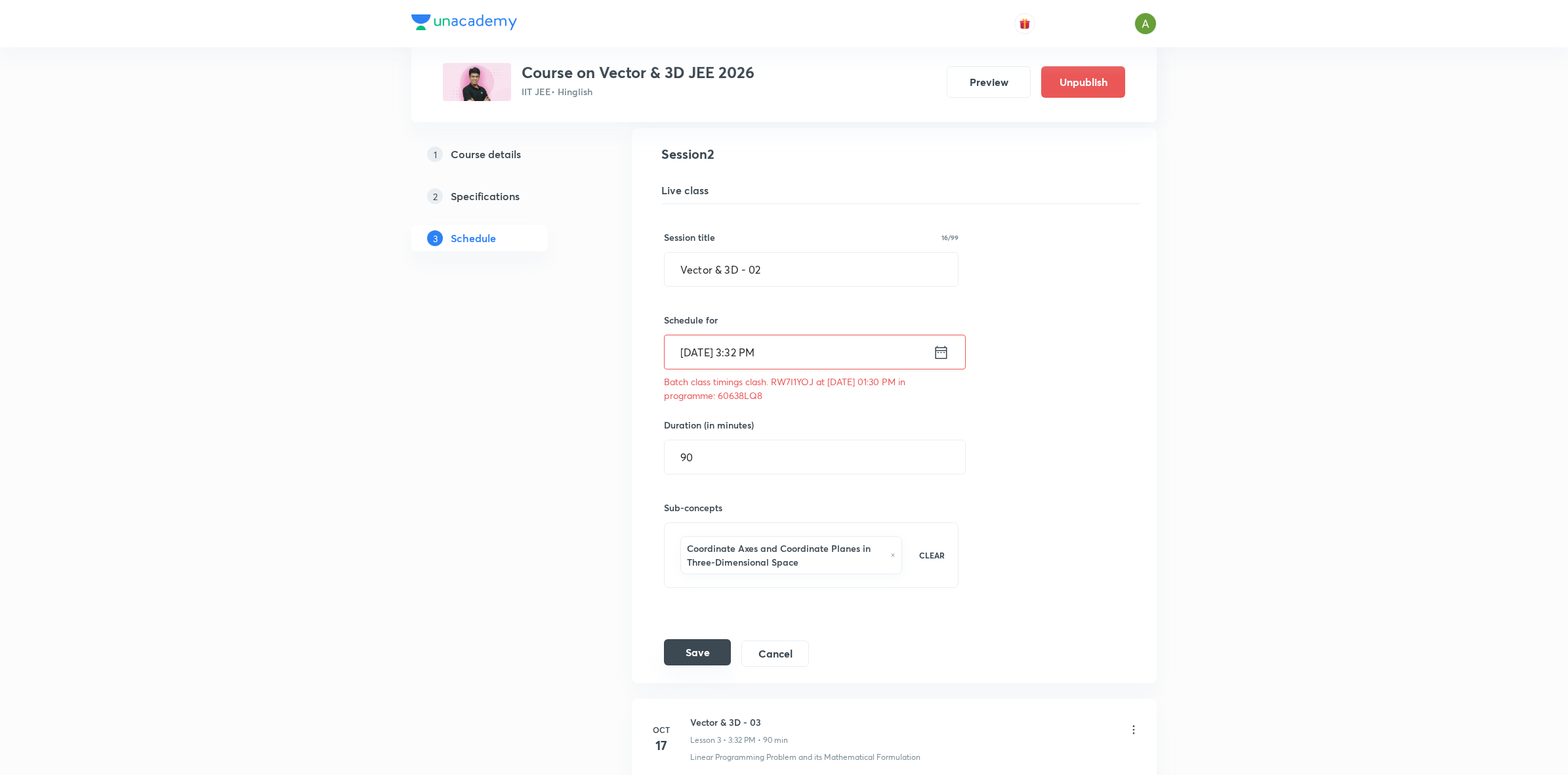
click at [710, 651] on button "Save" at bounding box center [697, 652] width 67 height 26
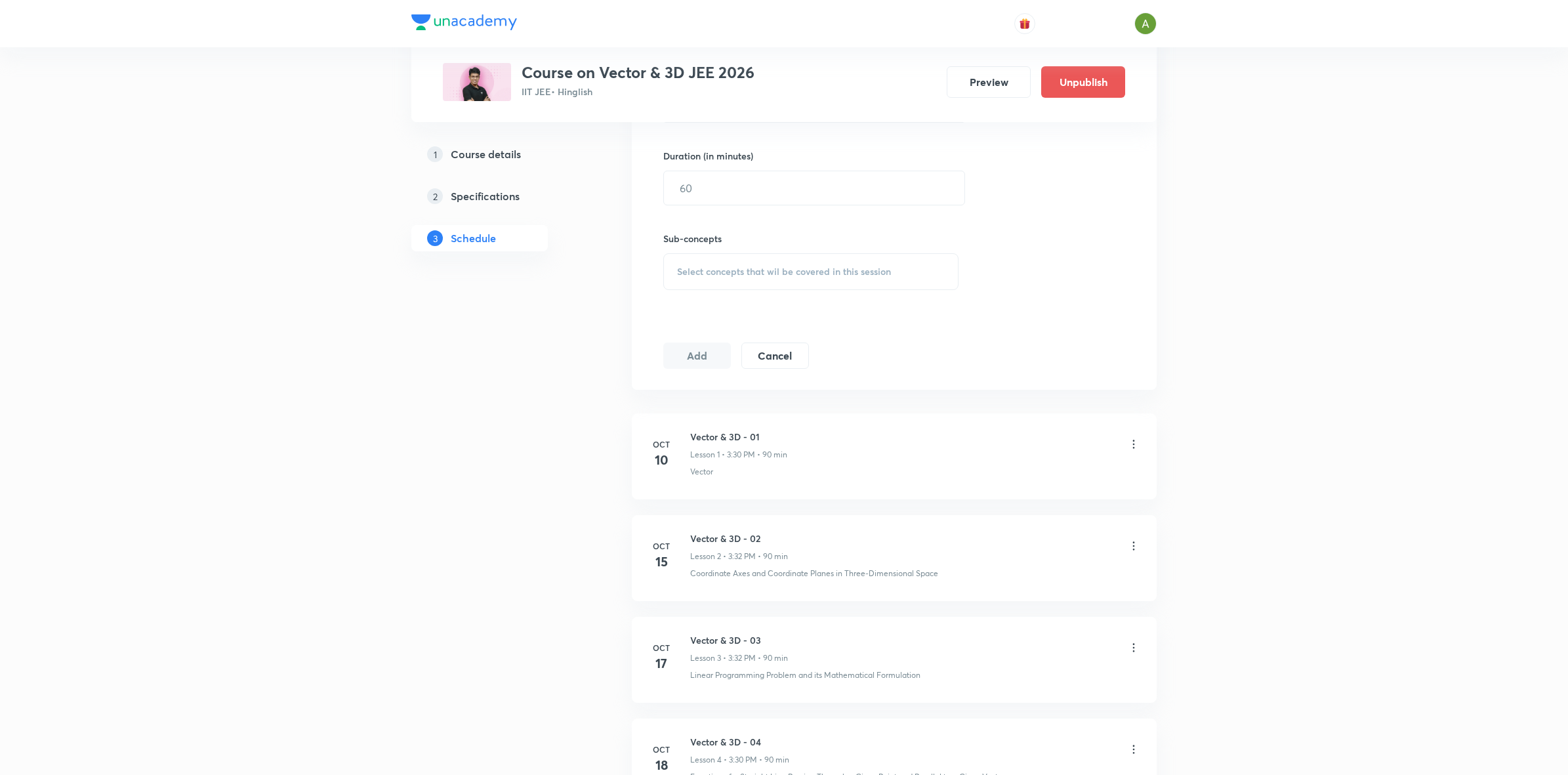
scroll to position [508, 0]
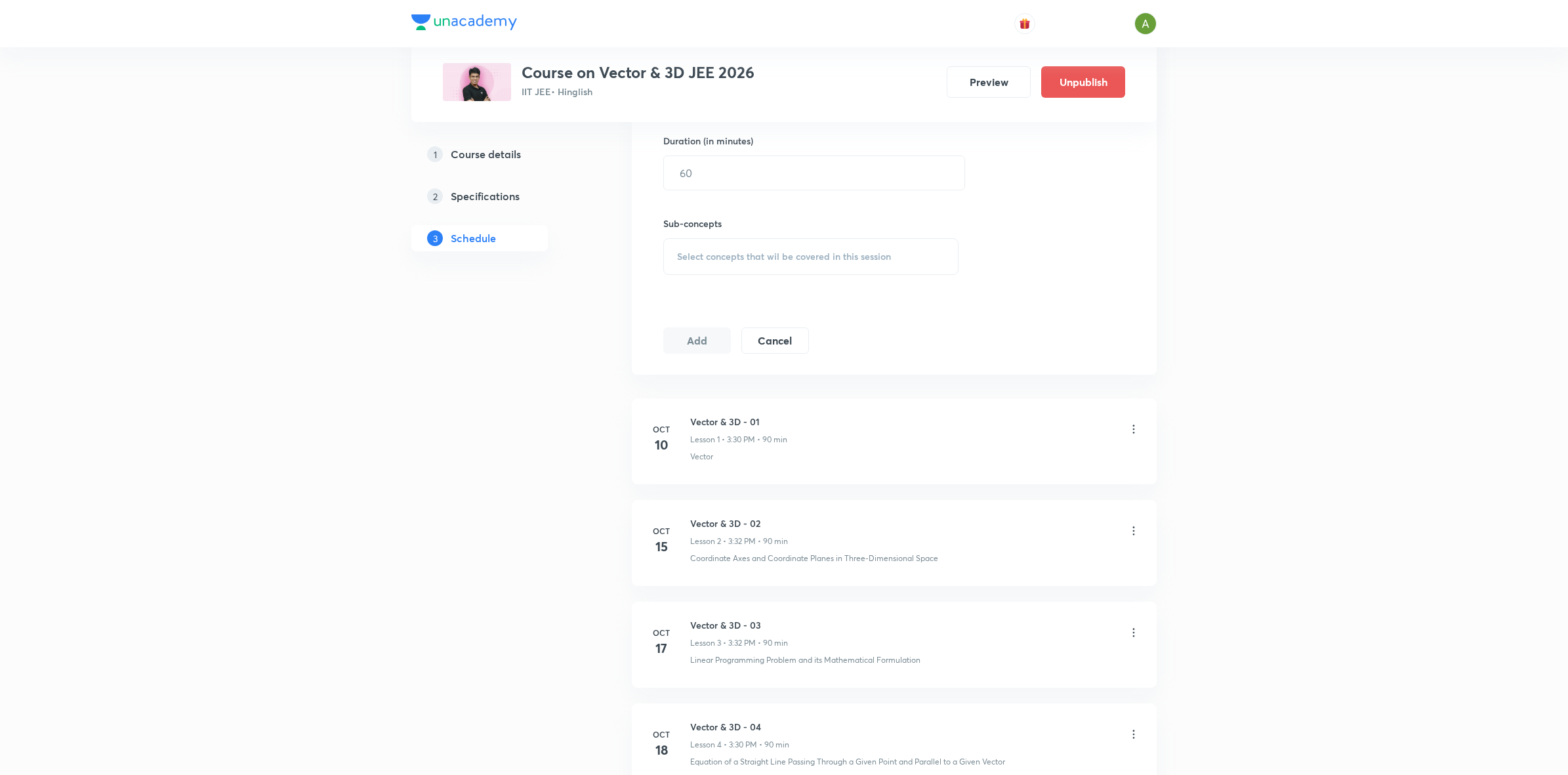
click at [1133, 430] on icon at bounding box center [1134, 429] width 13 height 13
click at [1035, 460] on li "Edit" at bounding box center [1065, 463] width 144 height 24
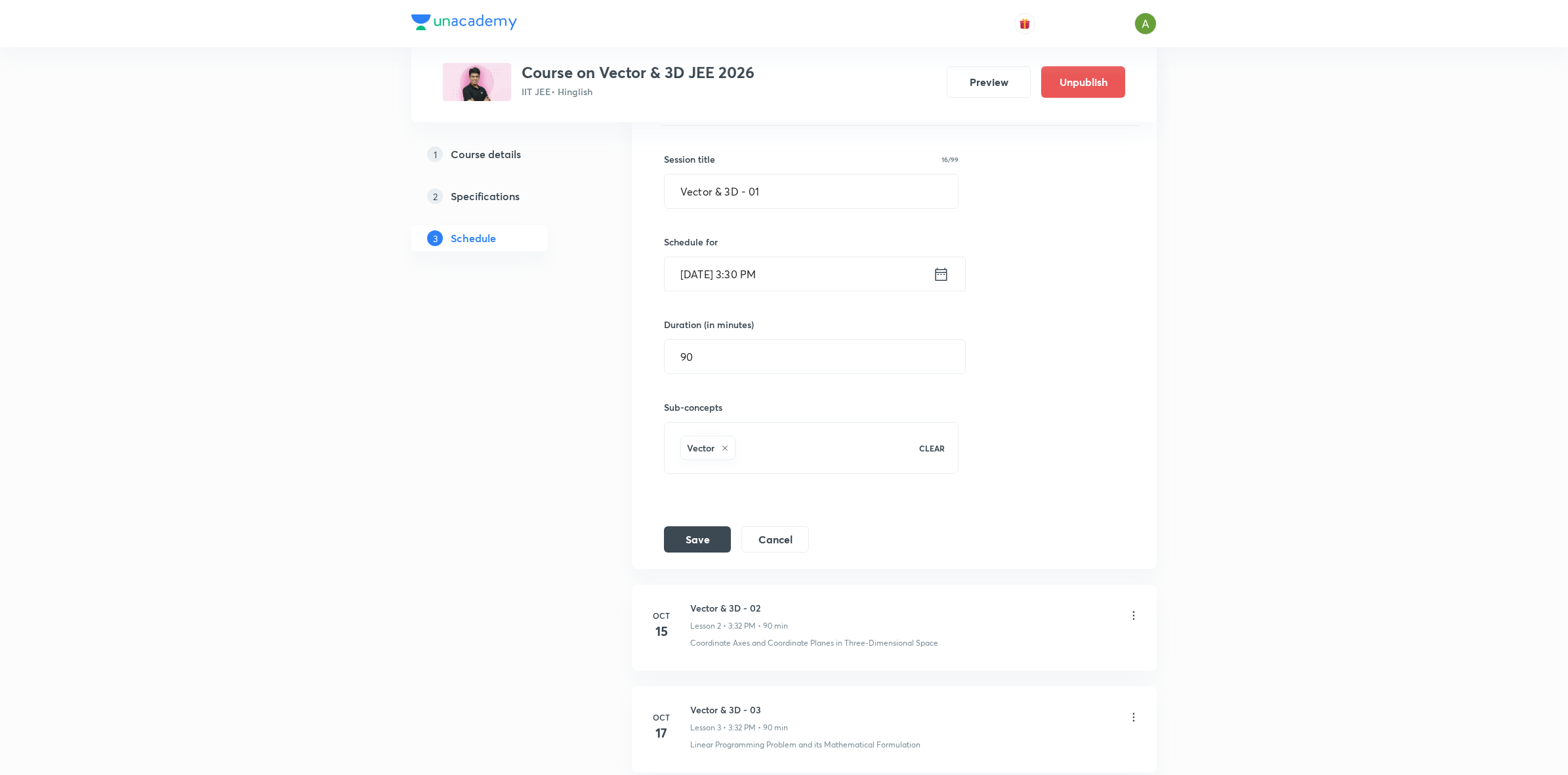
scroll to position [248, 0]
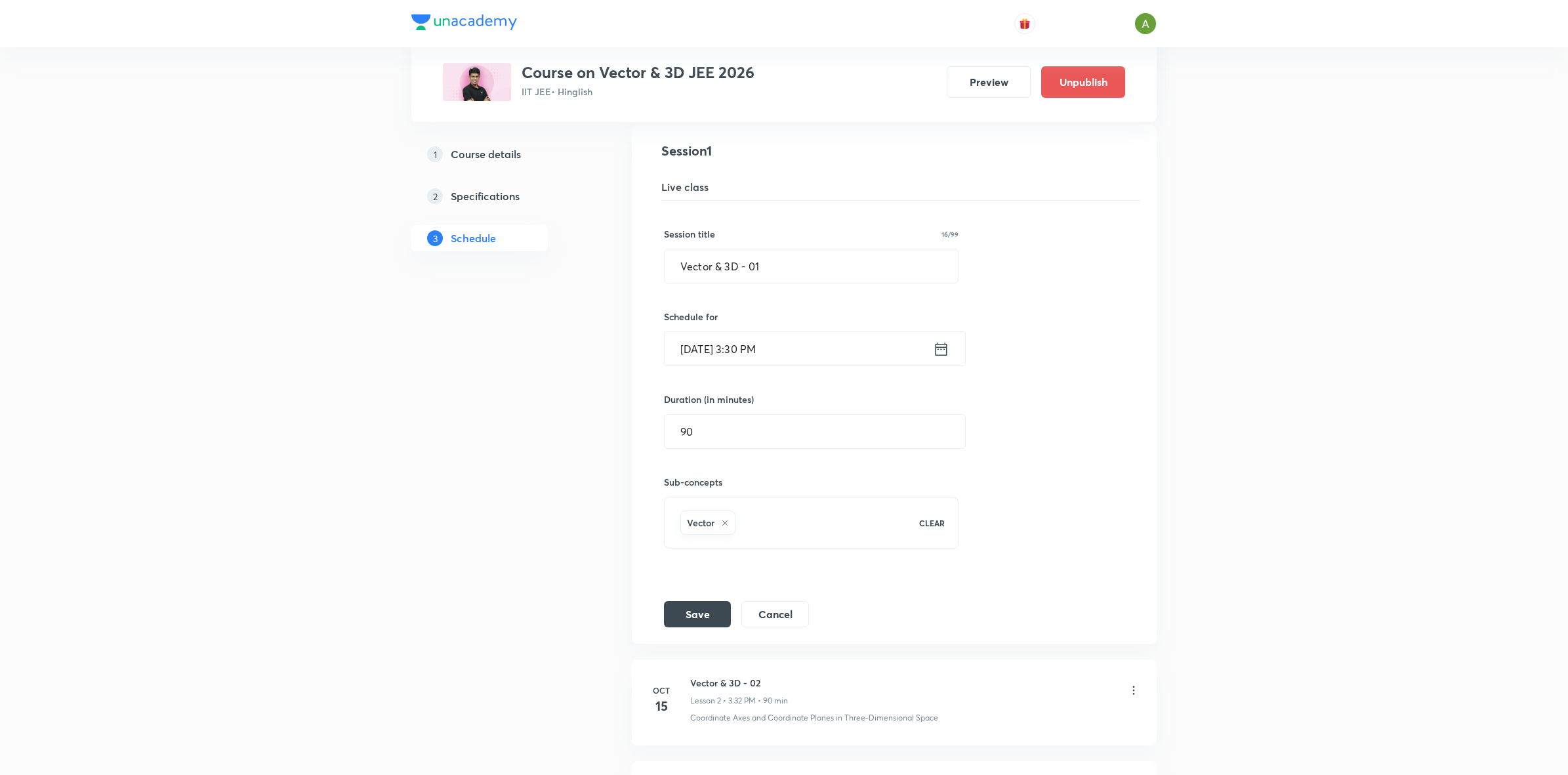
click at [832, 348] on input "[DATE] 3:30 PM" at bounding box center [799, 349] width 268 height 33
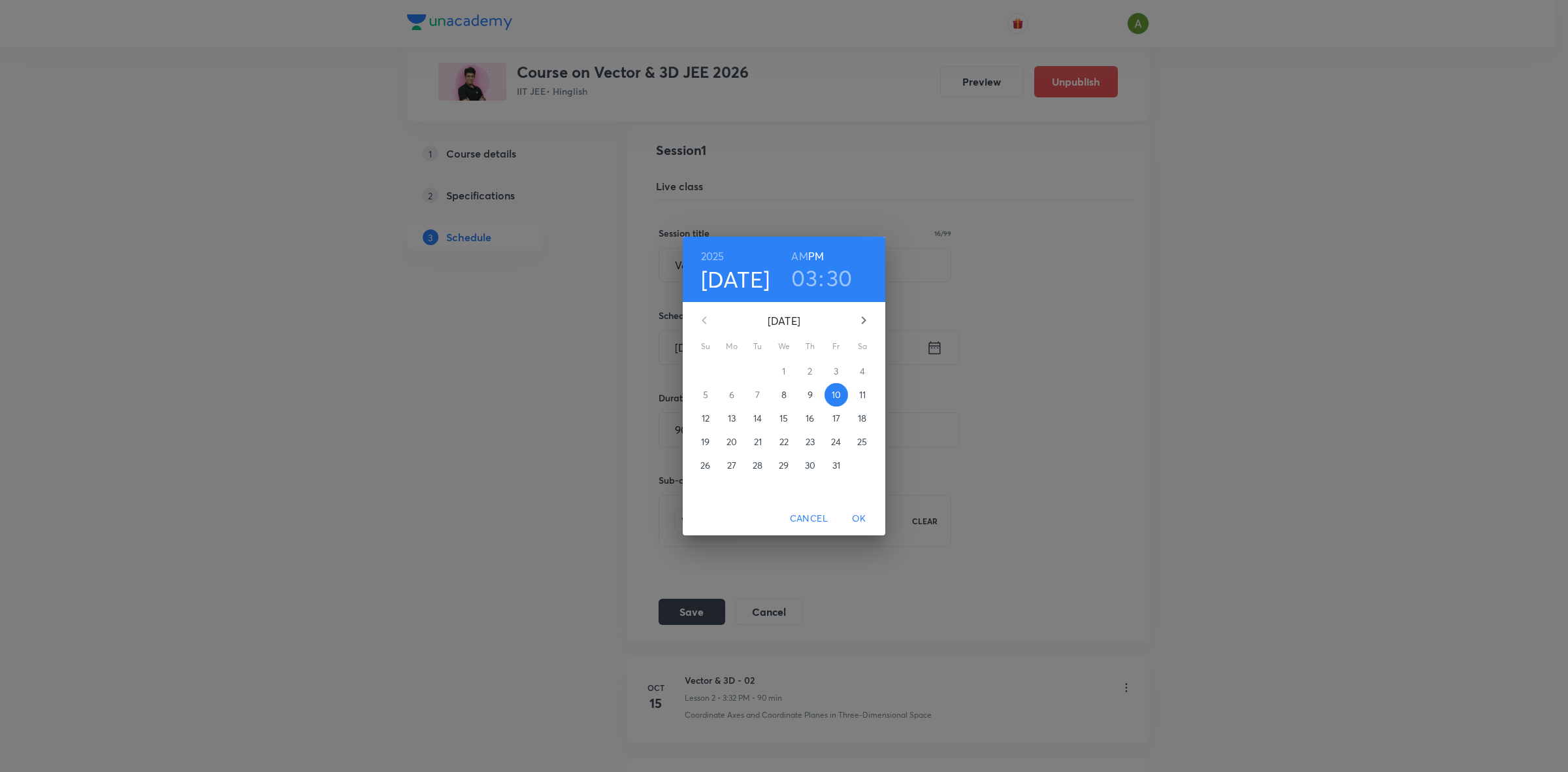
click at [740, 413] on span "13" at bounding box center [732, 418] width 24 height 13
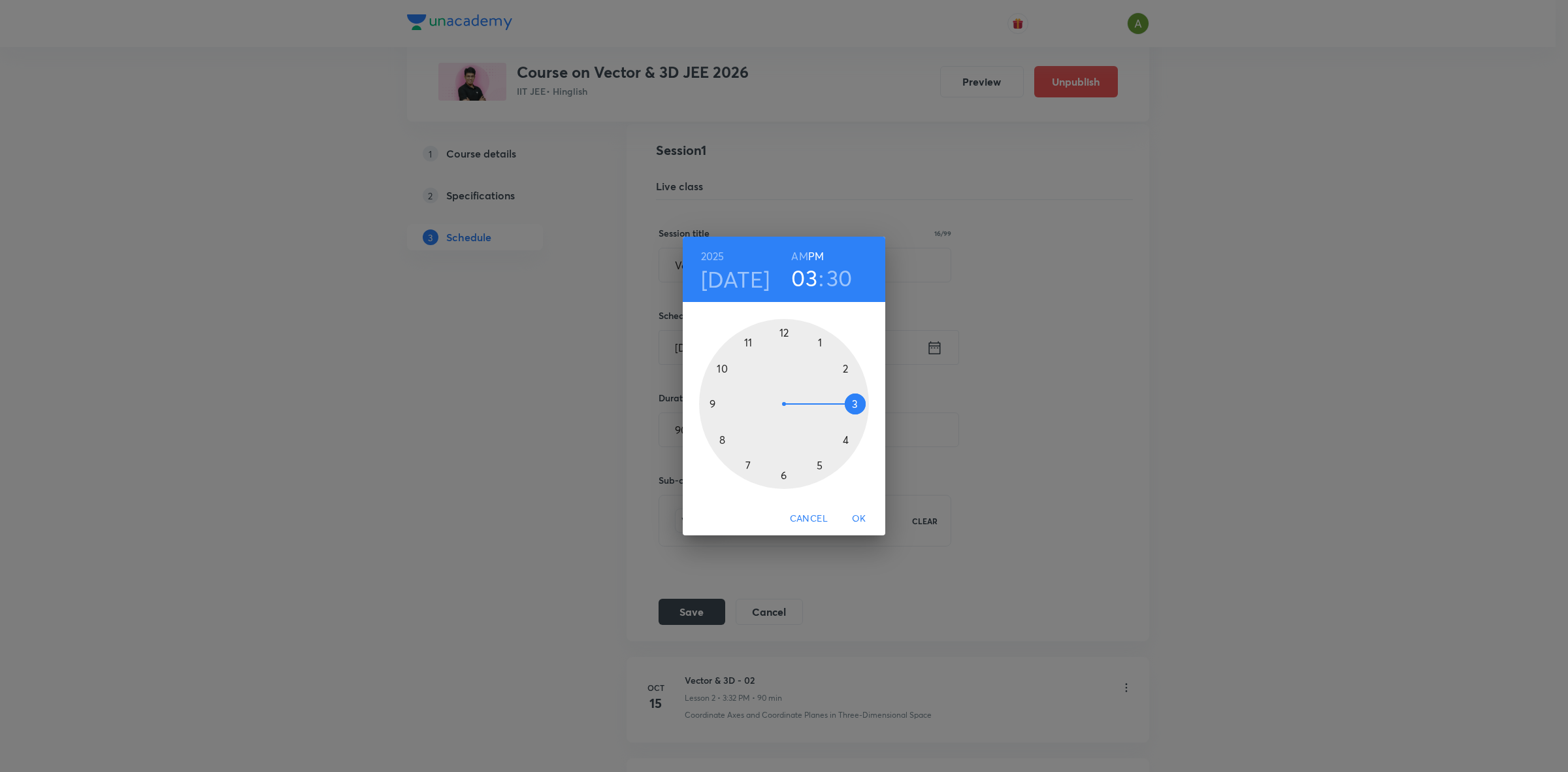
click at [856, 513] on span "OK" at bounding box center [859, 518] width 31 height 17
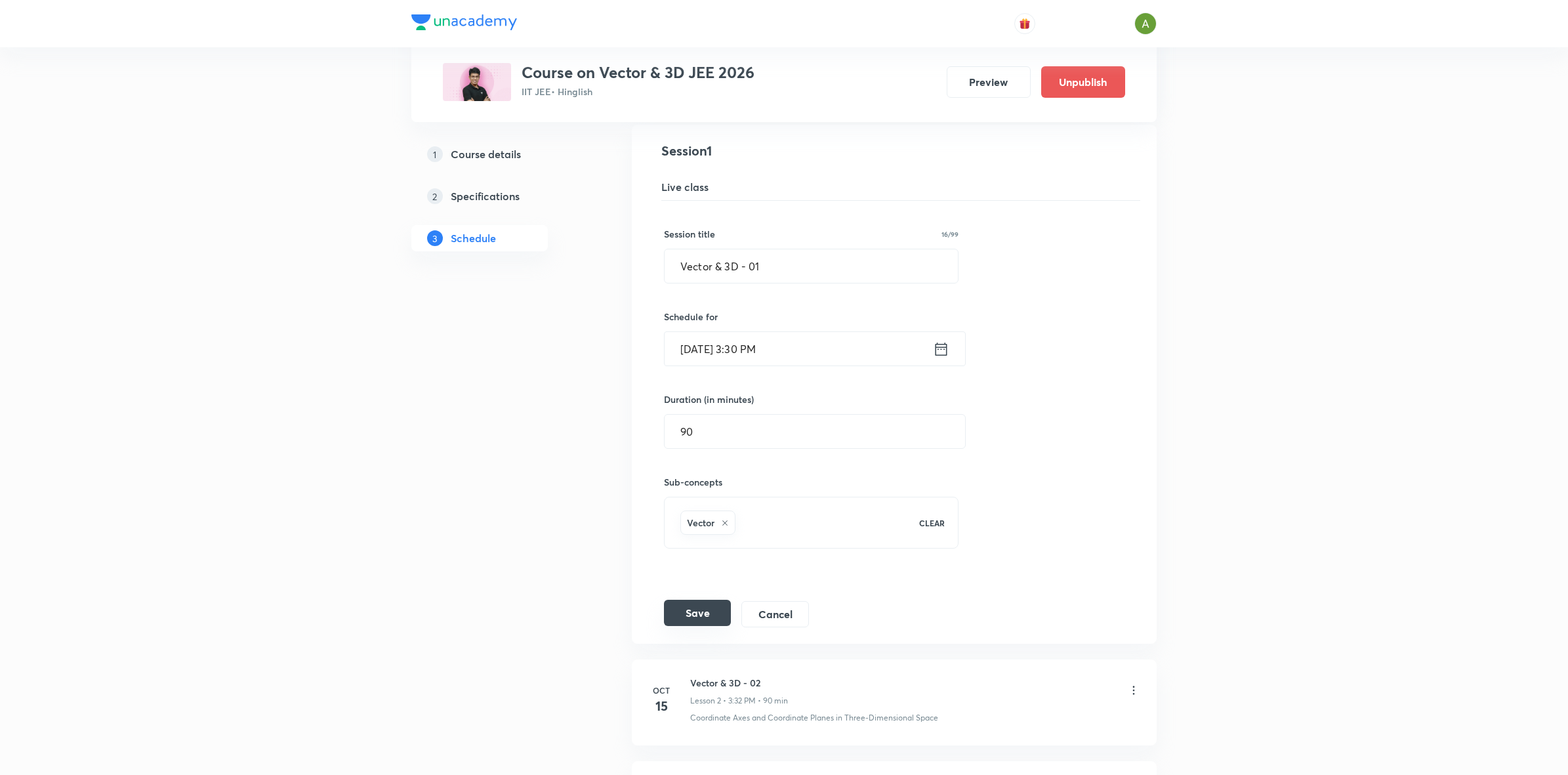
click at [701, 610] on button "Save" at bounding box center [697, 612] width 67 height 26
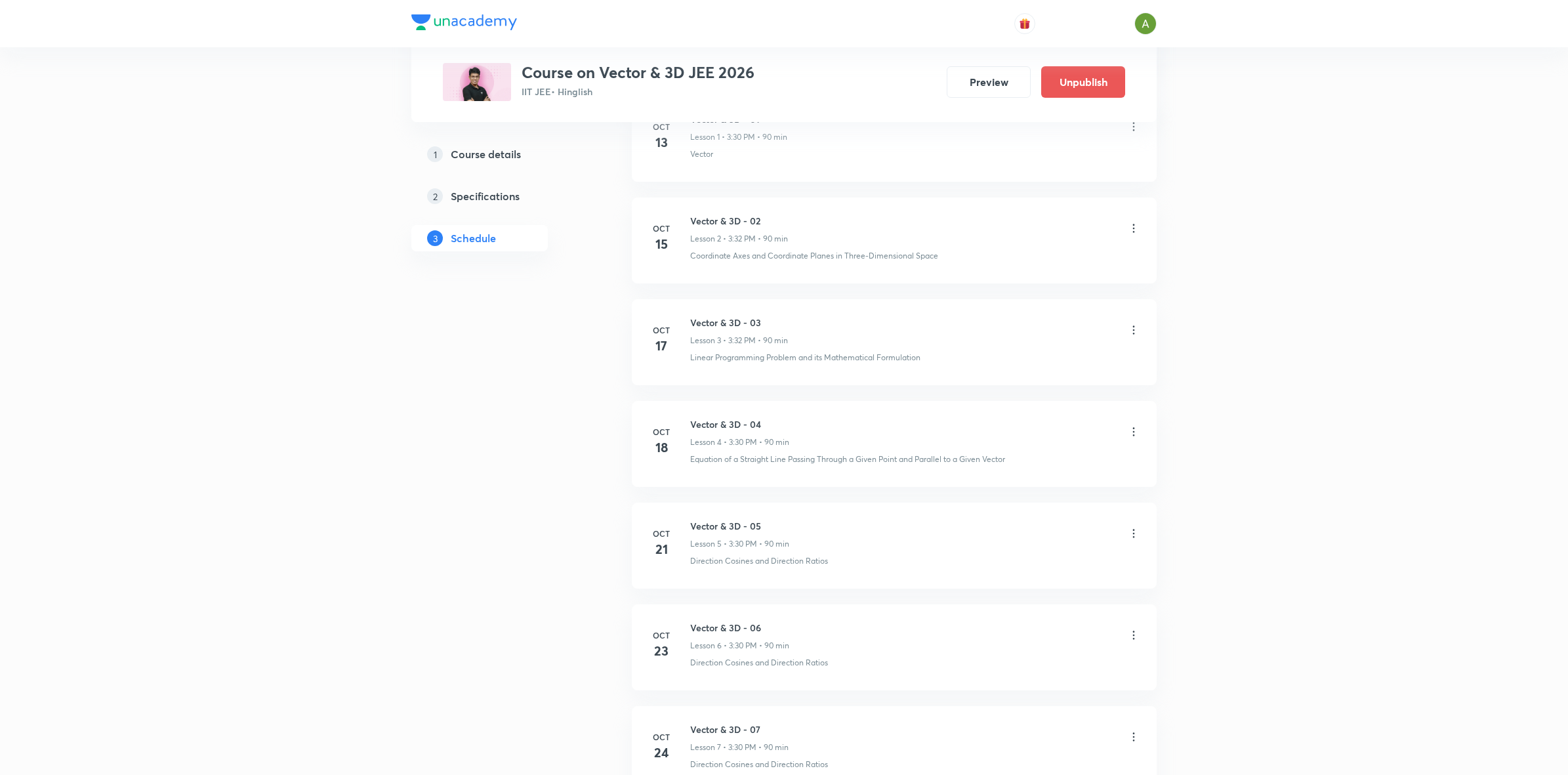
scroll to position [799, 0]
click at [1045, 519] on li "[DATE] Vector & 3D - 05 Lesson 5 • 3:30 PM • 90 min Direction Cosines and Direc…" at bounding box center [894, 557] width 525 height 86
click at [1137, 441] on icon at bounding box center [1134, 444] width 13 height 13
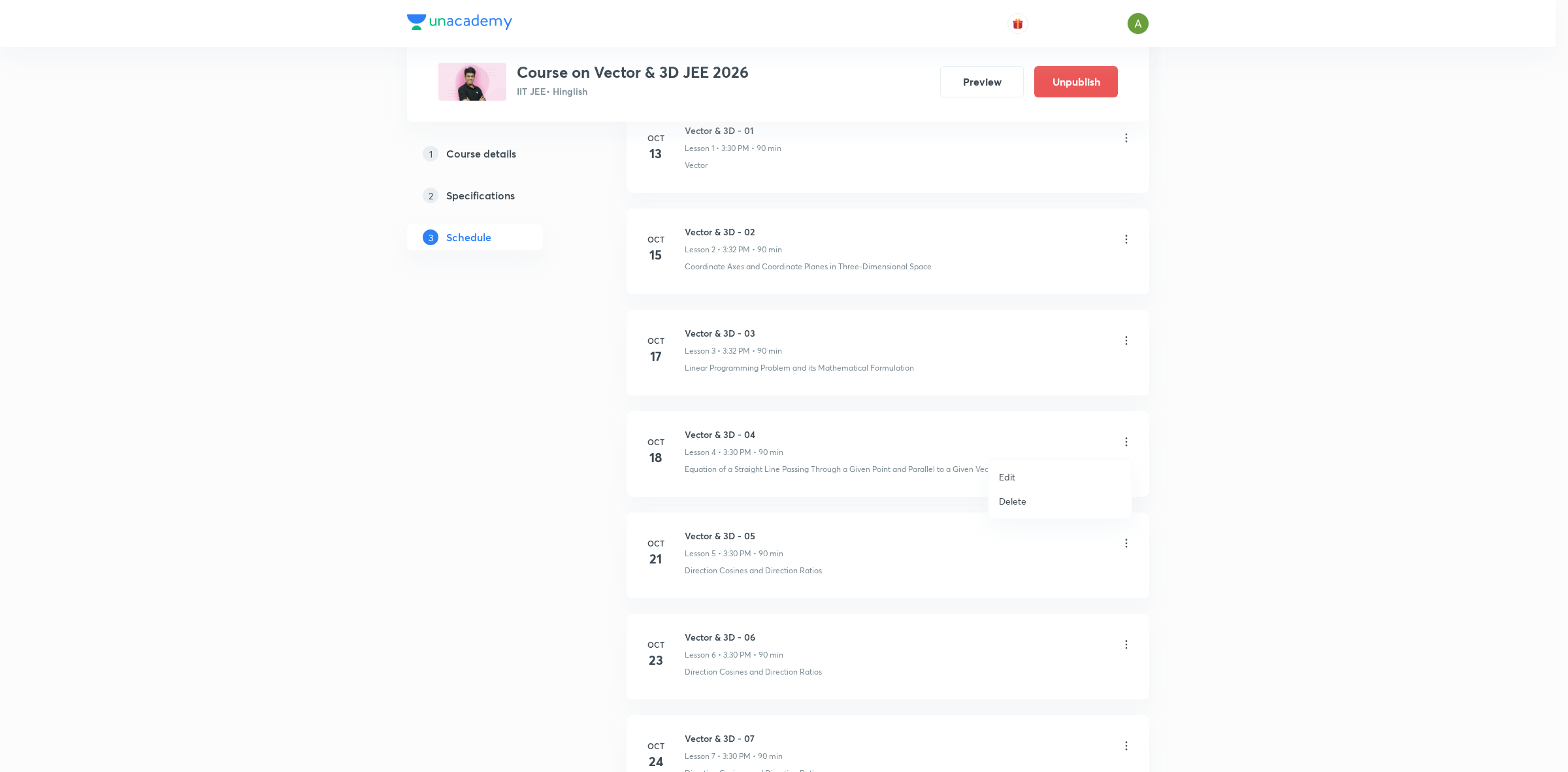
click at [1030, 471] on li "Edit" at bounding box center [1060, 476] width 143 height 24
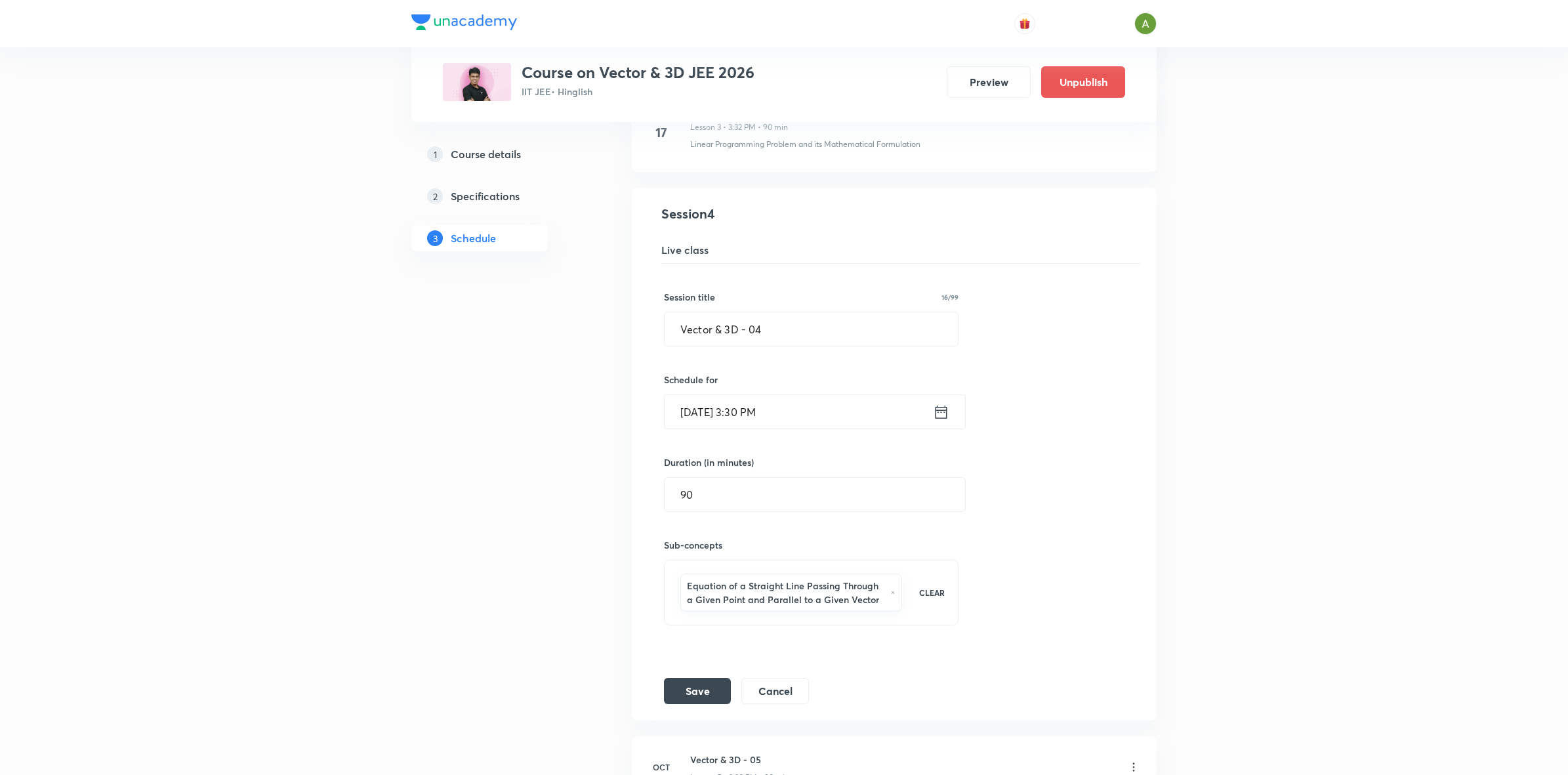
scroll to position [482, 0]
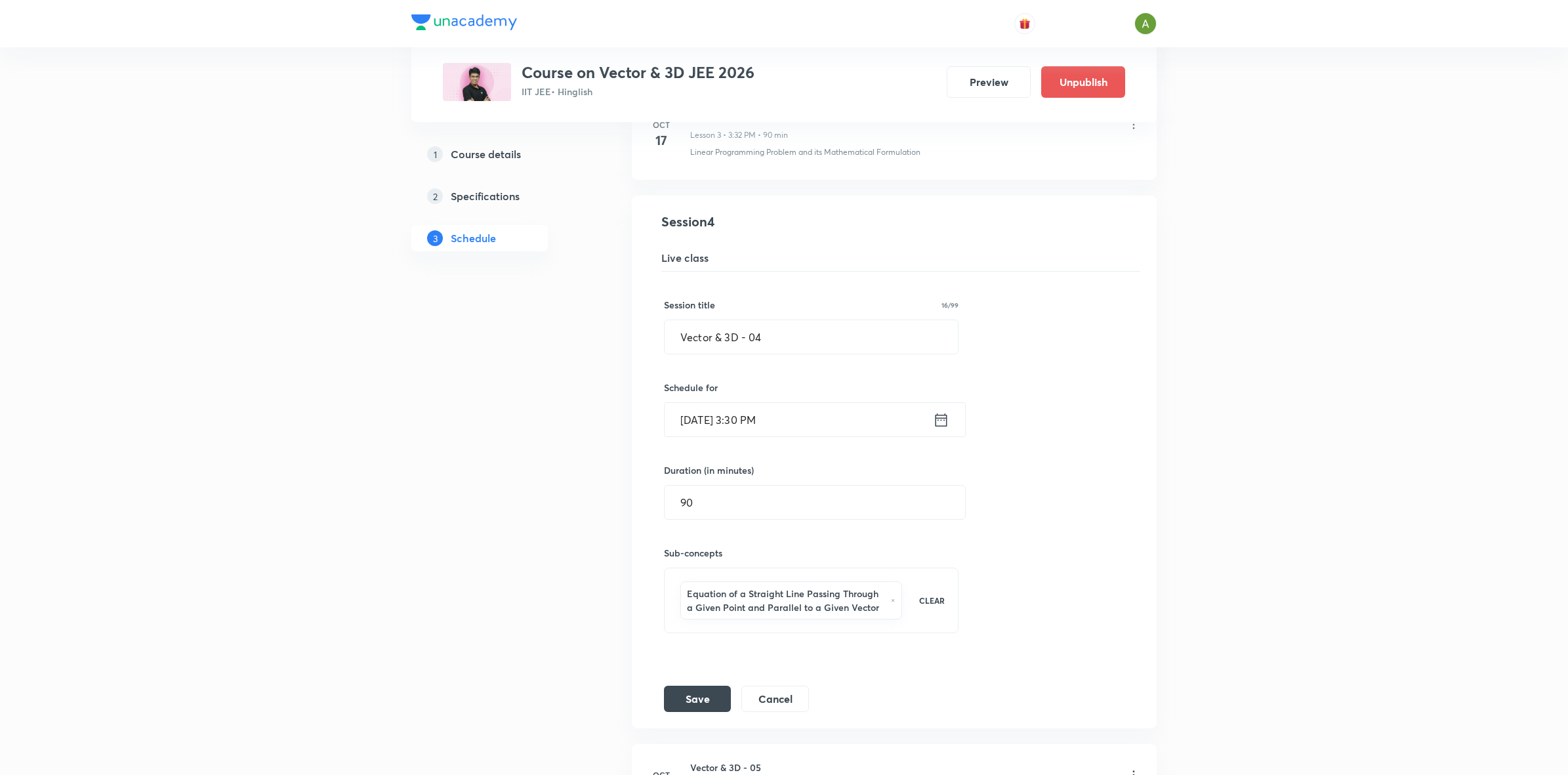
click at [872, 414] on input "[DATE] 3:30 PM" at bounding box center [799, 419] width 268 height 33
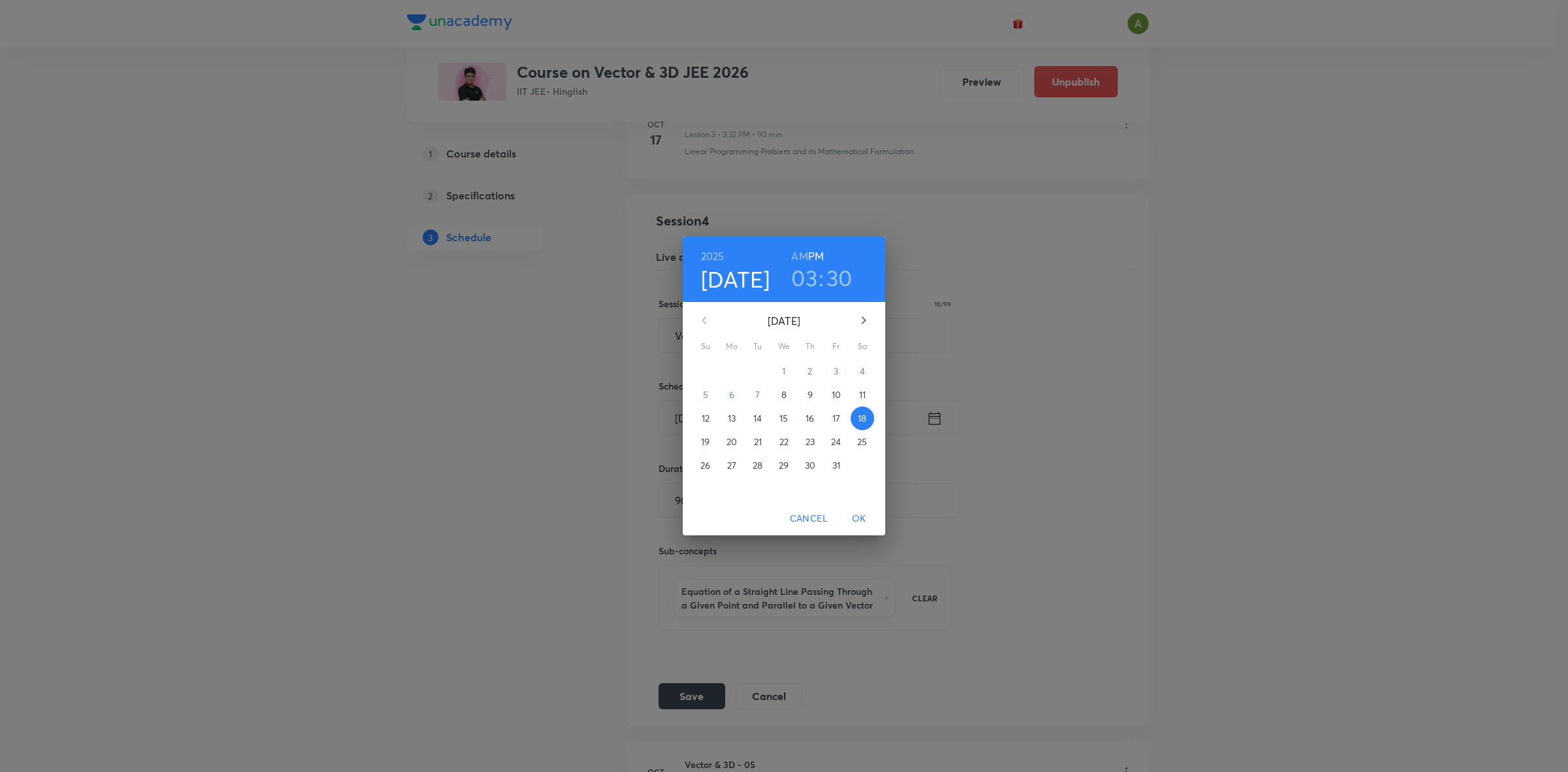
click at [733, 444] on p "20" at bounding box center [731, 442] width 10 height 13
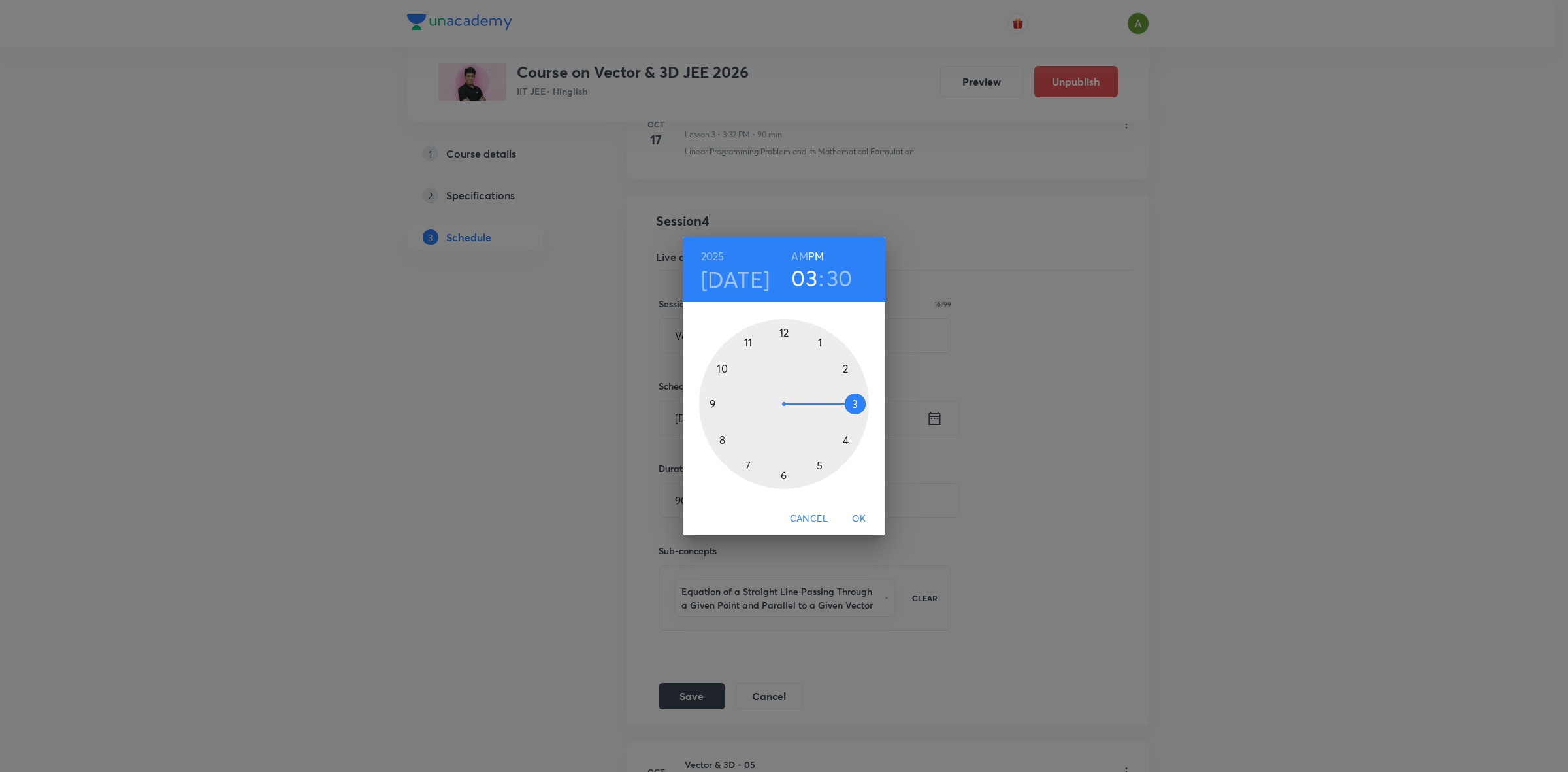
click at [857, 517] on span "OK" at bounding box center [859, 518] width 31 height 17
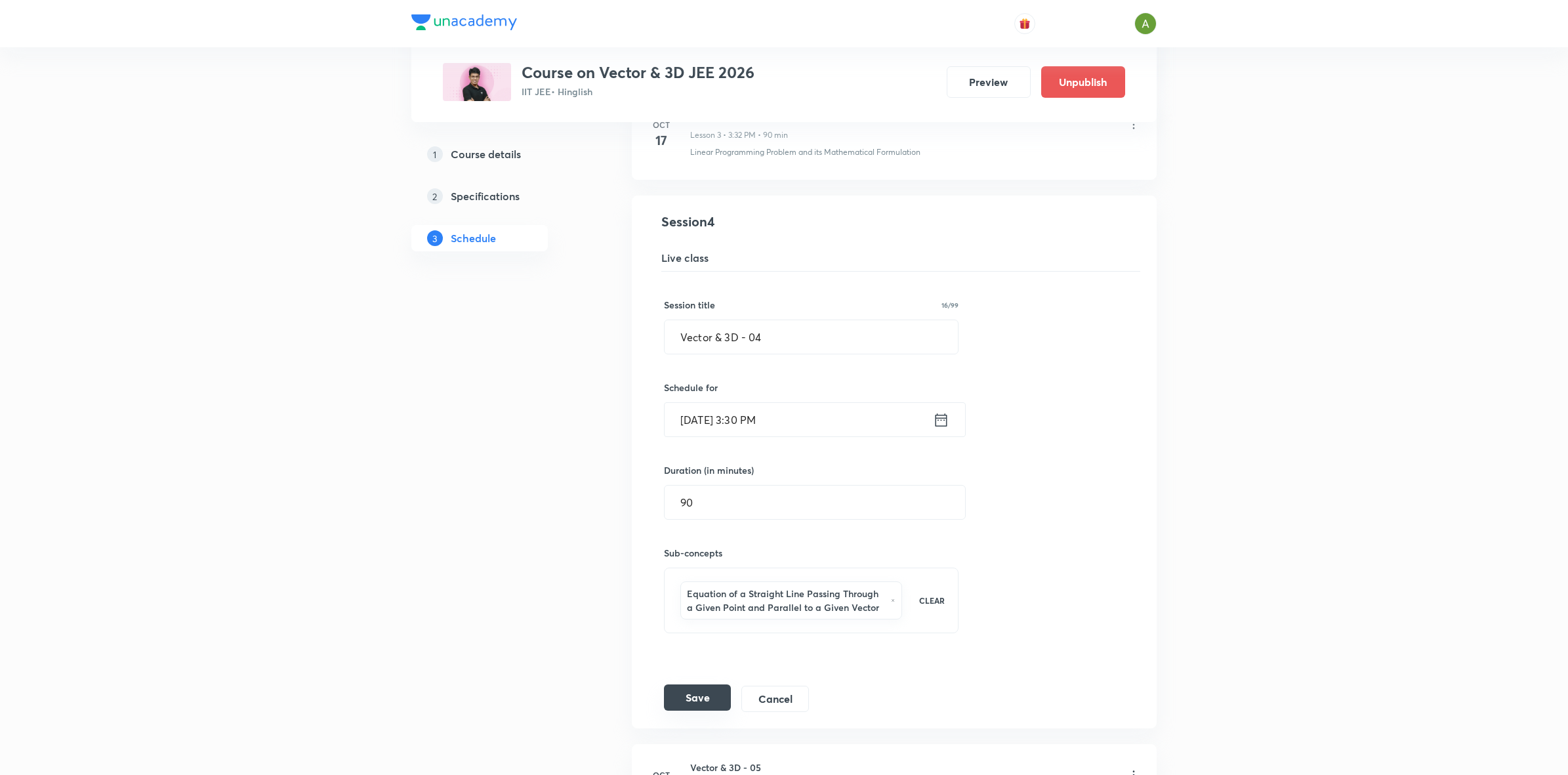
click at [693, 699] on button "Save" at bounding box center [697, 697] width 67 height 26
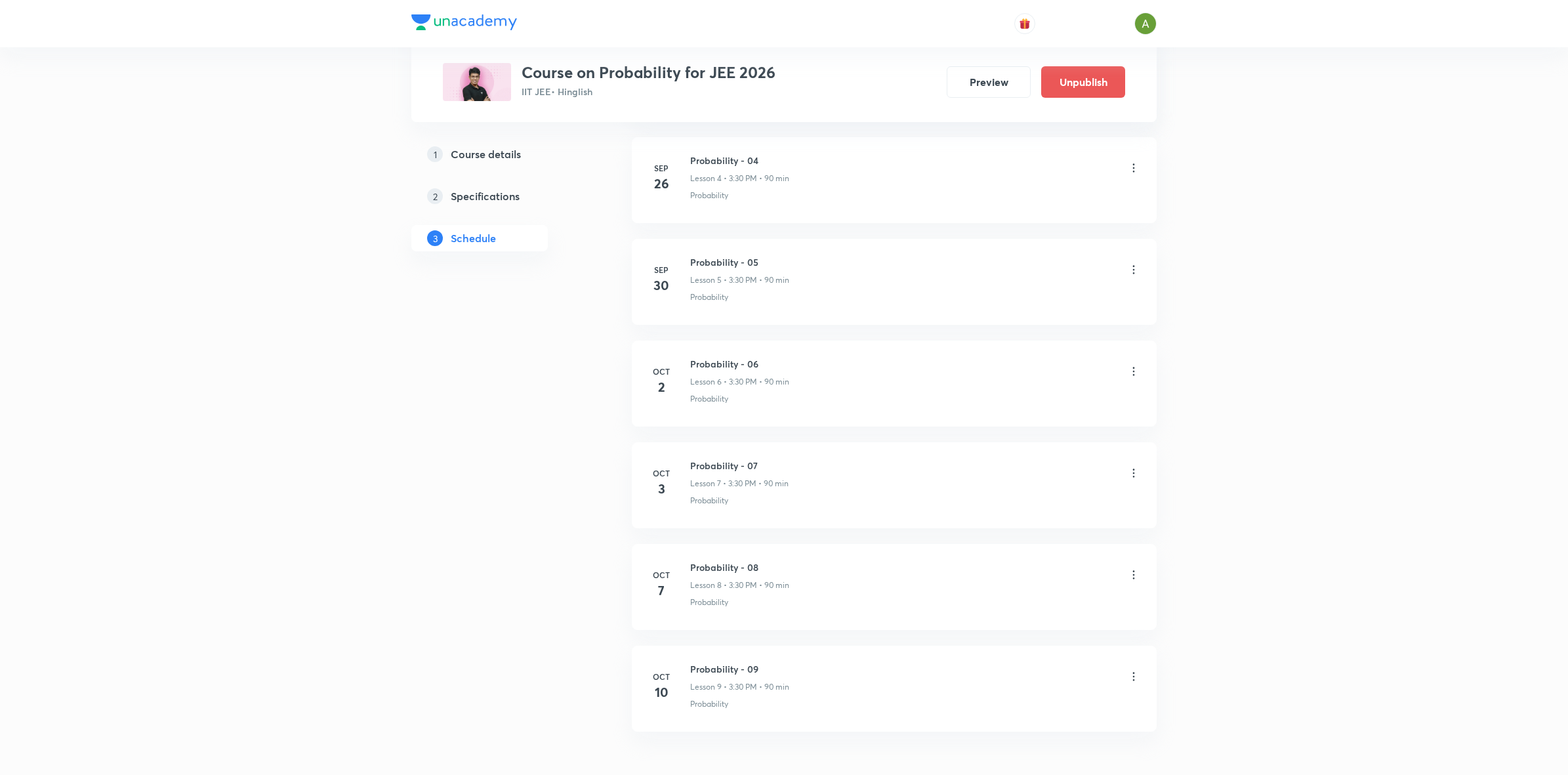
scroll to position [1158, 0]
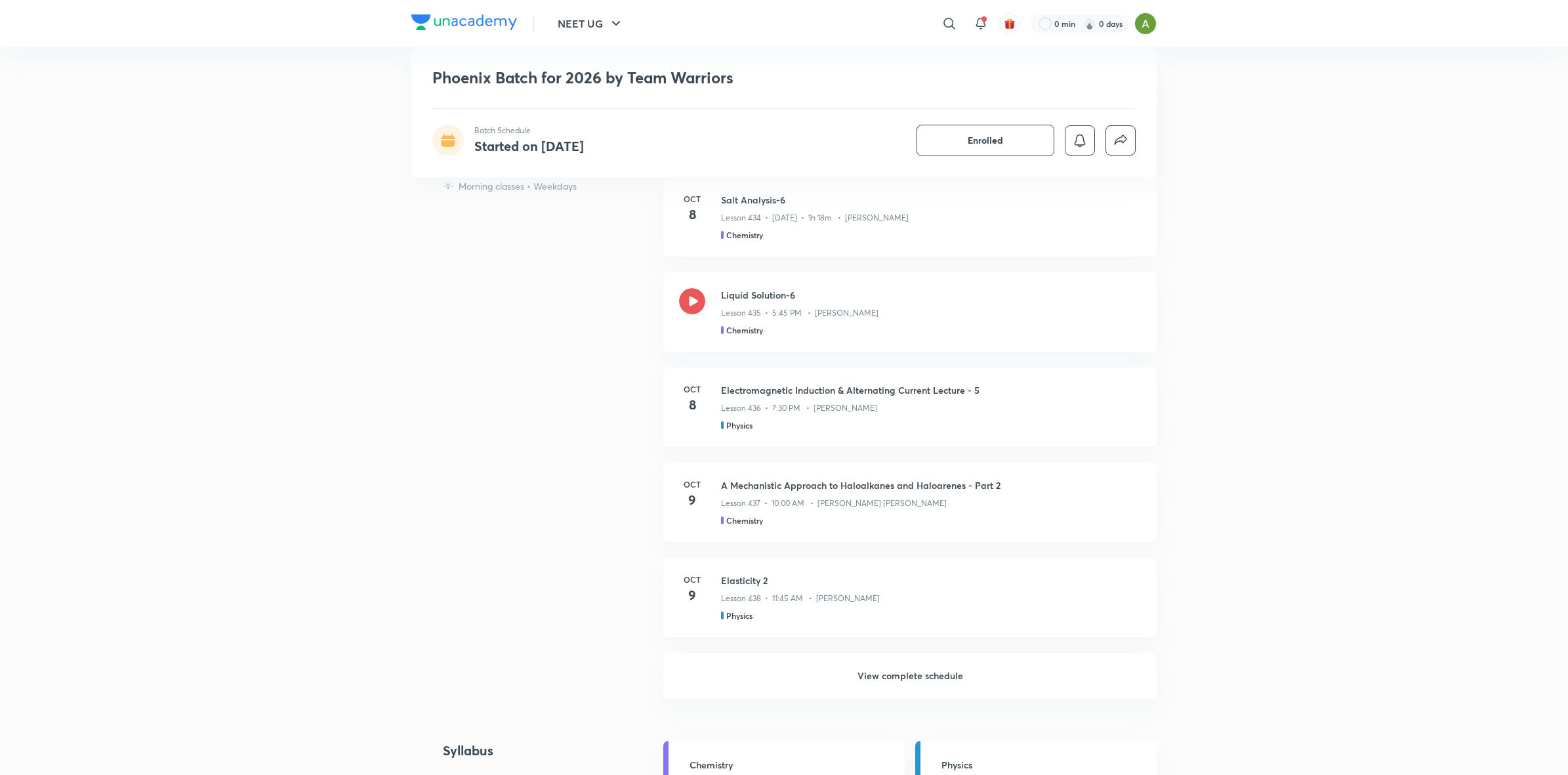
scroll to position [1022, 0]
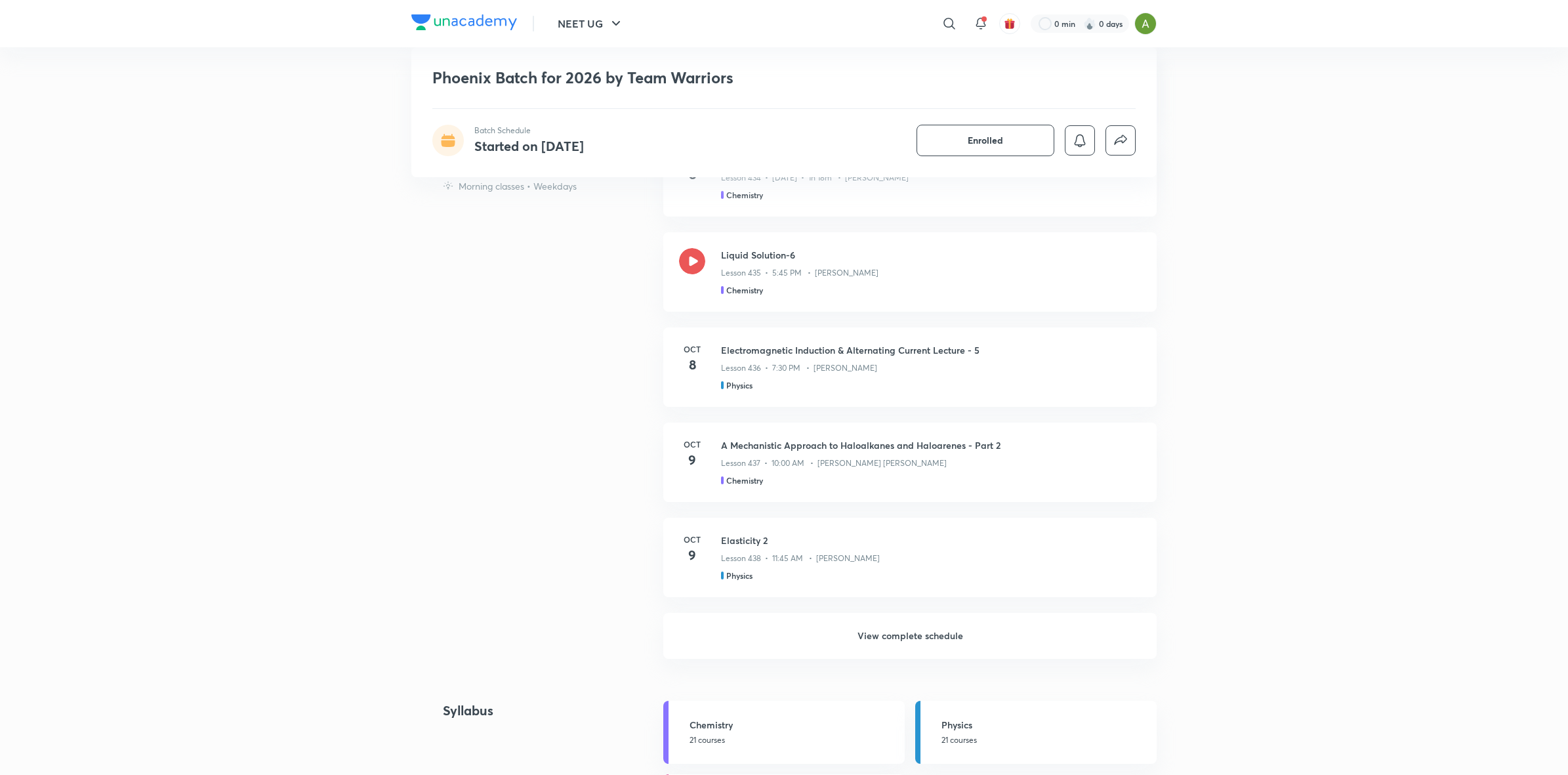
click at [853, 630] on h6 "View complete schedule" at bounding box center [910, 635] width 493 height 46
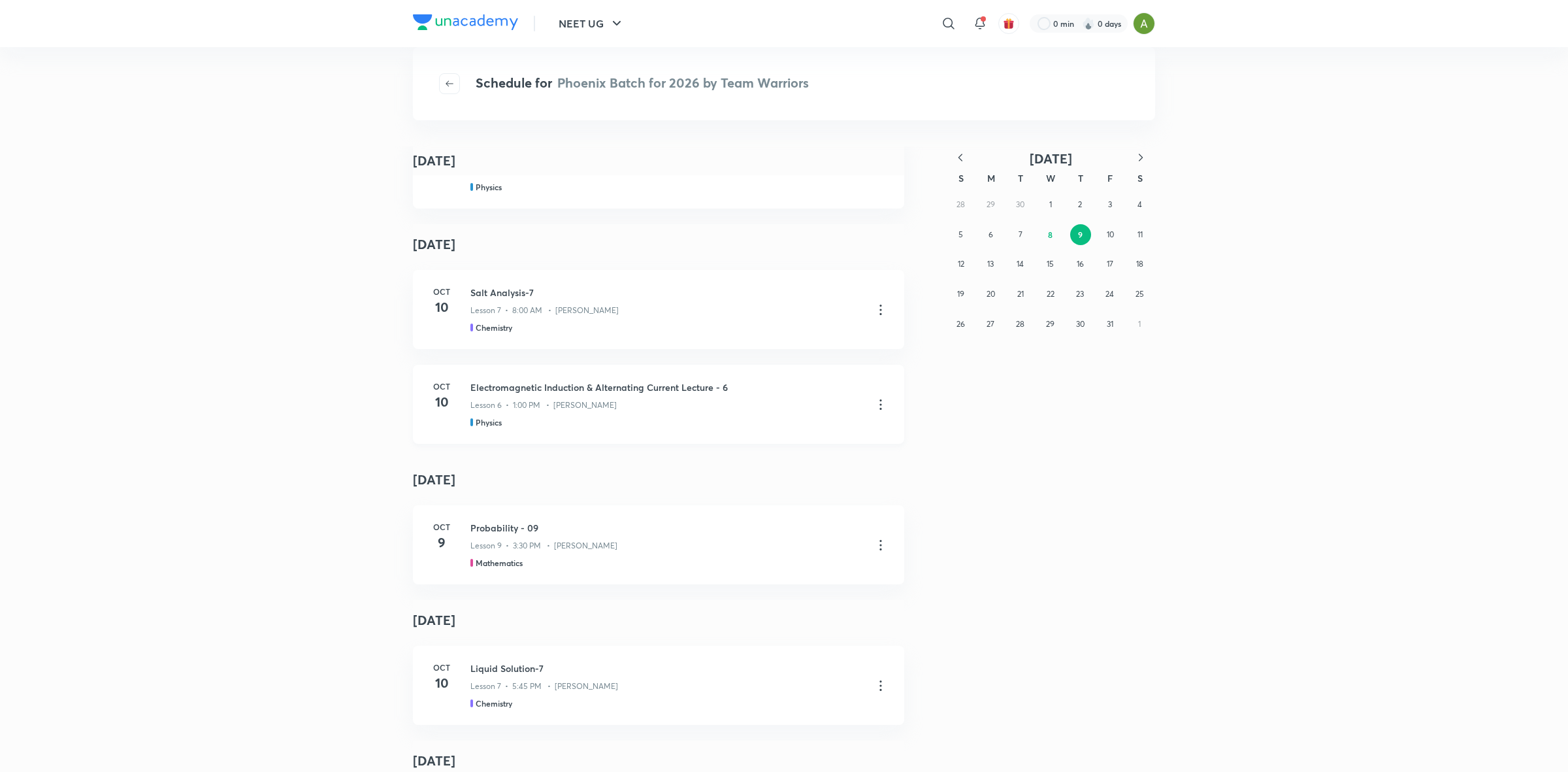
scroll to position [579, 0]
click at [872, 539] on icon at bounding box center [880, 542] width 16 height 16
click at [817, 567] on p "Go to course page" at bounding box center [781, 573] width 78 height 13
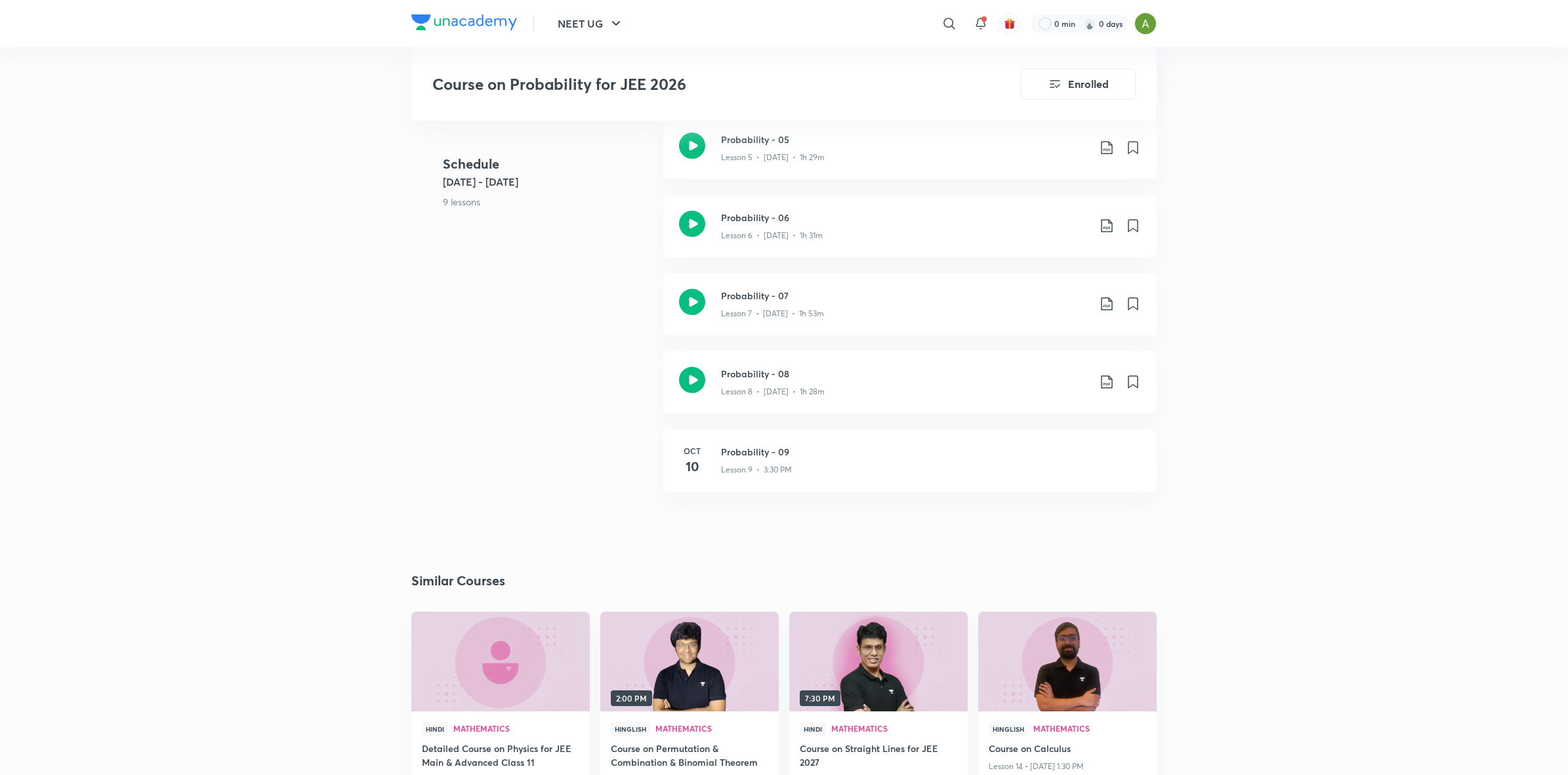
scroll to position [968, 0]
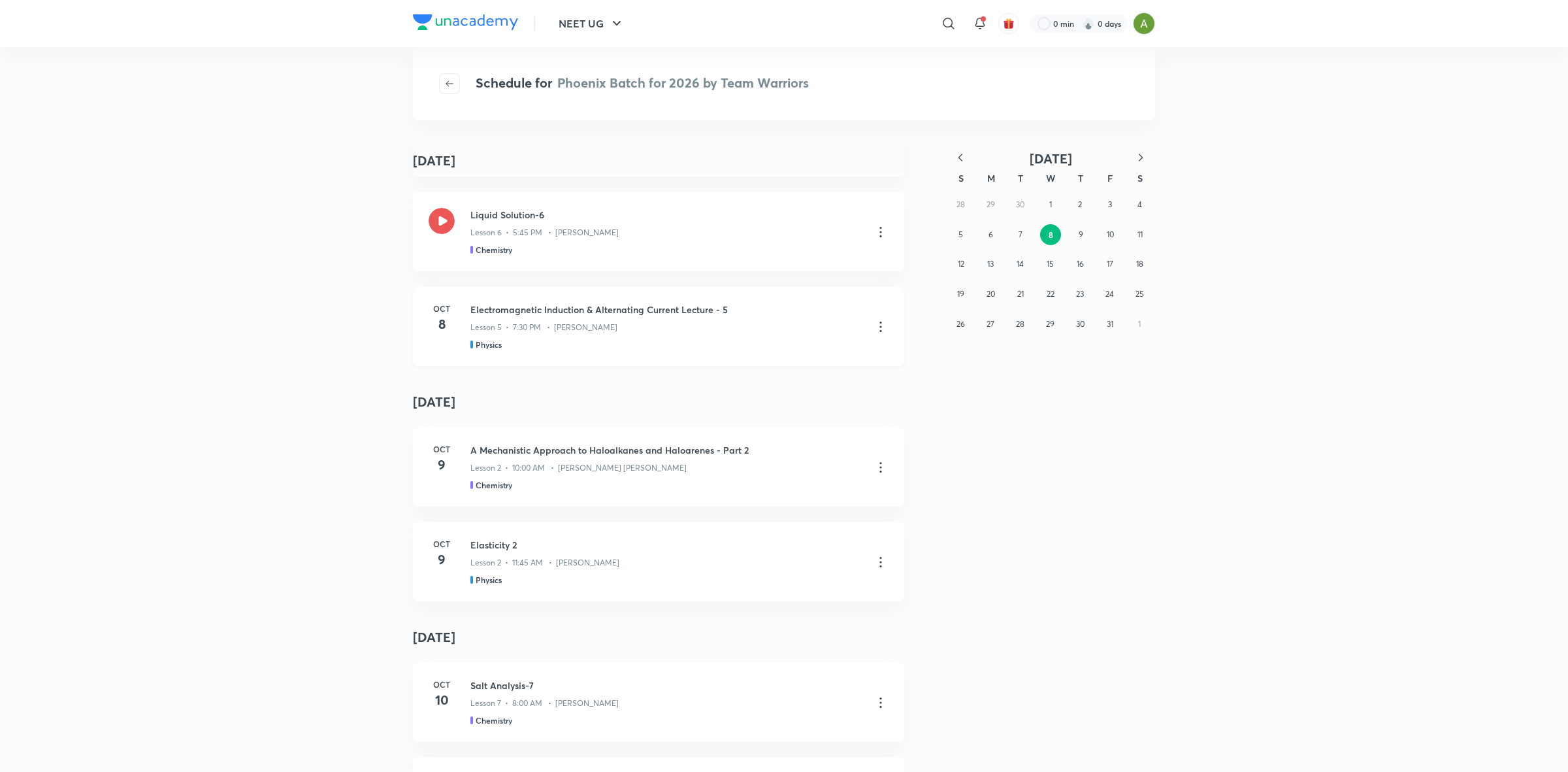
scroll to position [196, 0]
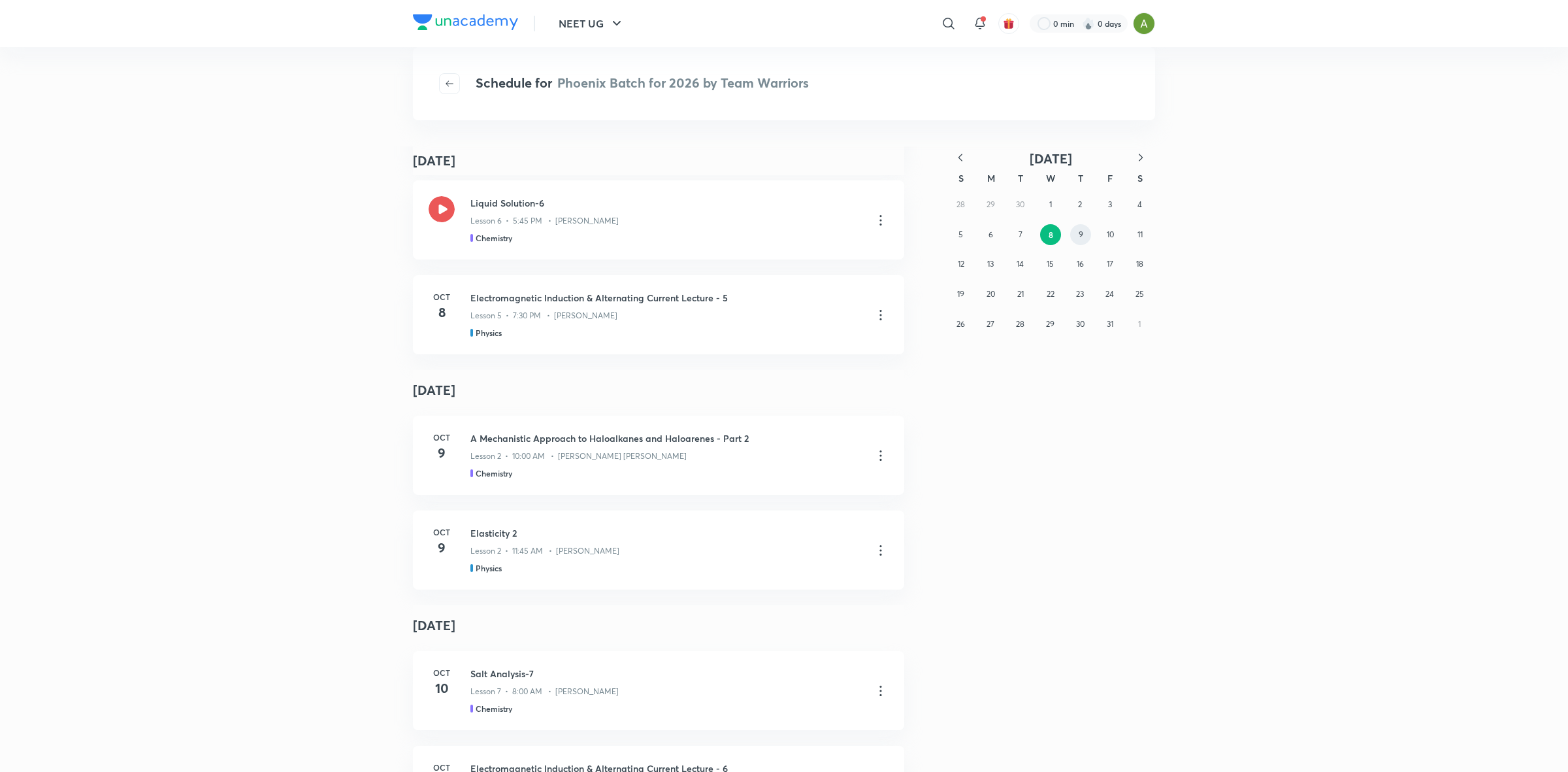
click at [1077, 240] on button "9" at bounding box center [1080, 234] width 21 height 21
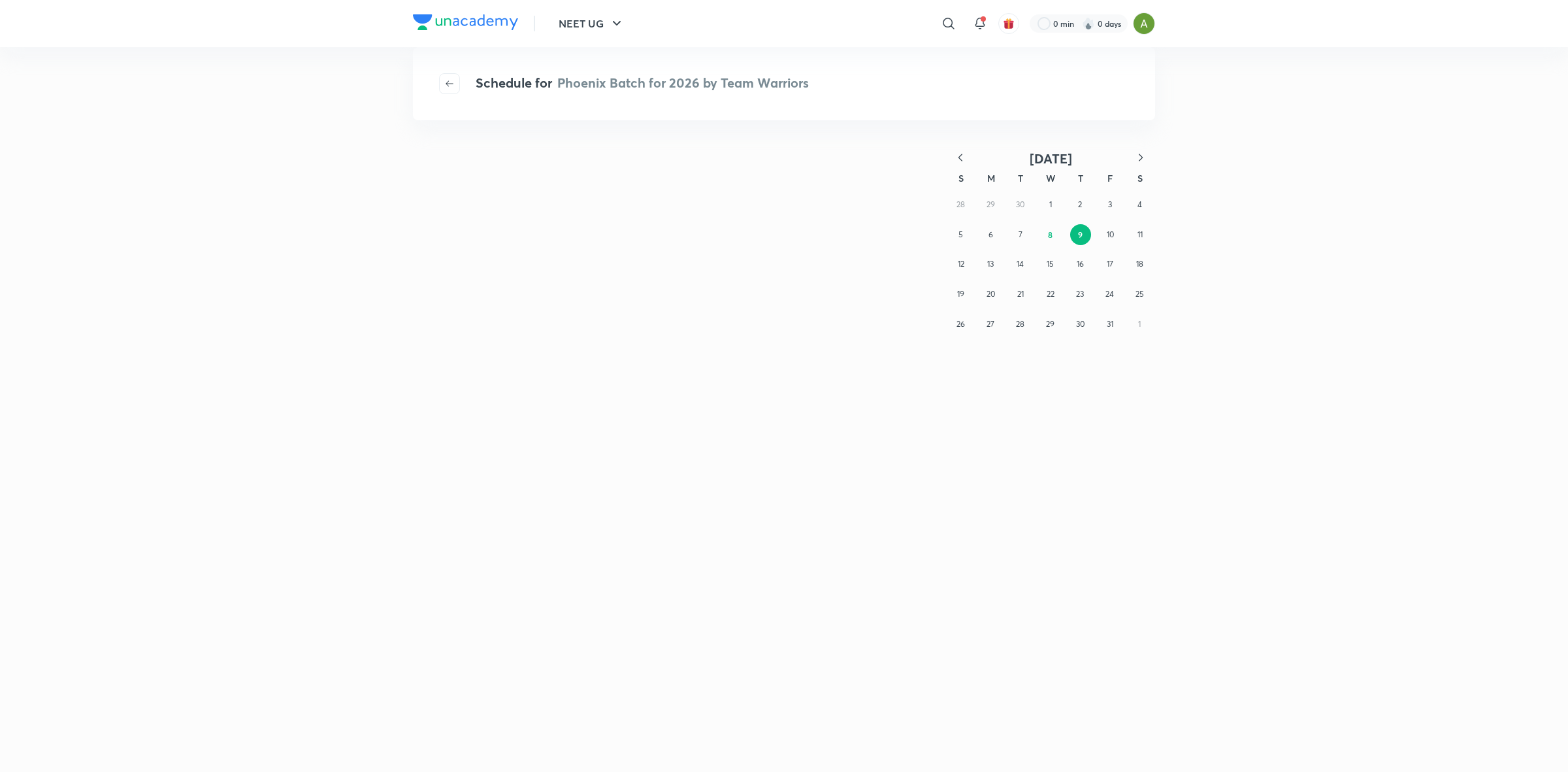
scroll to position [0, 0]
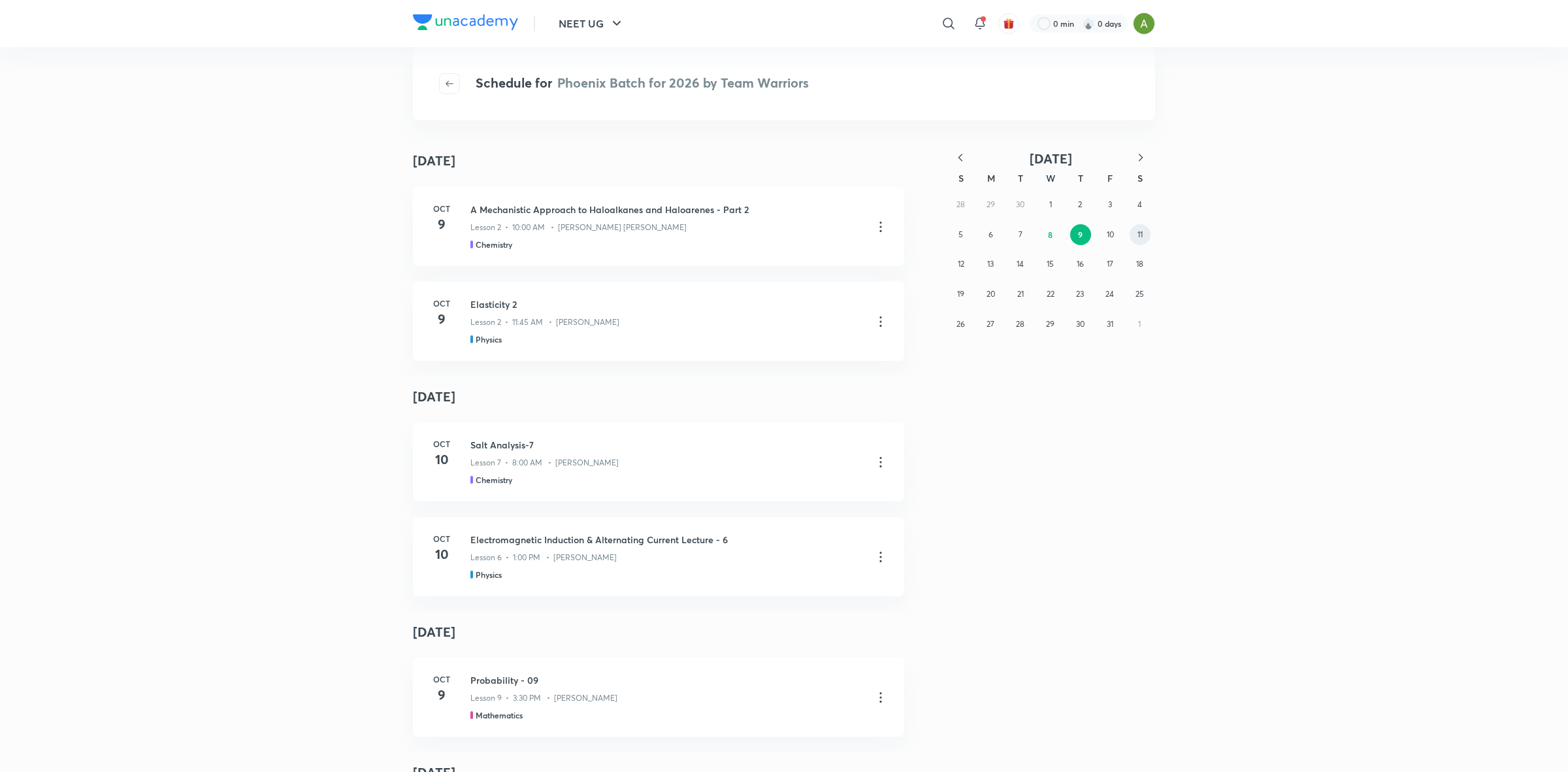
click at [1137, 237] on abbr "11" at bounding box center [1140, 234] width 6 height 9
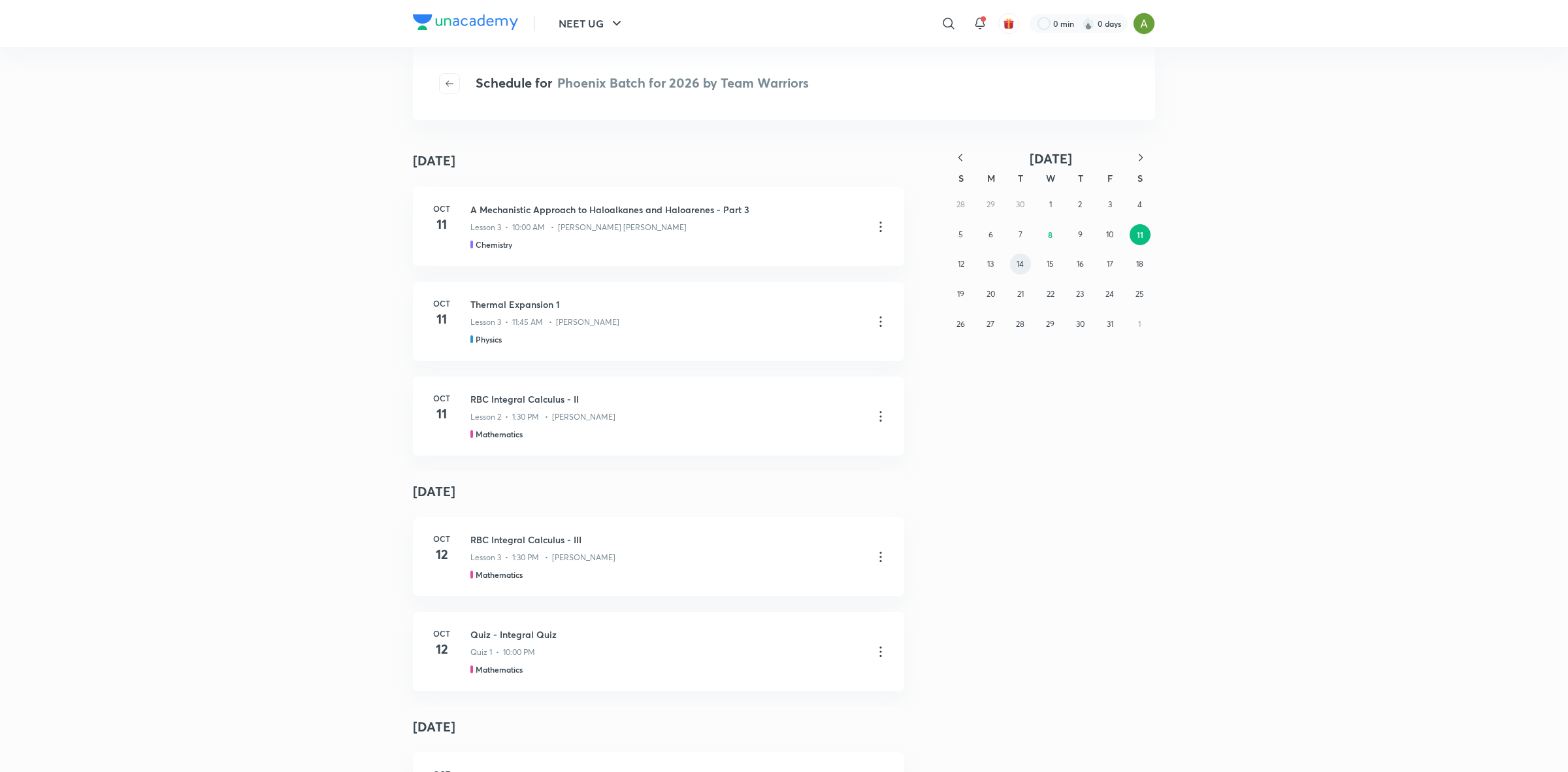
click at [1026, 263] on button "14" at bounding box center [1020, 263] width 21 height 21
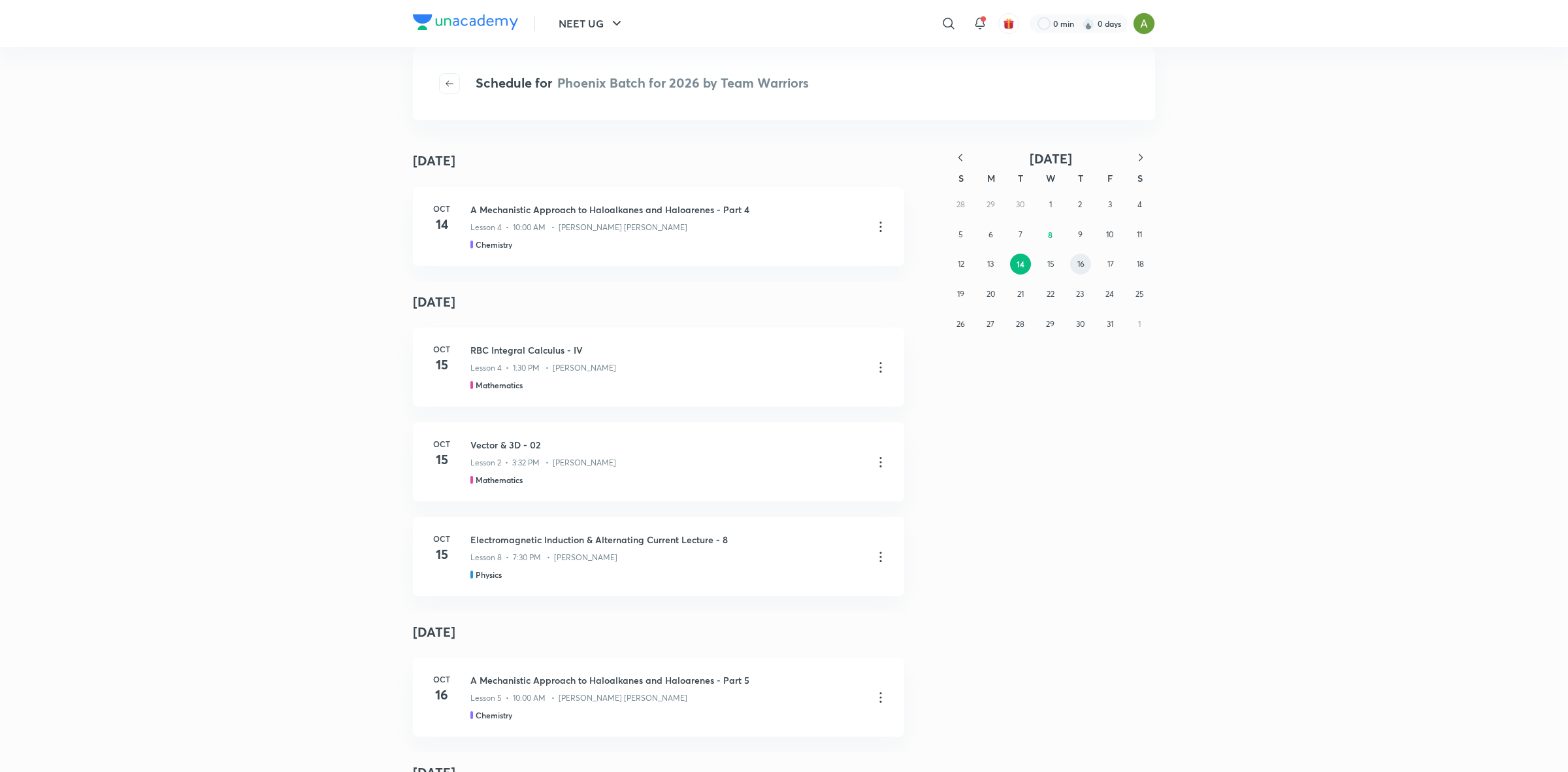
click at [1081, 265] on abbr "16" at bounding box center [1081, 263] width 7 height 9
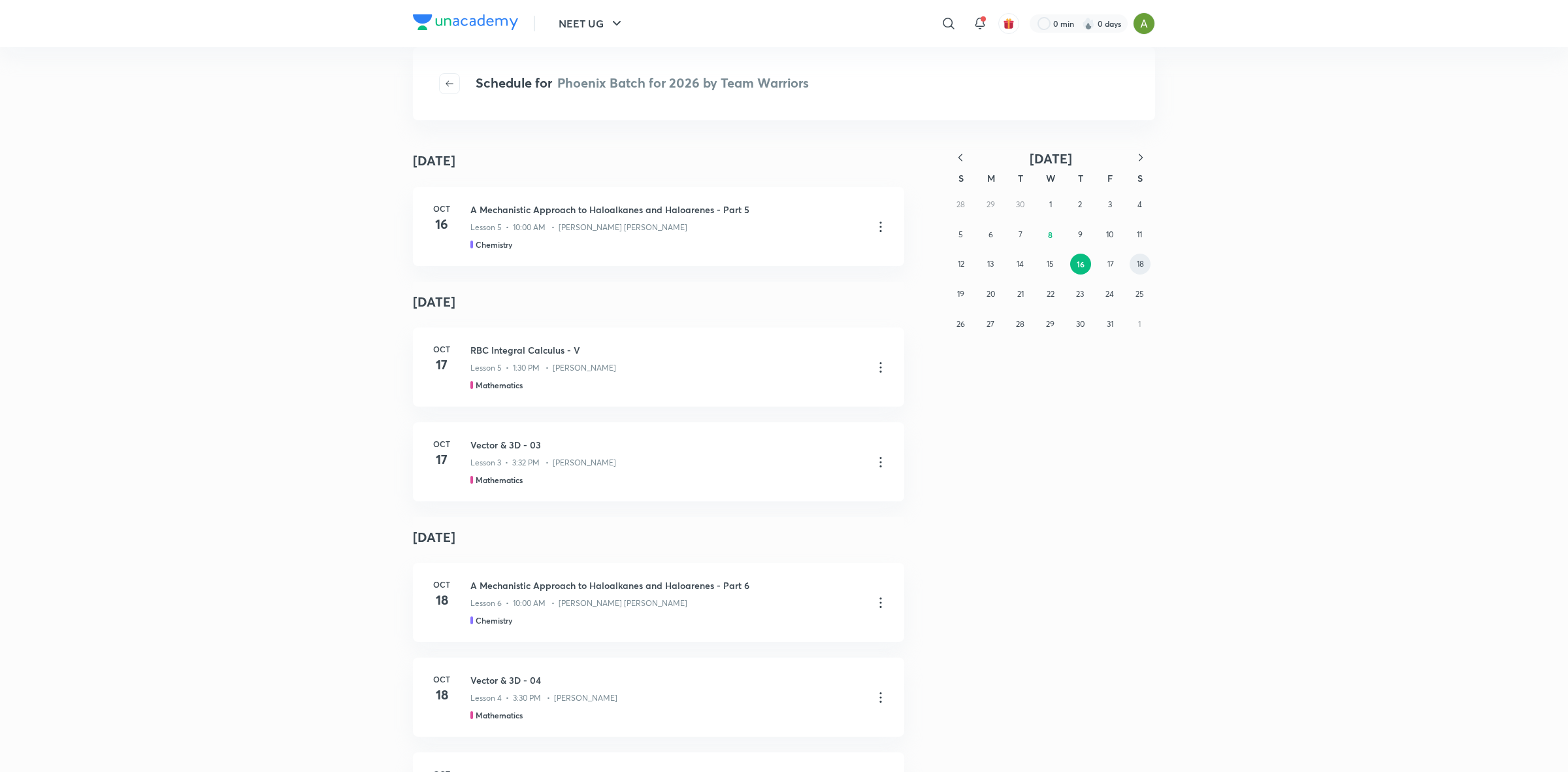
click at [1137, 269] on abbr "18" at bounding box center [1140, 263] width 7 height 9
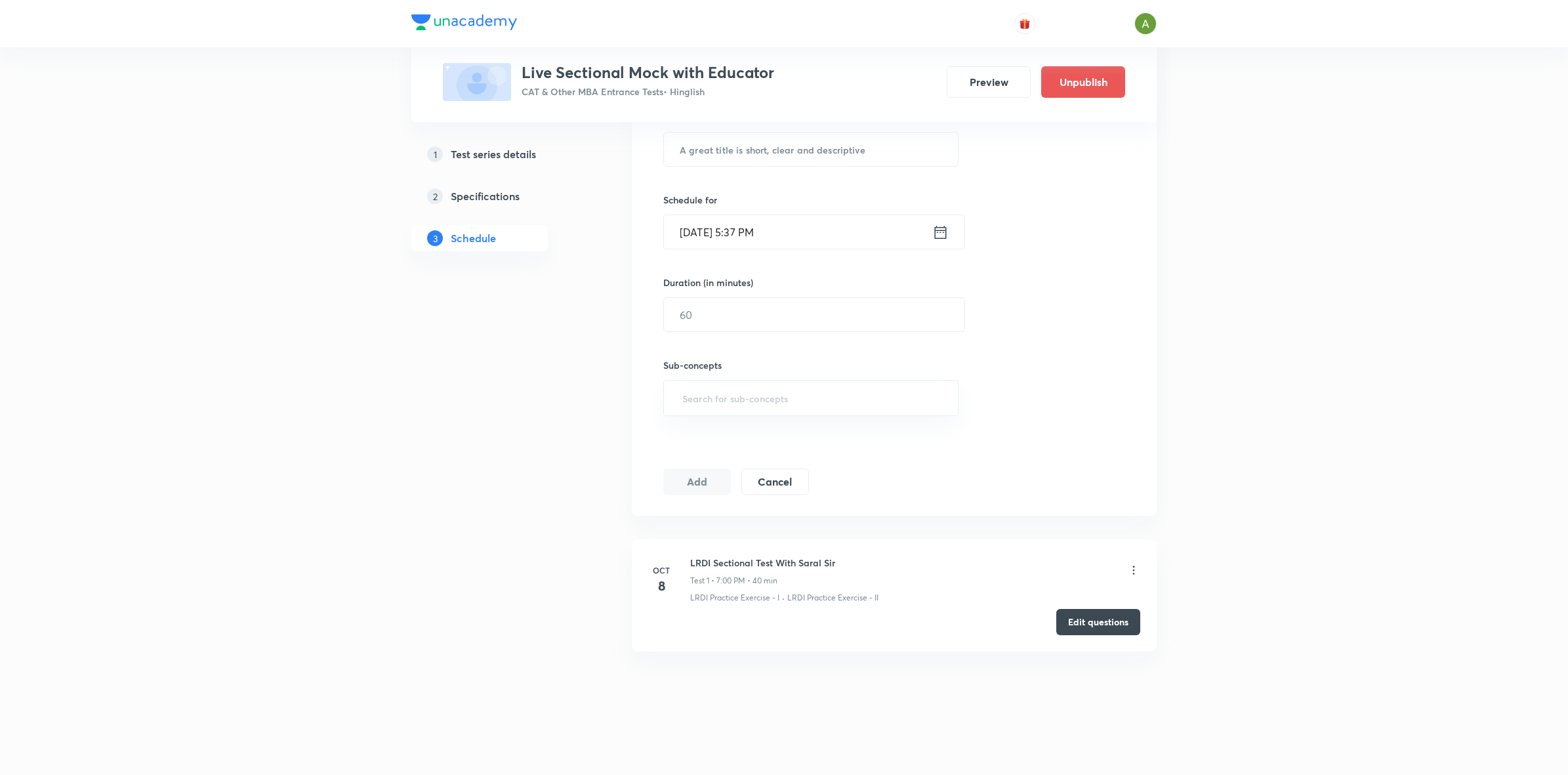
click at [1137, 569] on icon at bounding box center [1134, 570] width 13 height 13
click at [1031, 602] on li "Edit" at bounding box center [1065, 604] width 144 height 24
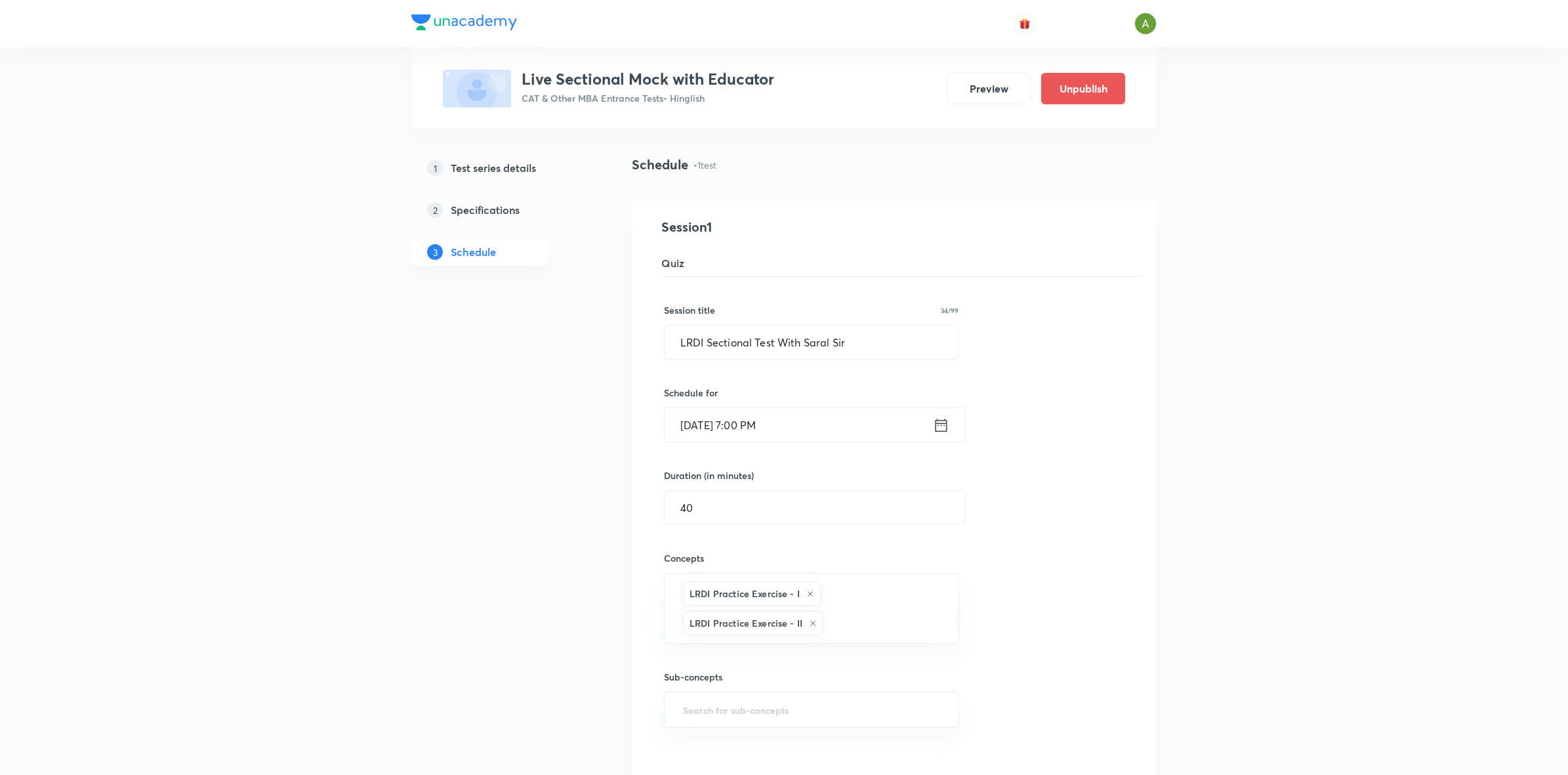
scroll to position [49, 0]
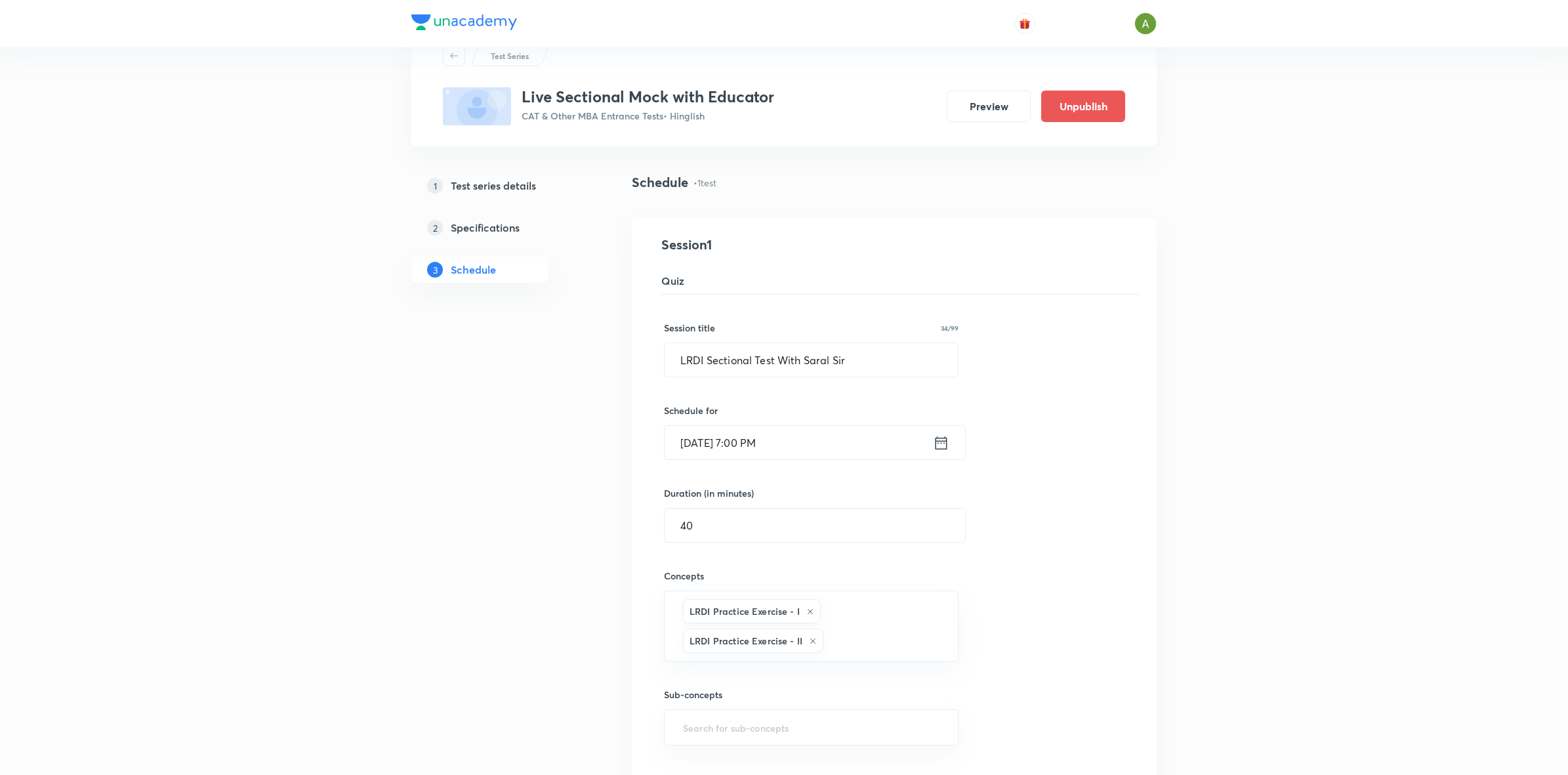
click at [868, 432] on input "[DATE] 7:00 PM" at bounding box center [799, 442] width 268 height 33
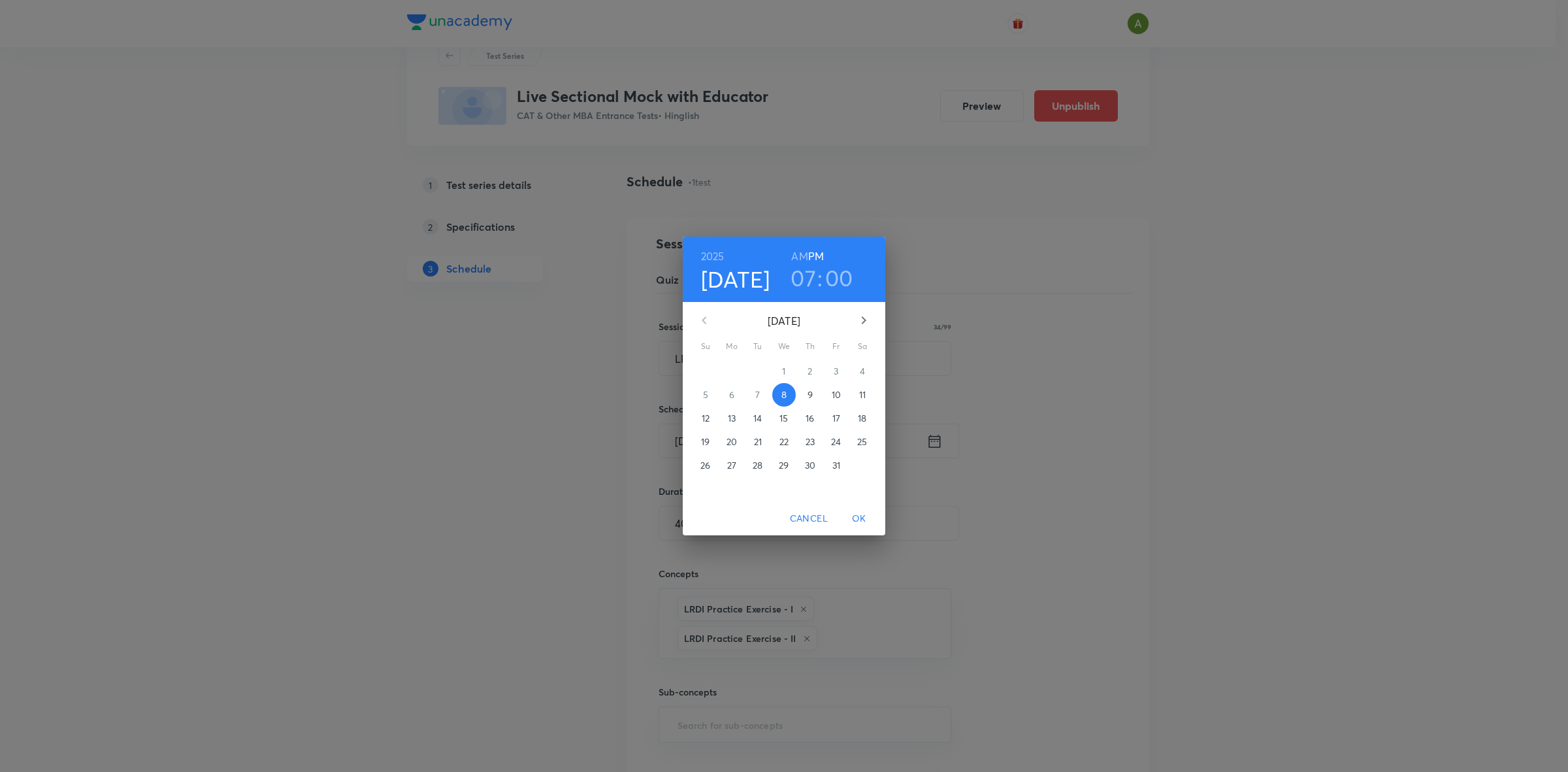
click at [808, 271] on h3 "07" at bounding box center [803, 278] width 25 height 28
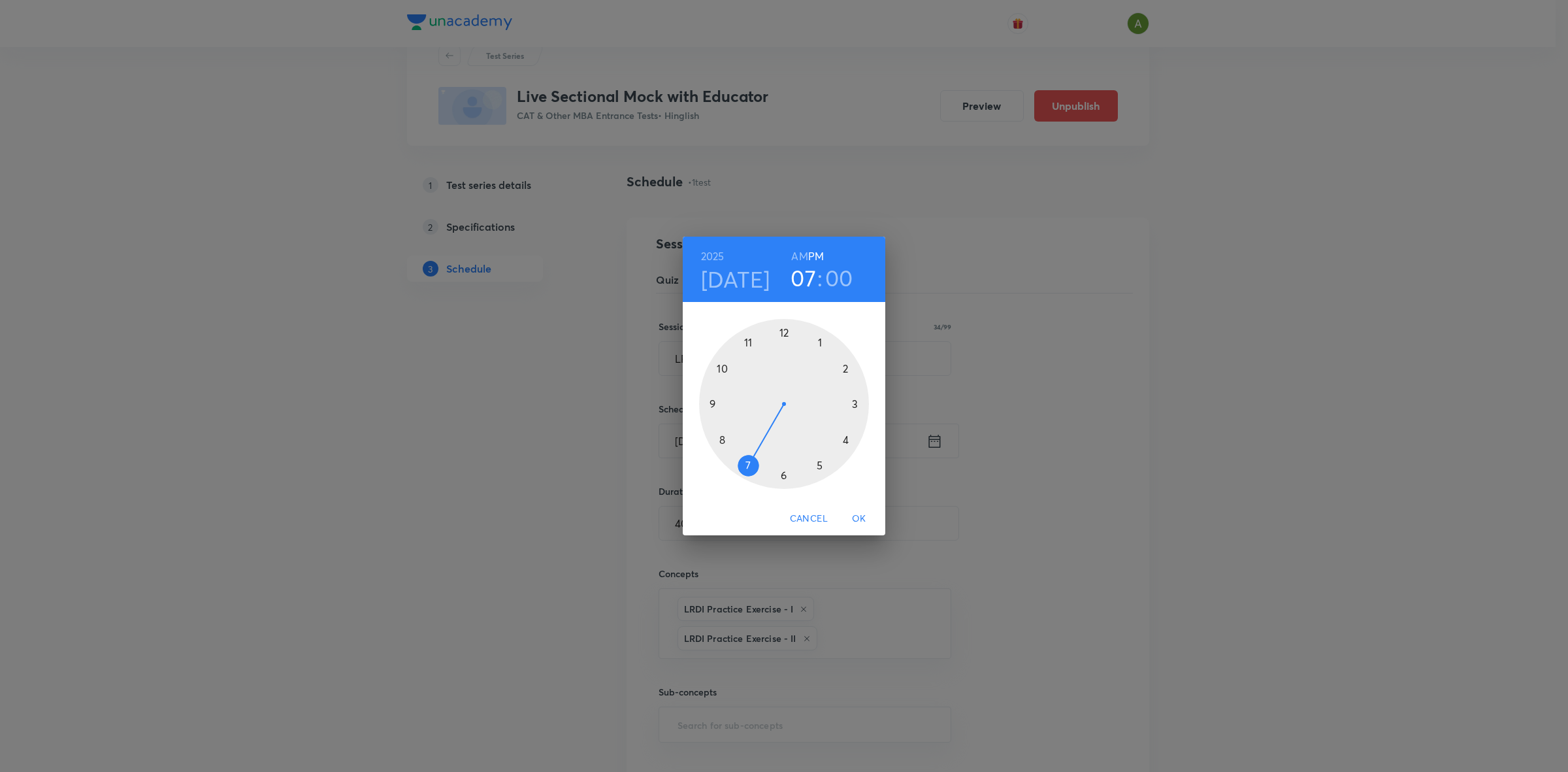
click at [781, 477] on div at bounding box center [784, 404] width 170 height 170
click at [860, 518] on span "OK" at bounding box center [859, 518] width 31 height 17
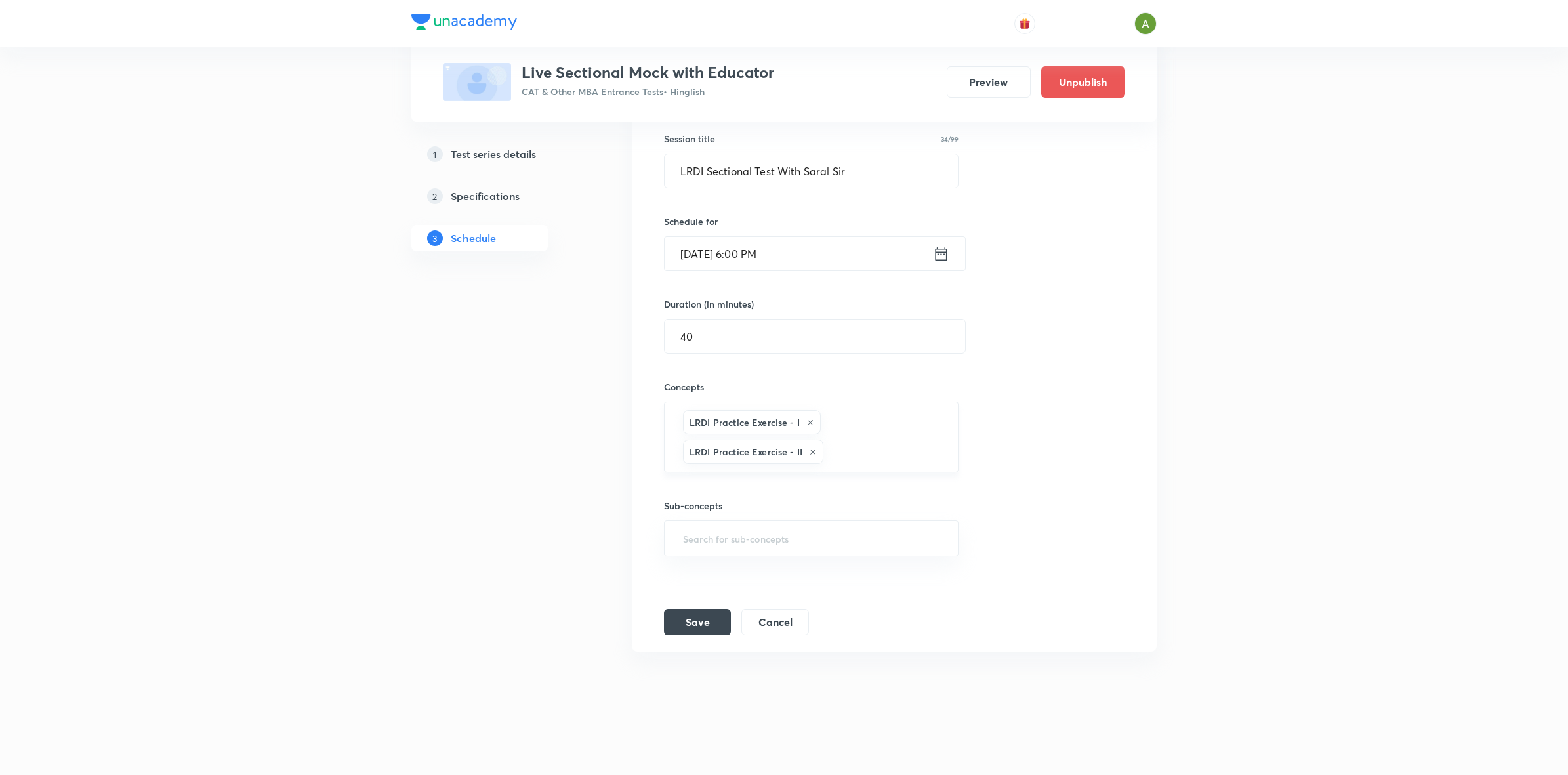
scroll to position [240, 0]
click at [717, 623] on button "Save" at bounding box center [697, 620] width 67 height 26
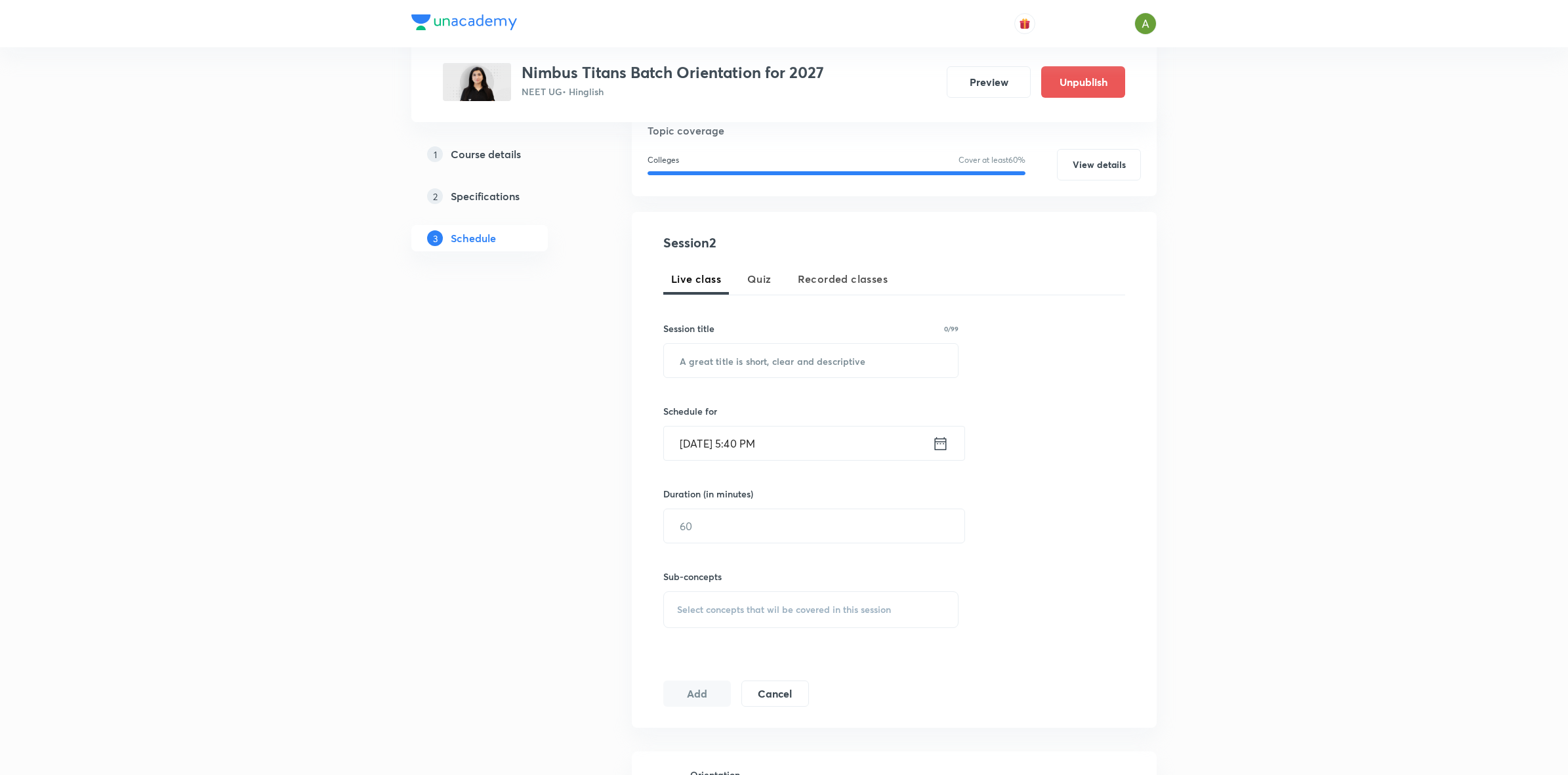
scroll to position [343, 0]
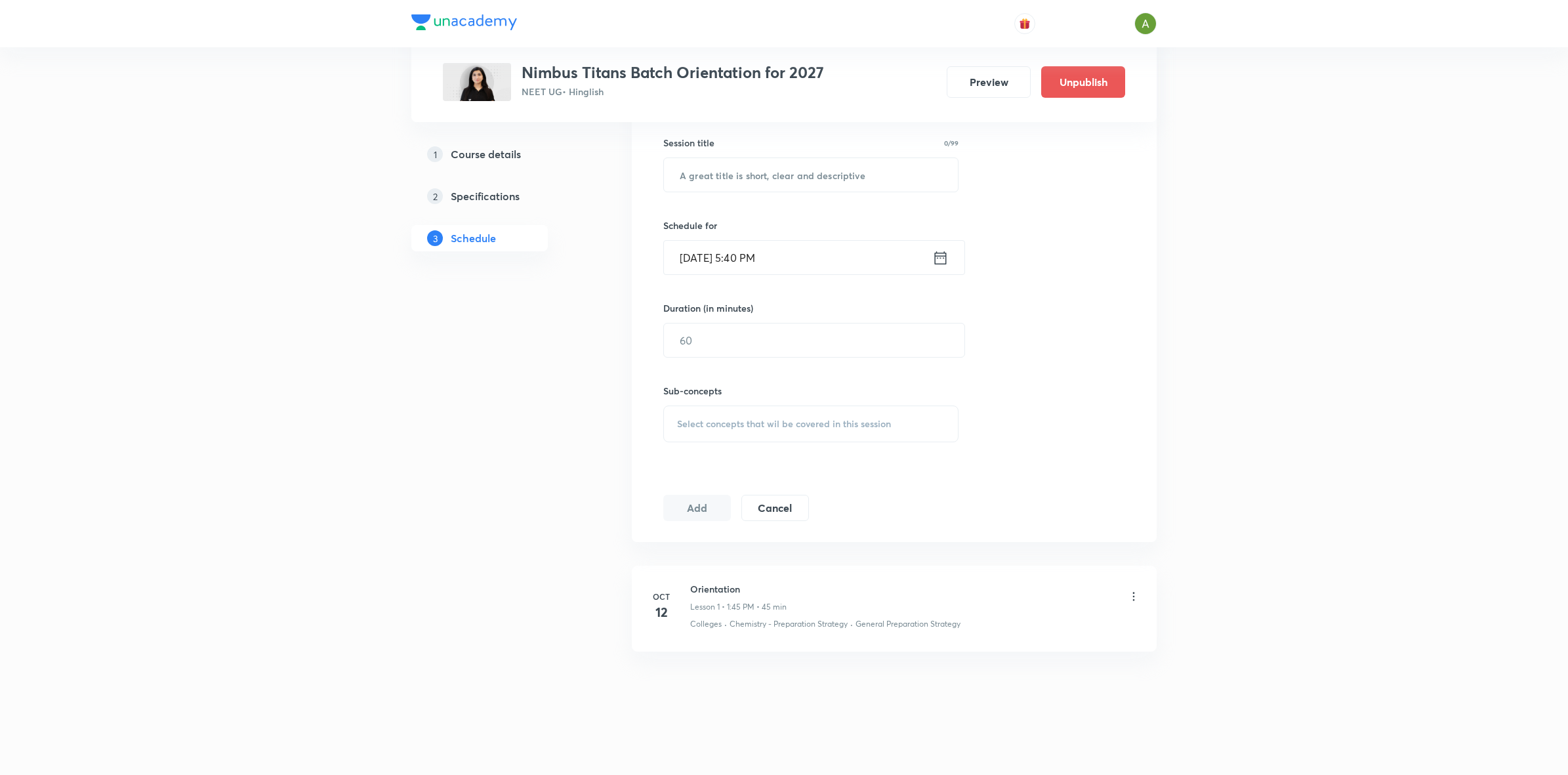
click at [461, 149] on h5 "Course details" at bounding box center [486, 154] width 70 height 16
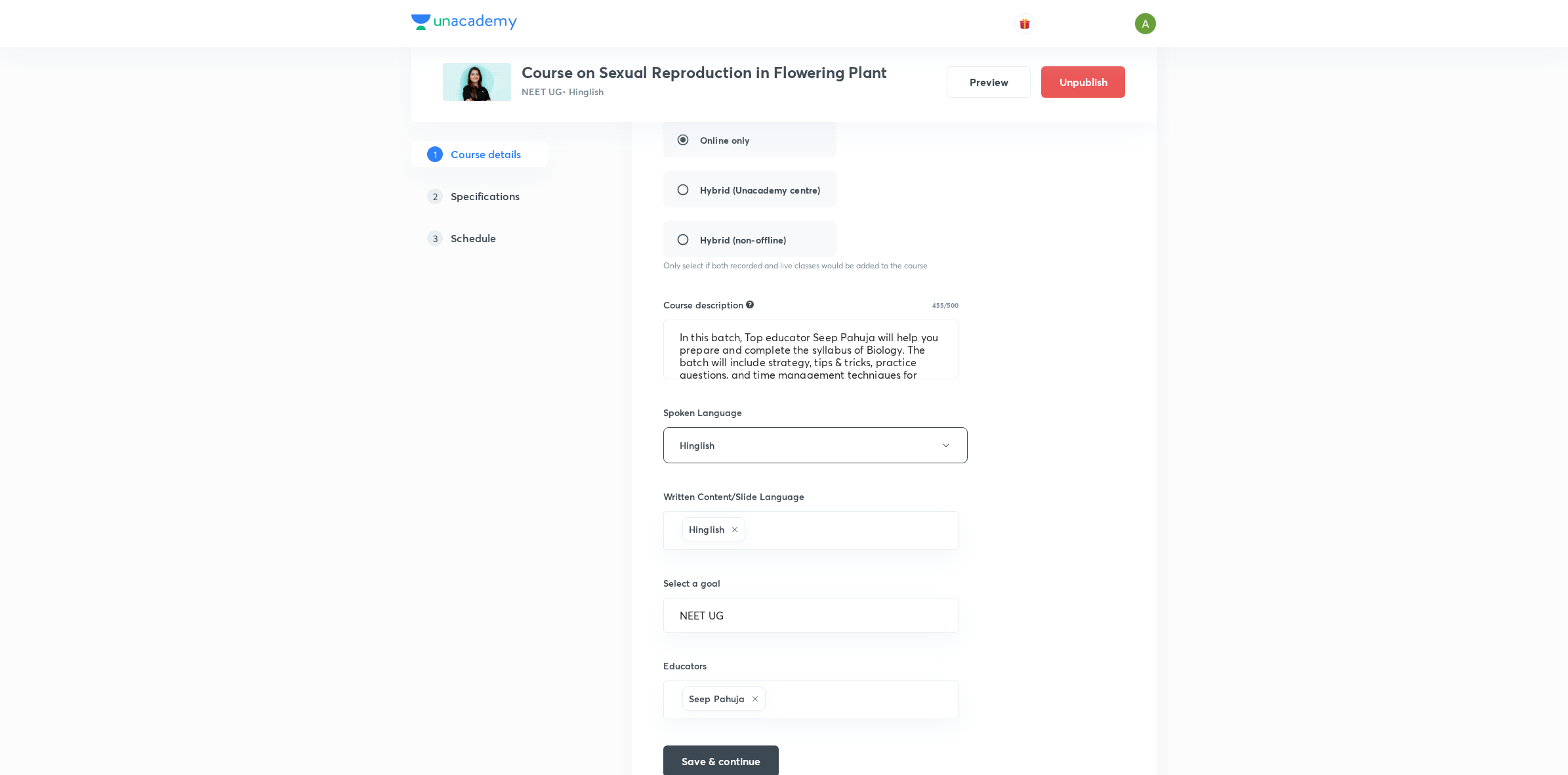
scroll to position [378, 0]
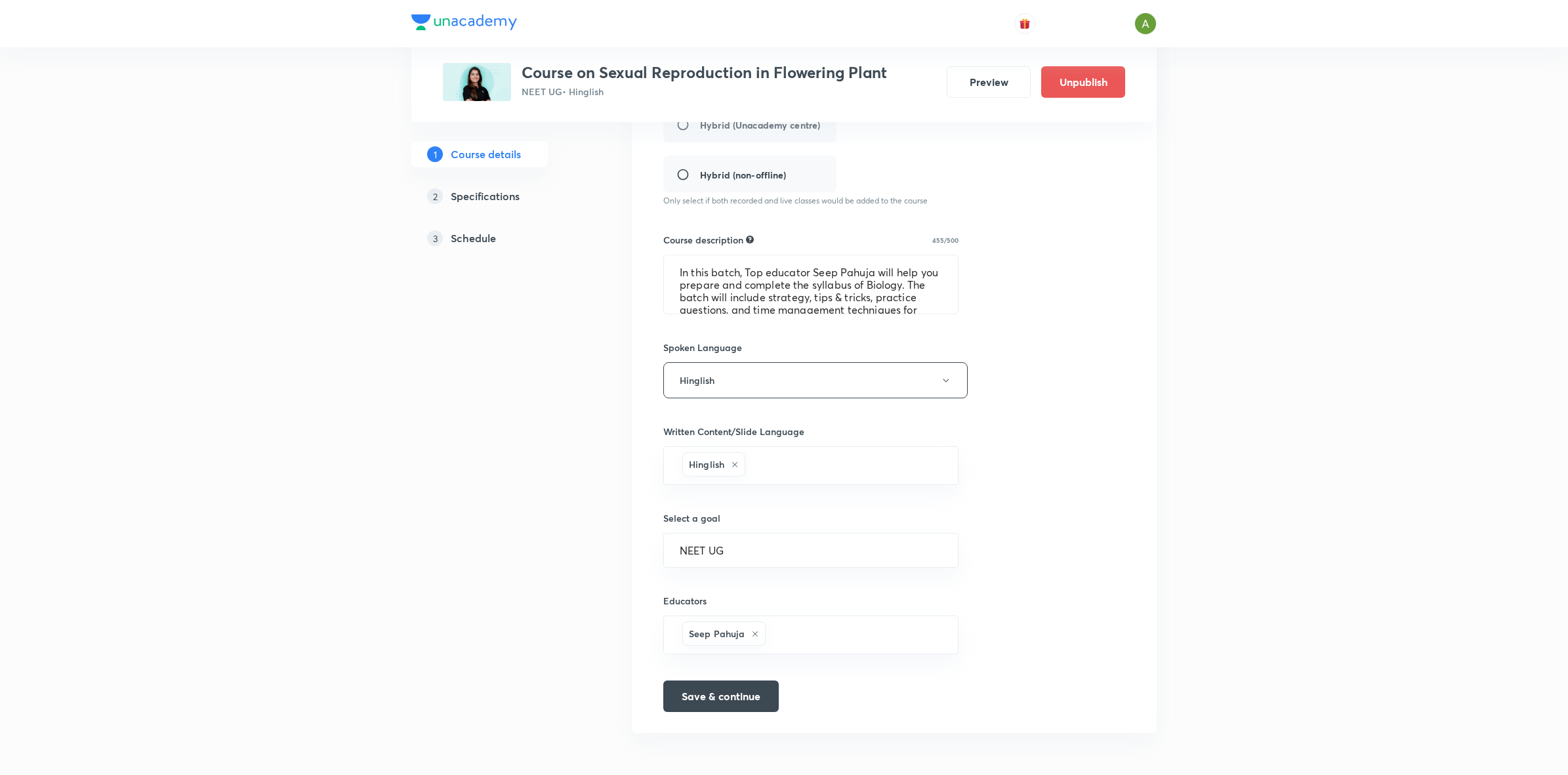
click at [471, 247] on link "3 Schedule" at bounding box center [501, 238] width 178 height 26
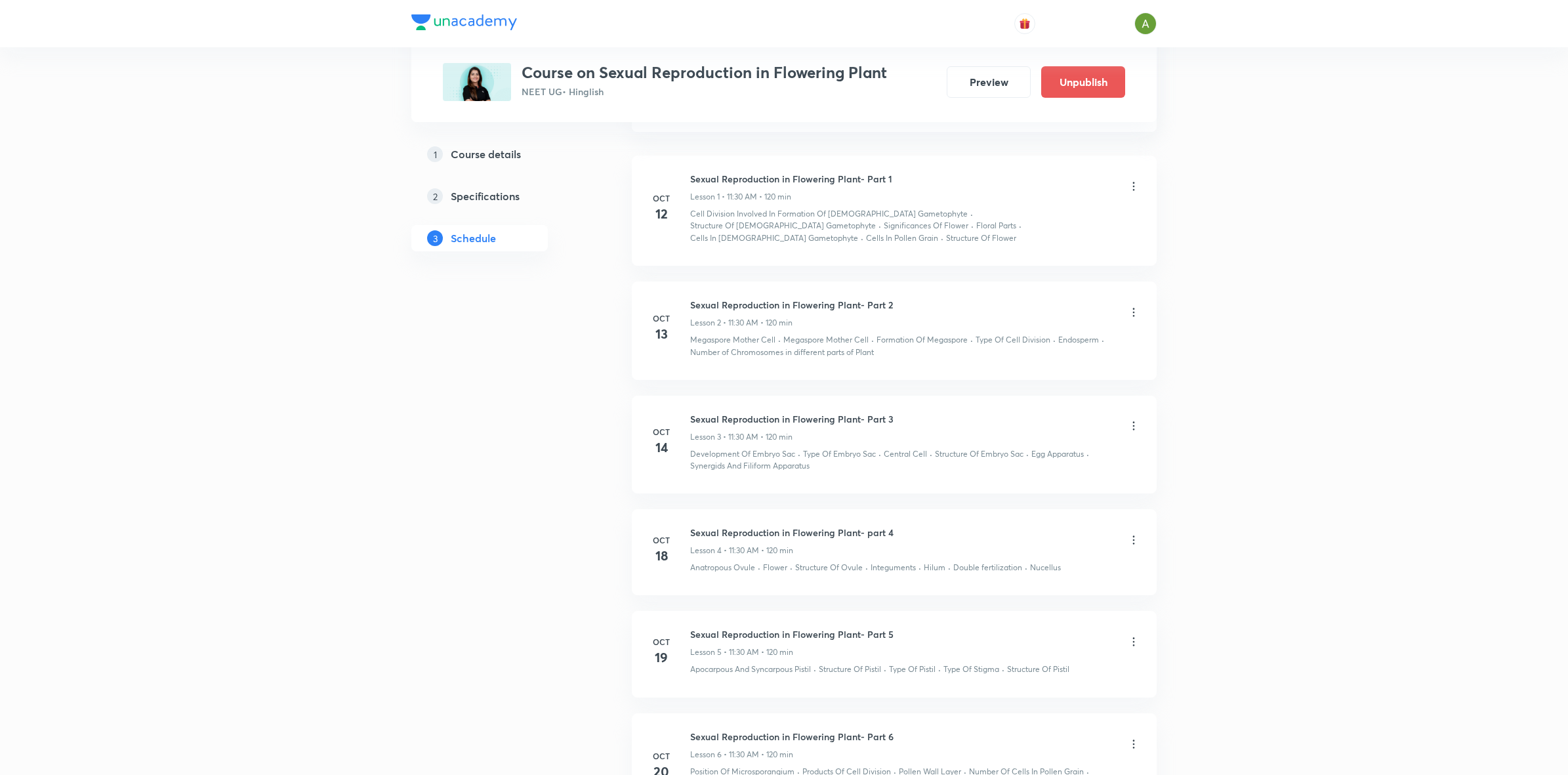
scroll to position [768, 0]
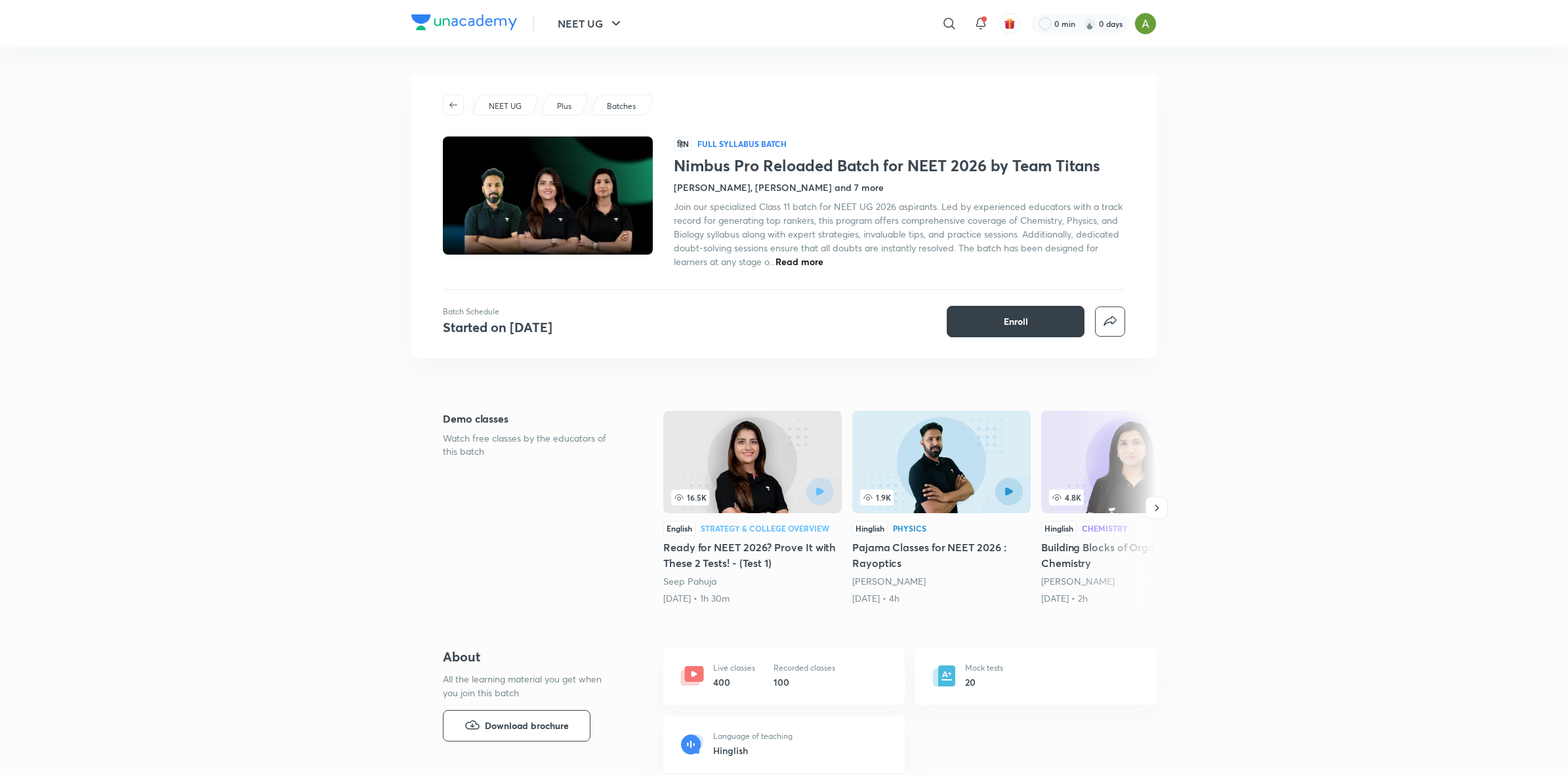
click at [1037, 328] on button "Enroll" at bounding box center [1015, 321] width 138 height 32
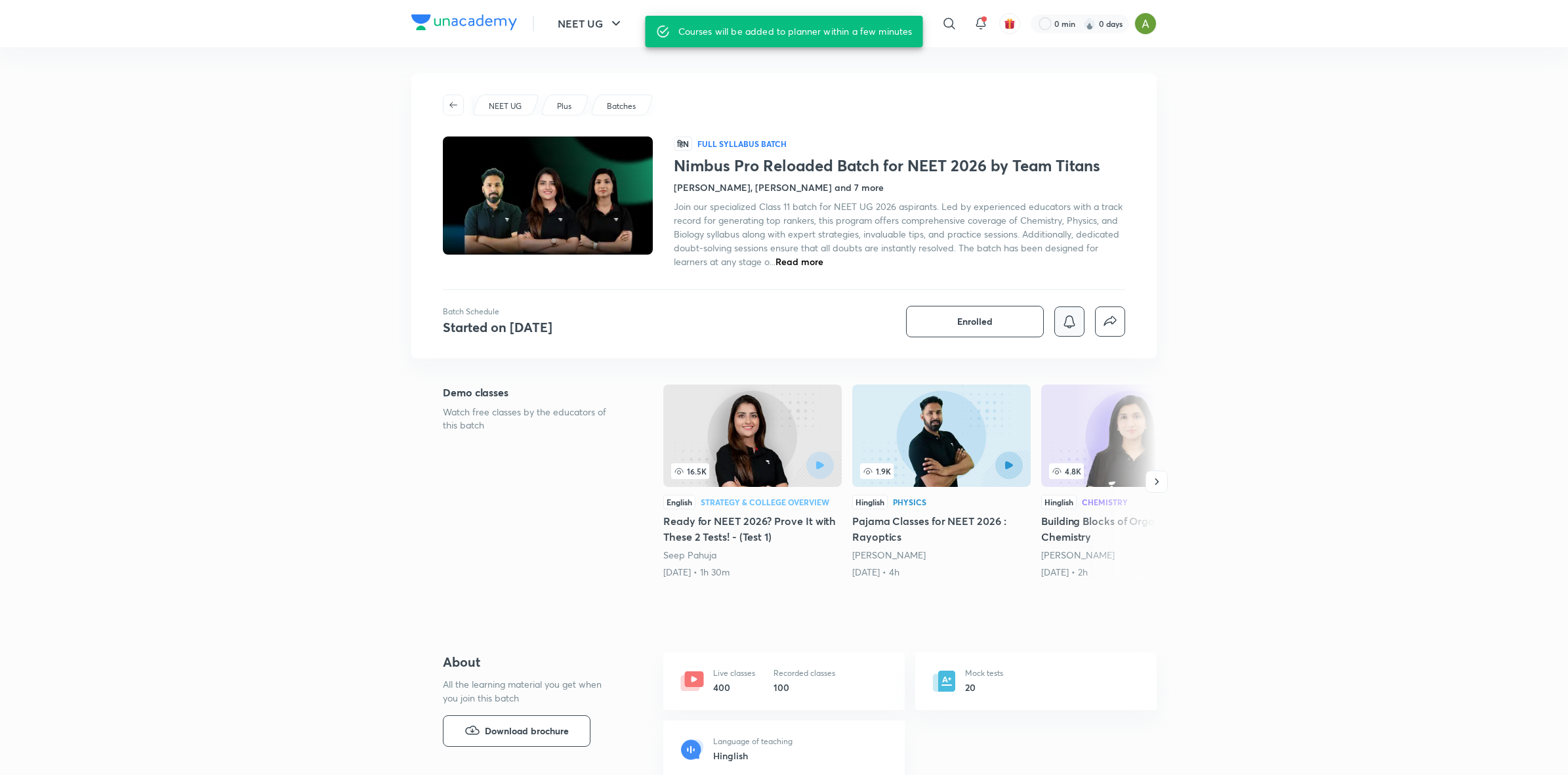
click at [1063, 329] on button "button" at bounding box center [1070, 321] width 30 height 30
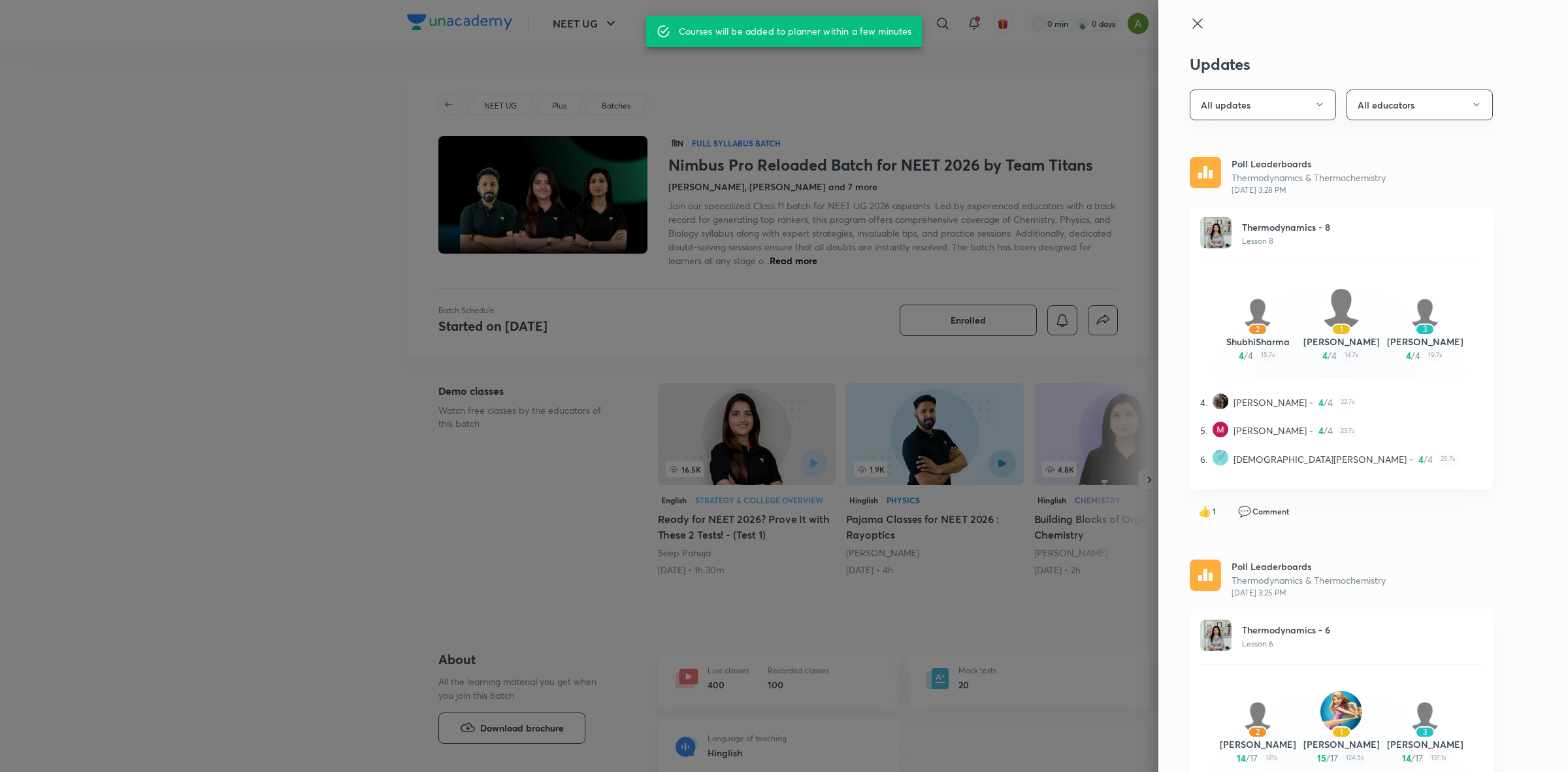
click at [961, 320] on div at bounding box center [784, 386] width 1568 height 772
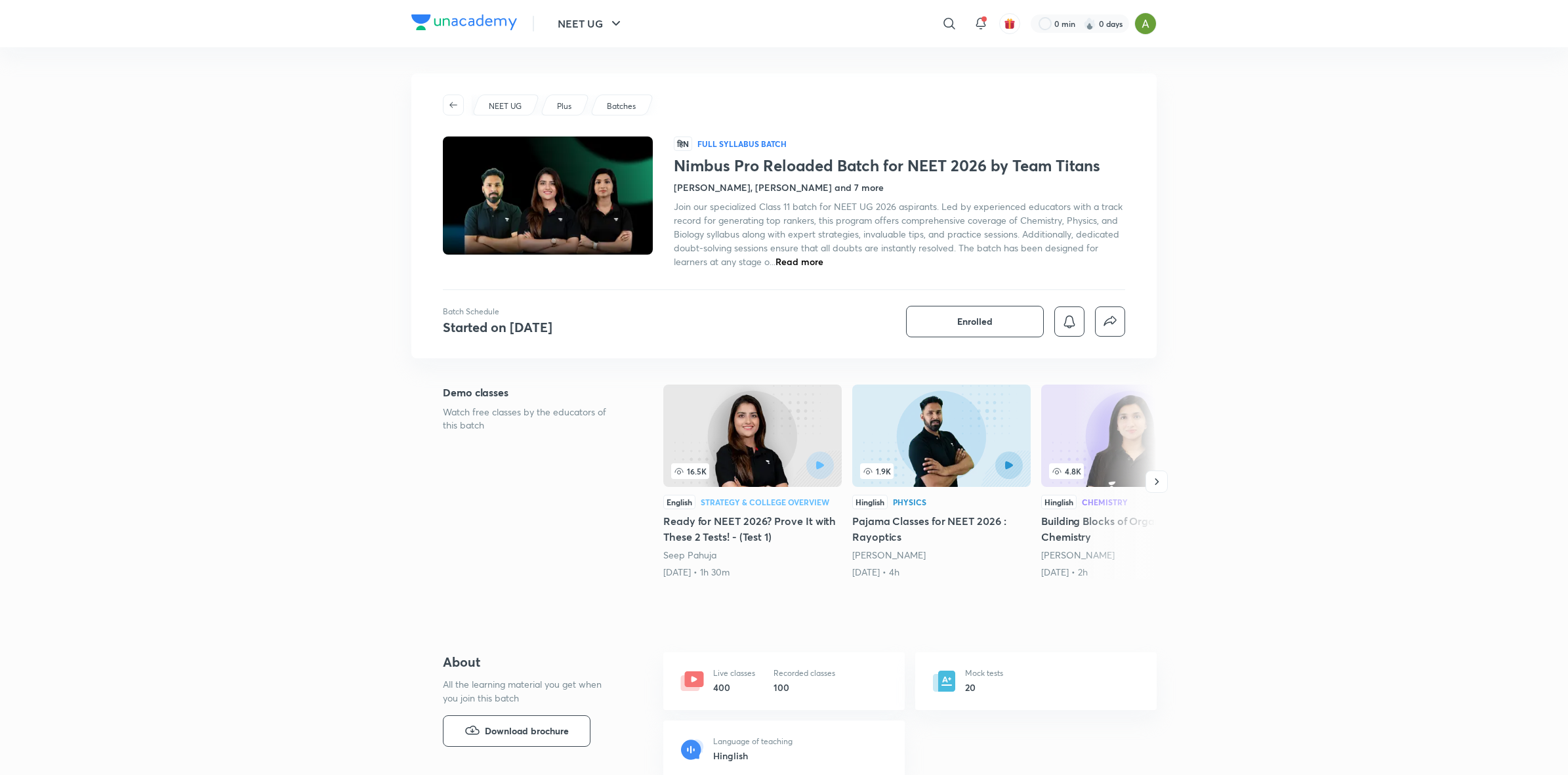
click at [795, 266] on span "Read more" at bounding box center [799, 261] width 48 height 13
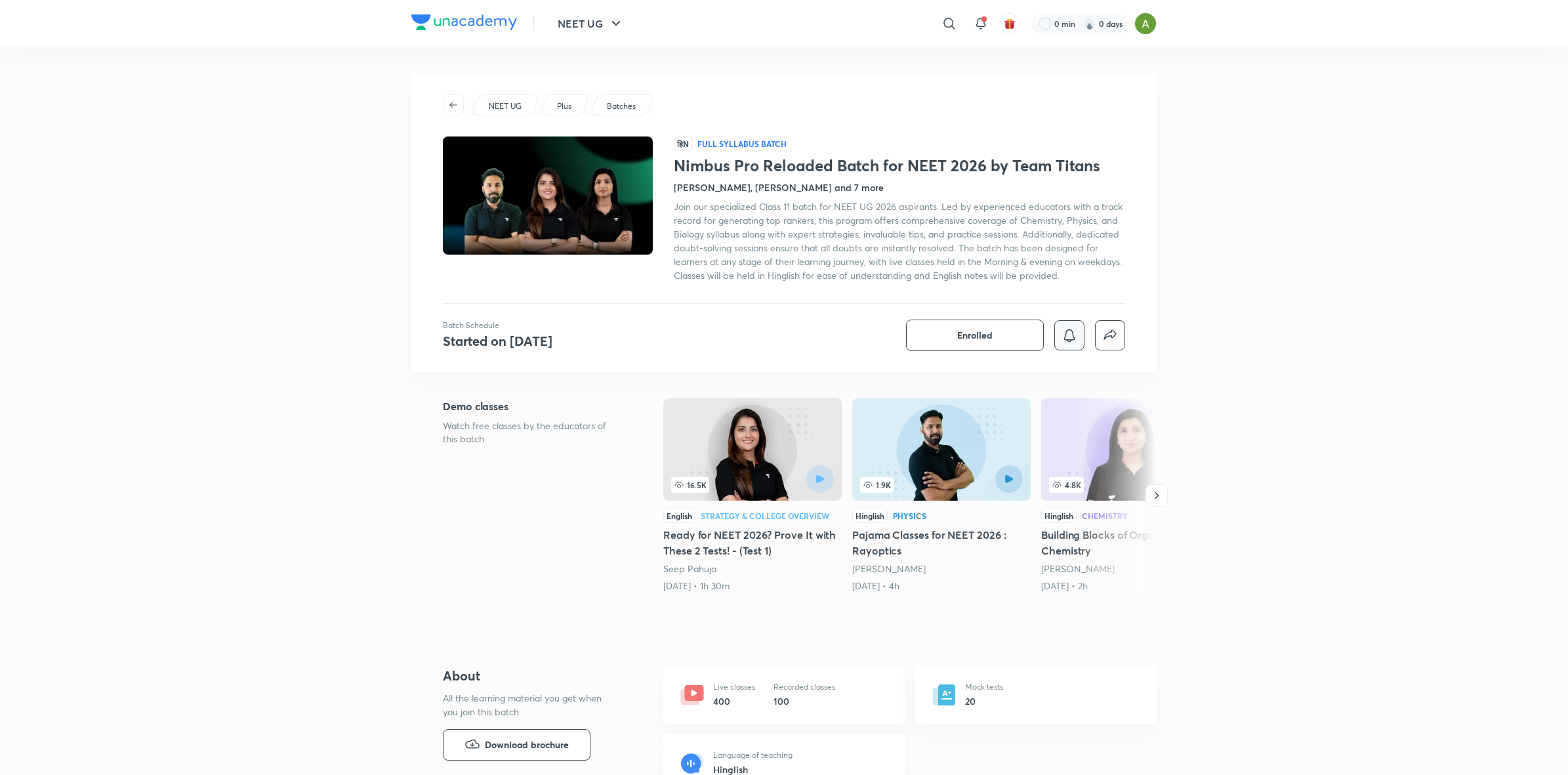
click at [1079, 339] on button "button" at bounding box center [1070, 335] width 30 height 30
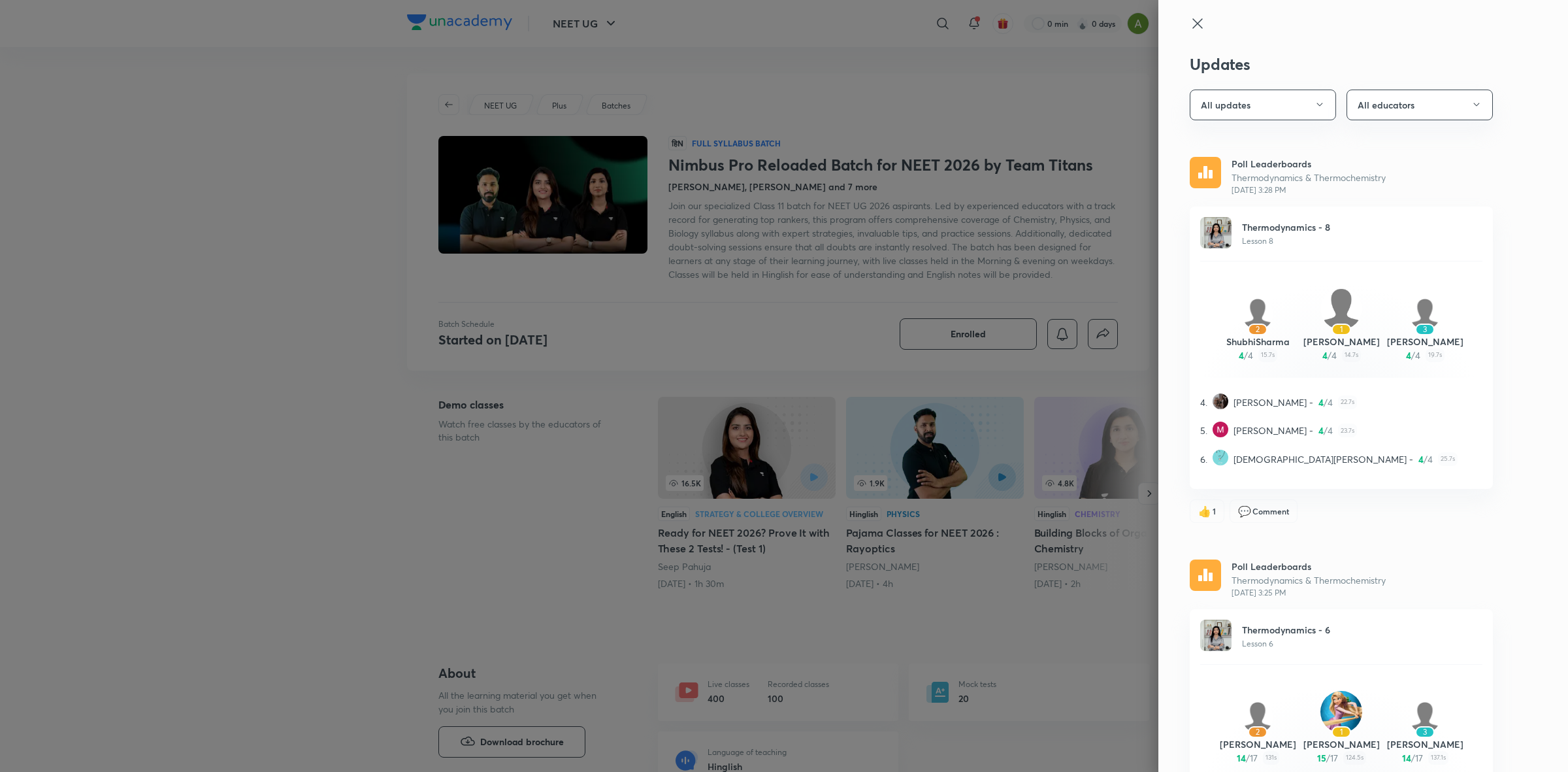
click at [791, 632] on div at bounding box center [784, 386] width 1568 height 772
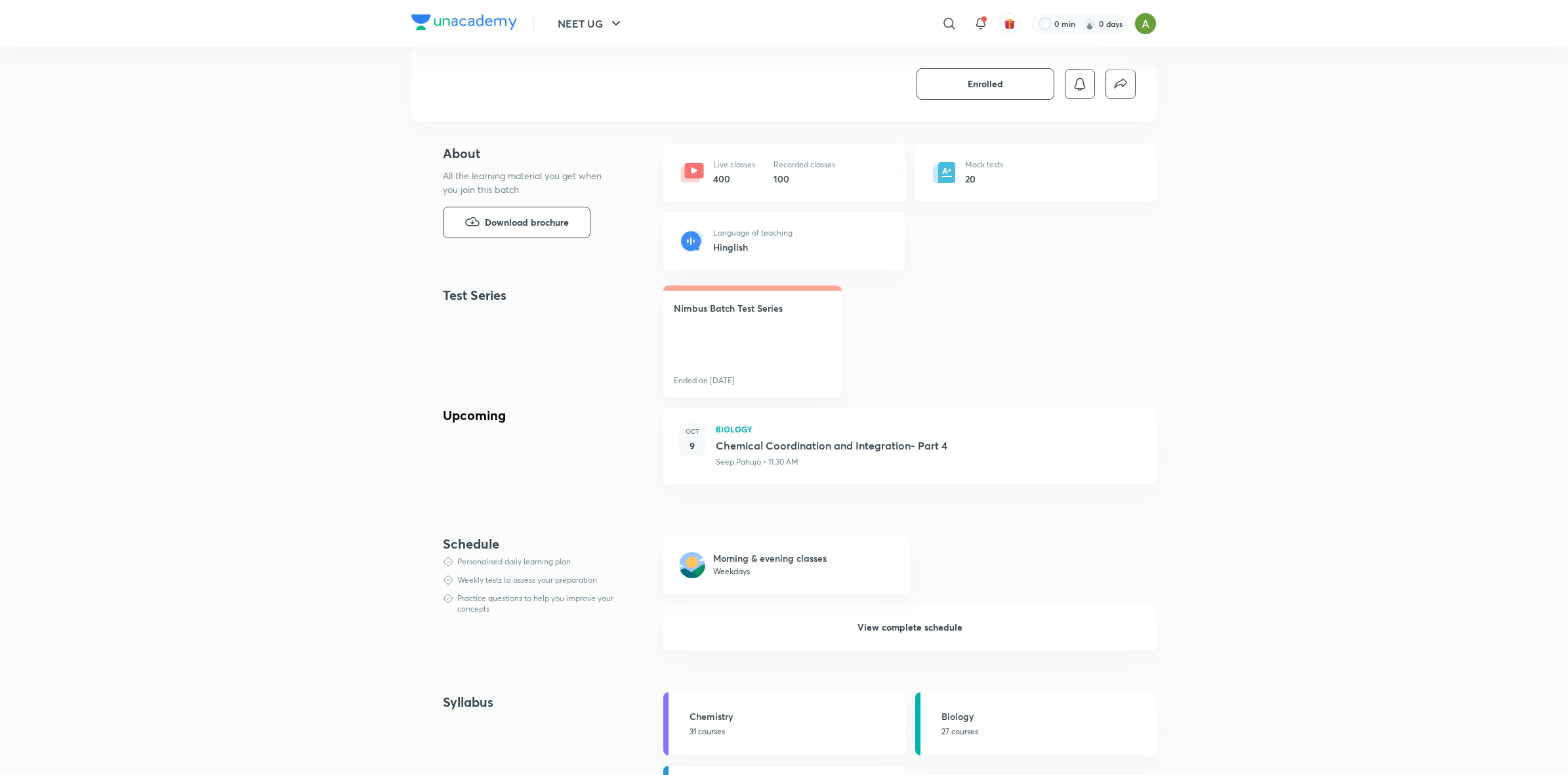
scroll to position [530, 0]
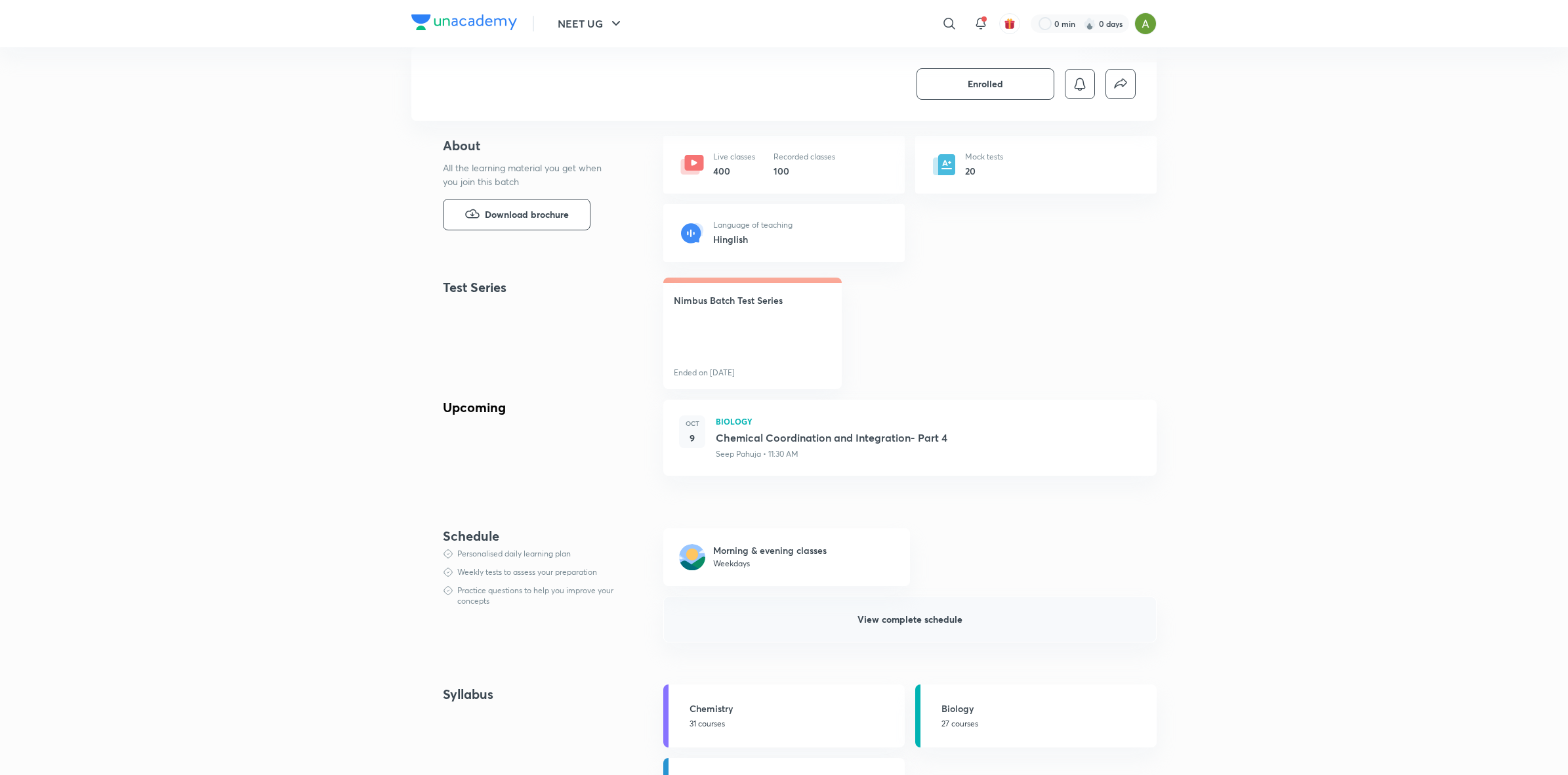
click at [904, 617] on span "View complete schedule" at bounding box center [910, 619] width 105 height 13
